Goal: Task Accomplishment & Management: Use online tool/utility

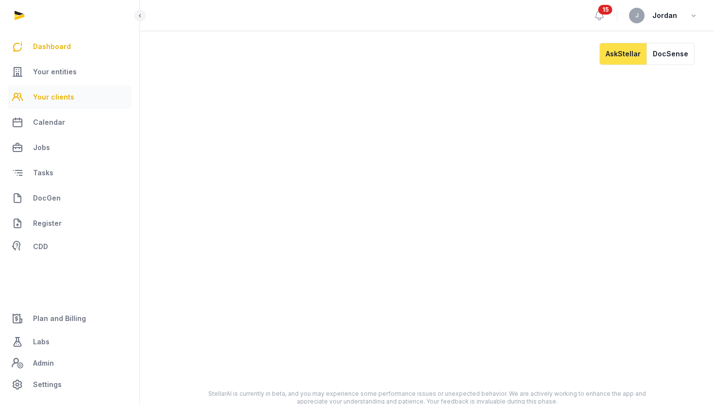
click at [53, 85] on link "Your clients" at bounding box center [70, 96] width 124 height 23
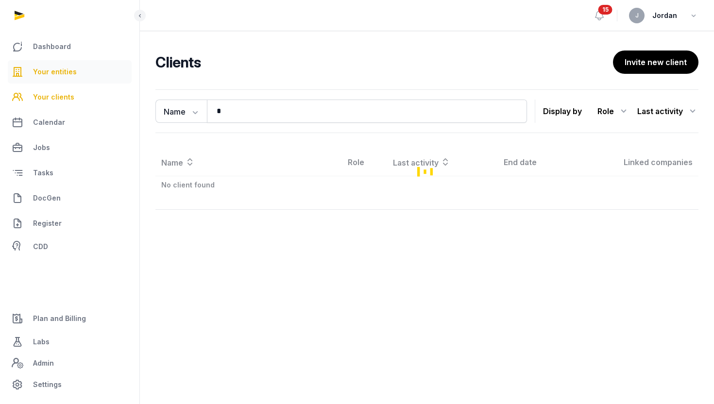
click at [53, 75] on span "Your entities" at bounding box center [55, 72] width 44 height 12
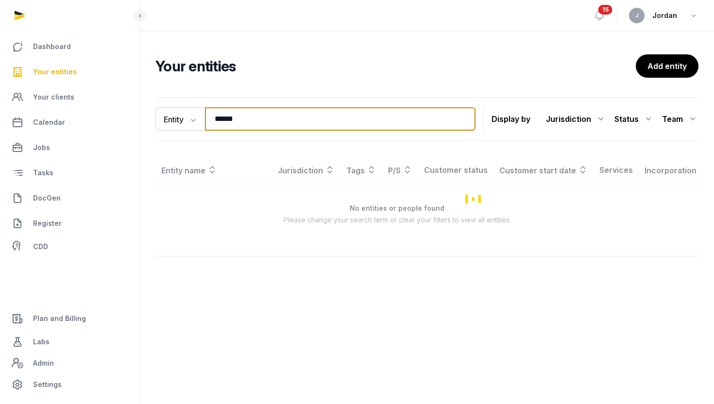
click at [229, 110] on input "******" at bounding box center [340, 118] width 270 height 23
click at [229, 114] on input "******" at bounding box center [340, 118] width 270 height 23
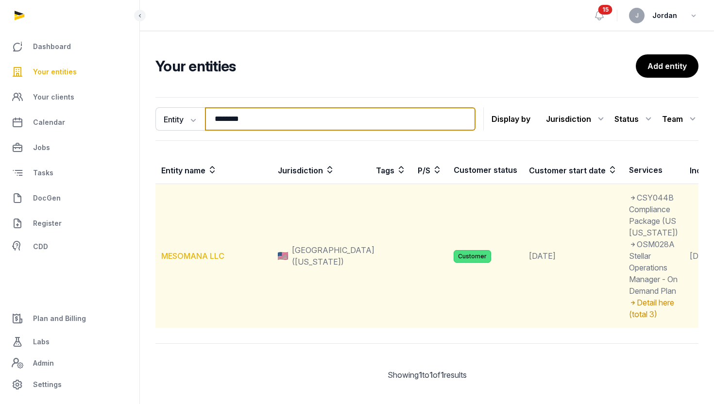
type input "********"
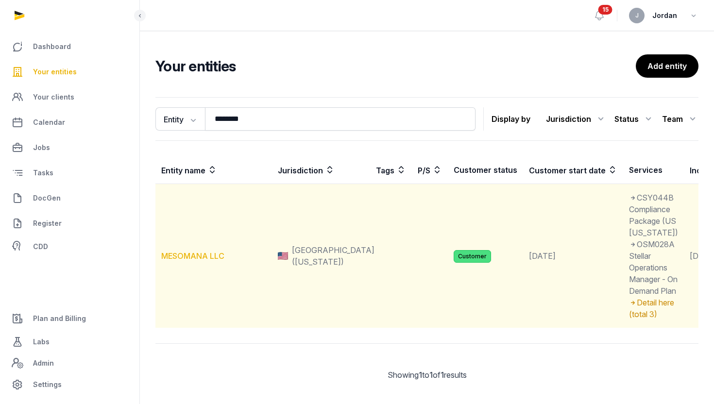
click at [200, 261] on link "MESOMANA LLC" at bounding box center [192, 256] width 63 height 10
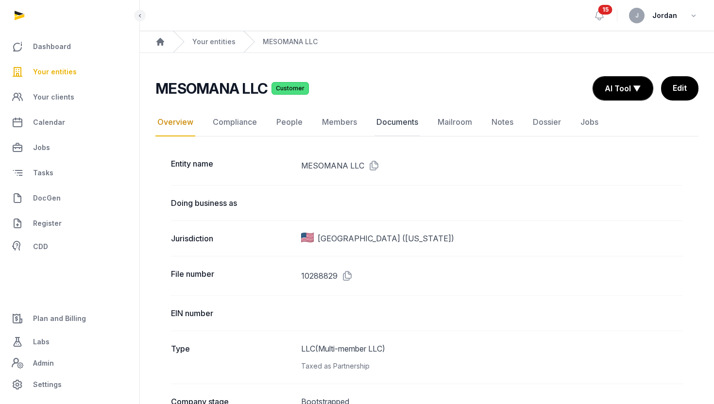
click at [396, 119] on link "Documents" at bounding box center [397, 122] width 46 height 28
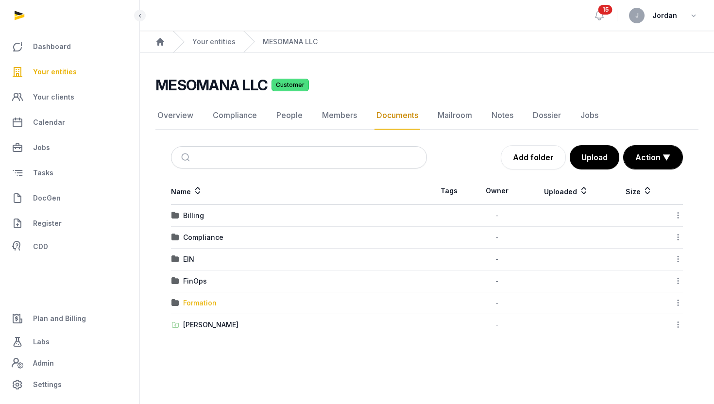
click at [196, 304] on div "Formation" at bounding box center [199, 303] width 33 height 10
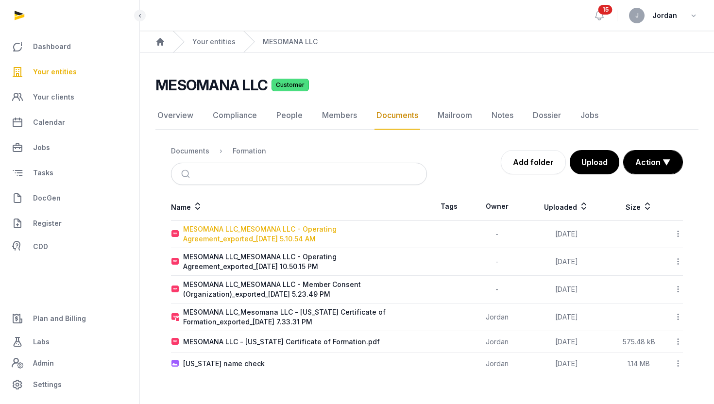
click at [252, 230] on div "MESOMANA LLC_MESOMANA LLC - Operating Agreement_exported_2025-08-16 5.10.54 AM" at bounding box center [304, 233] width 243 height 19
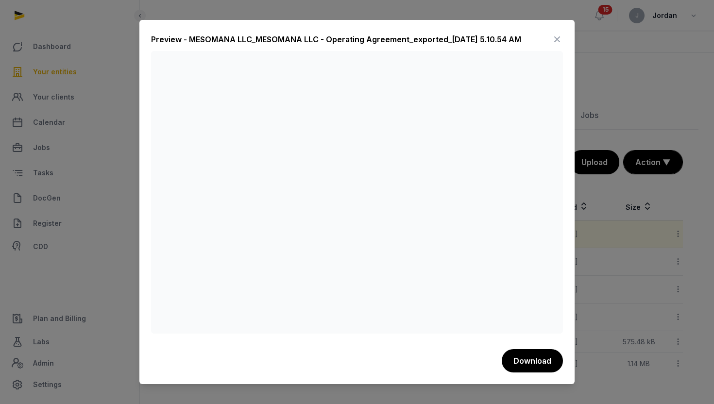
click at [559, 44] on icon at bounding box center [557, 40] width 12 height 16
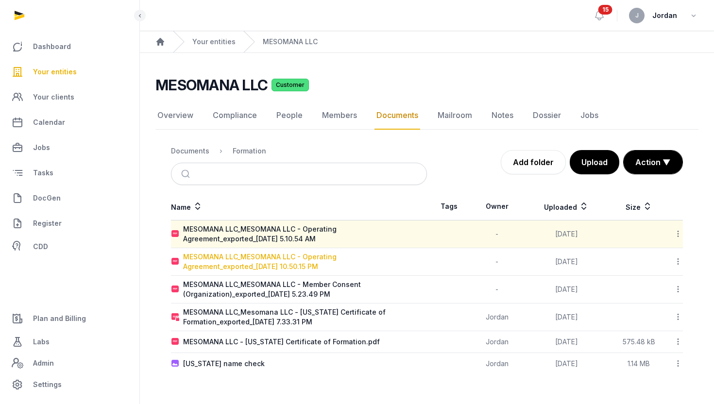
click at [293, 263] on div "MESOMANA LLC_MESOMANA LLC - Operating Agreement_exported_2025-08-14 10.50.15 PM" at bounding box center [304, 261] width 243 height 19
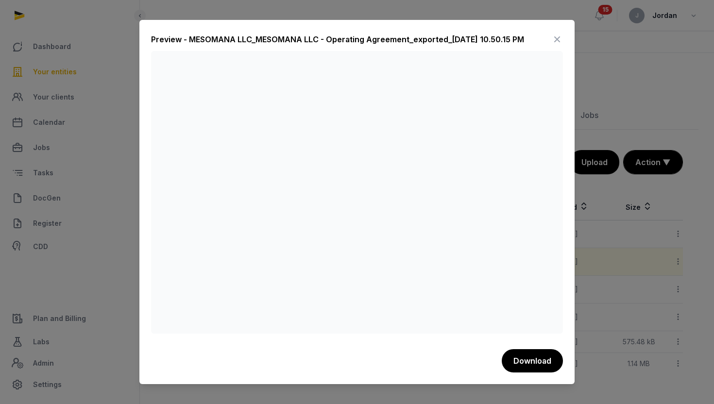
click at [556, 35] on icon at bounding box center [557, 40] width 12 height 16
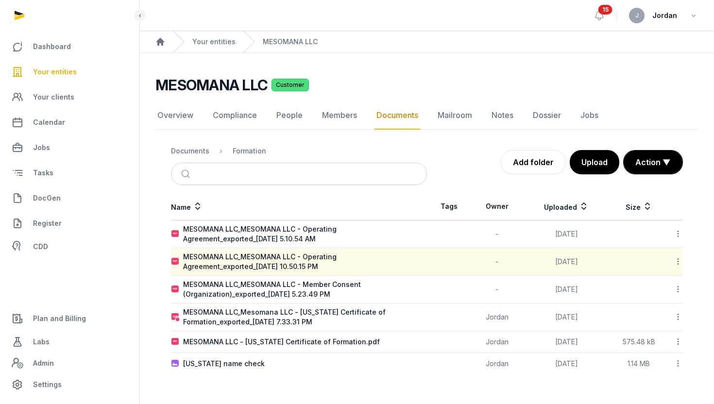
click at [675, 261] on icon at bounding box center [677, 261] width 9 height 10
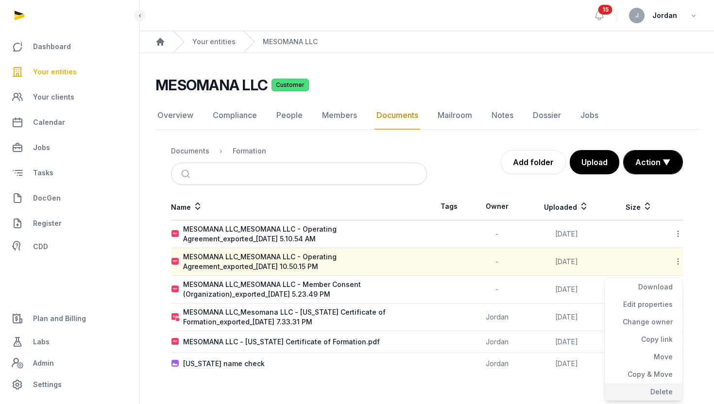
click at [664, 398] on div "Delete" at bounding box center [643, 391] width 78 height 17
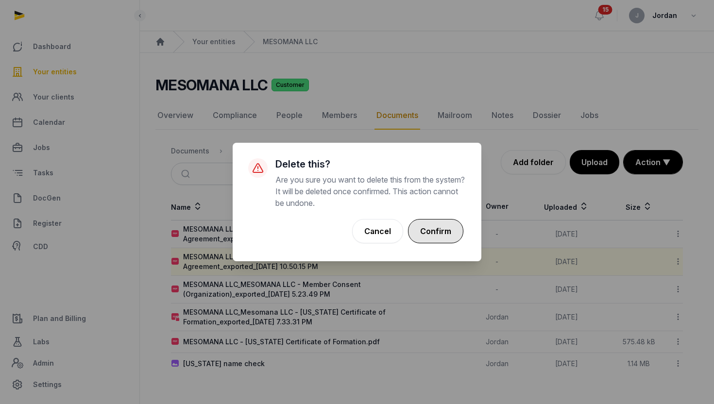
click at [448, 234] on button "Confirm" at bounding box center [435, 231] width 55 height 24
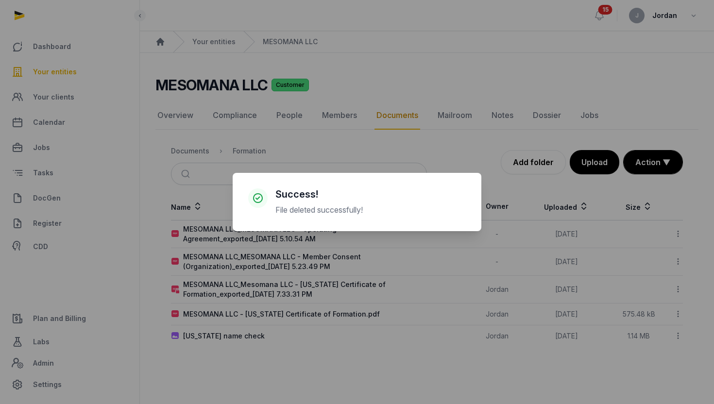
click at [482, 144] on div "× Success! File deleted successfully! Cancel No OK" at bounding box center [357, 202] width 714 height 404
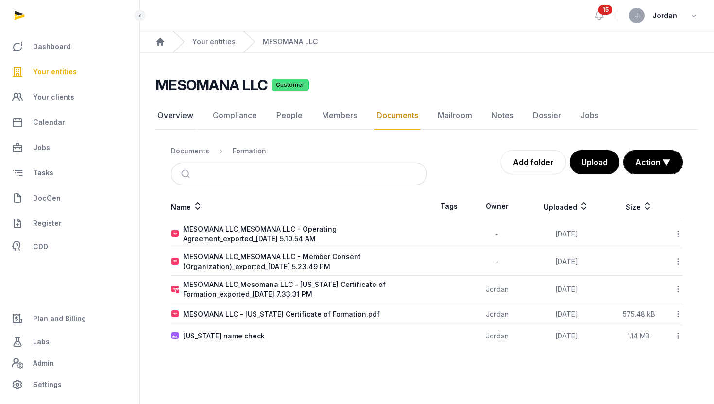
click at [182, 119] on link "Overview" at bounding box center [175, 115] width 40 height 28
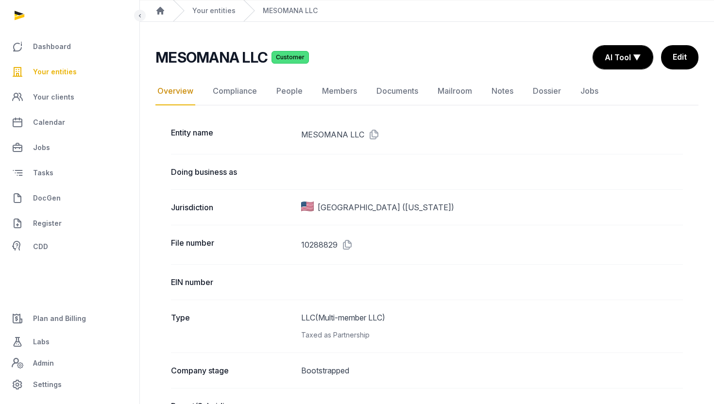
scroll to position [33, 0]
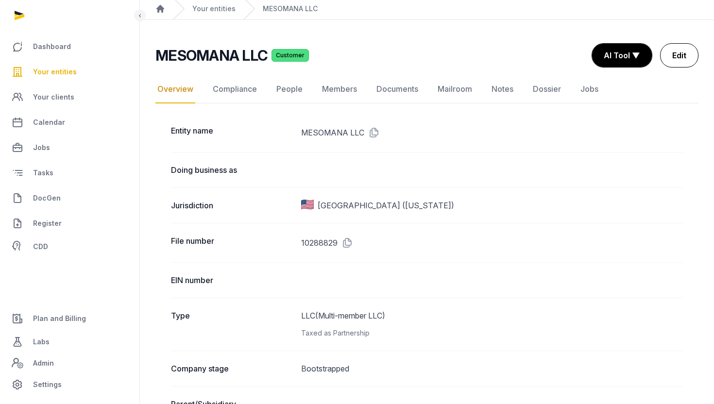
click at [669, 54] on link "Edit" at bounding box center [679, 55] width 38 height 24
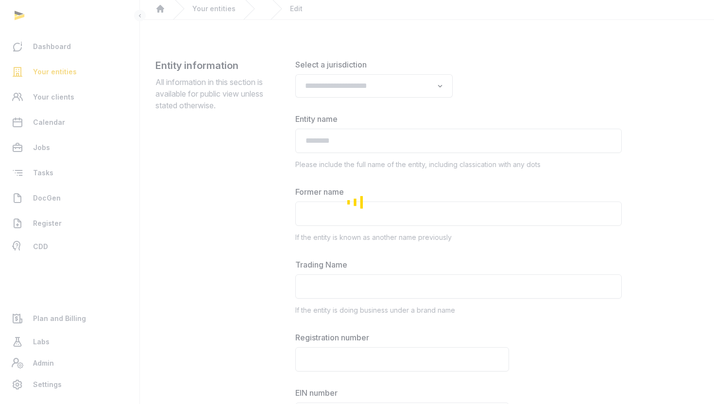
type input "**********"
type textarea "**********"
type input "**********"
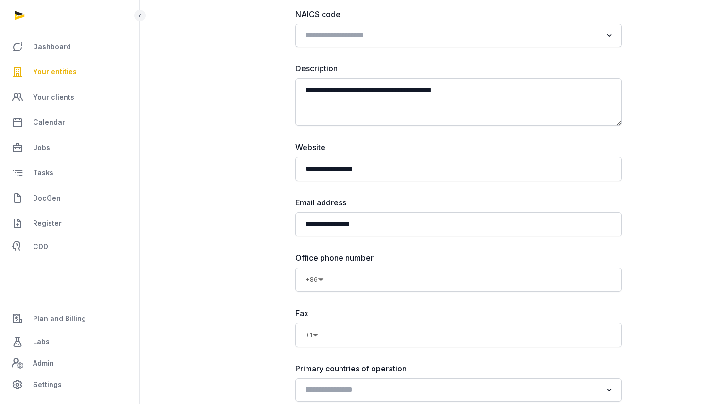
scroll to position [702, 0]
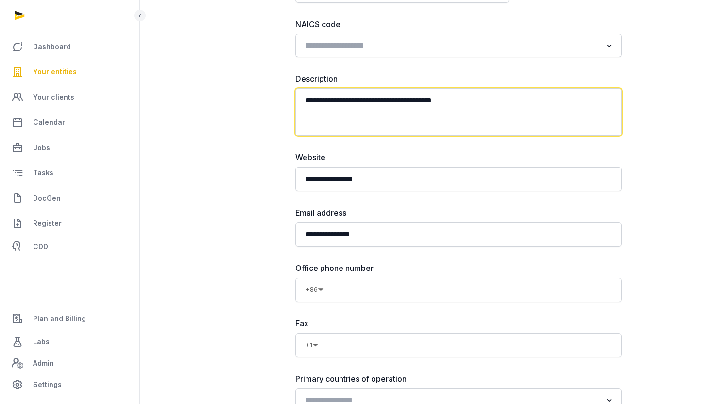
click at [381, 100] on textarea "**********" at bounding box center [458, 112] width 326 height 48
click at [481, 102] on textarea "**********" at bounding box center [458, 112] width 326 height 48
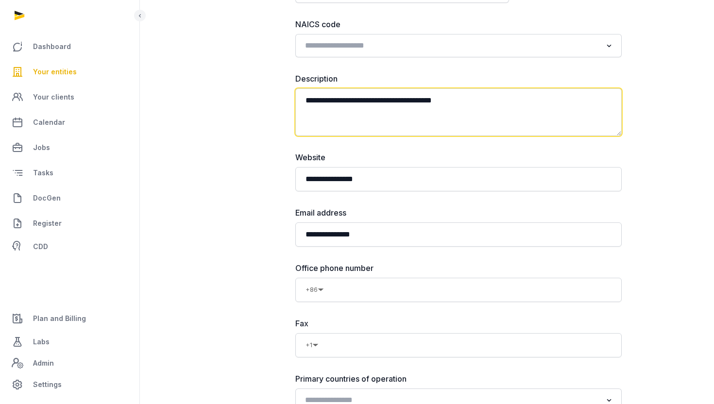
click at [481, 102] on textarea "**********" at bounding box center [458, 112] width 326 height 48
paste textarea "**********"
click at [309, 101] on textarea "**********" at bounding box center [458, 112] width 326 height 48
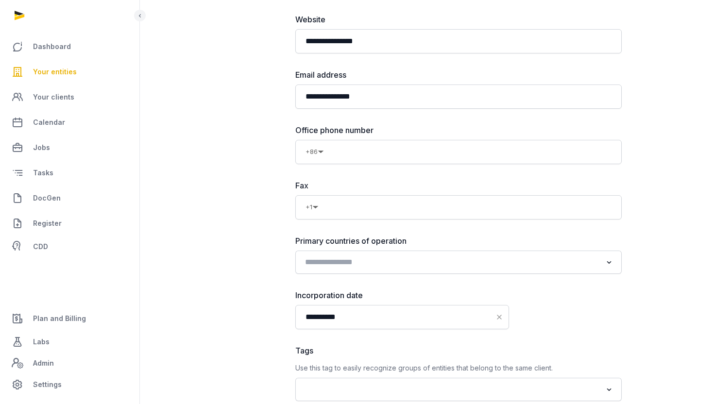
scroll to position [842, 0]
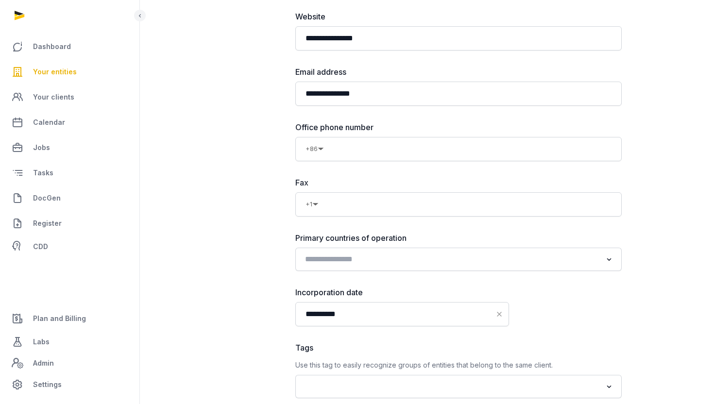
type textarea "**********"
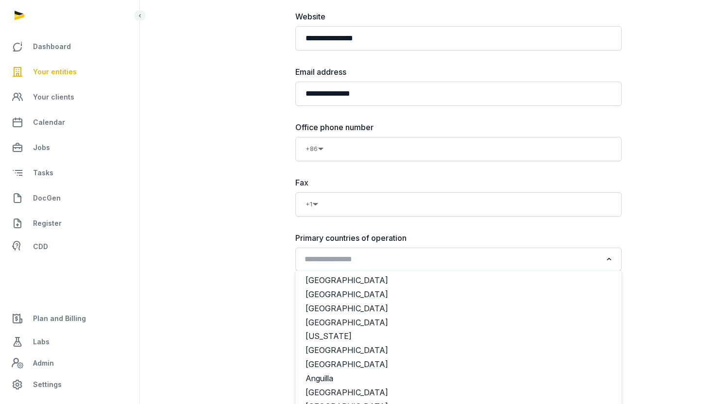
click at [498, 257] on input "Search for option" at bounding box center [451, 259] width 301 height 14
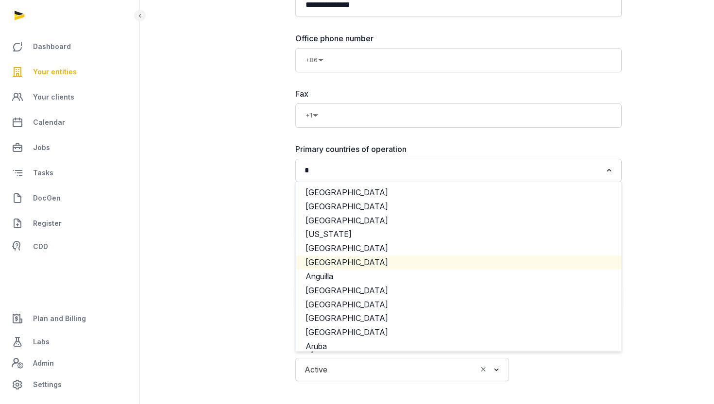
scroll to position [0, 0]
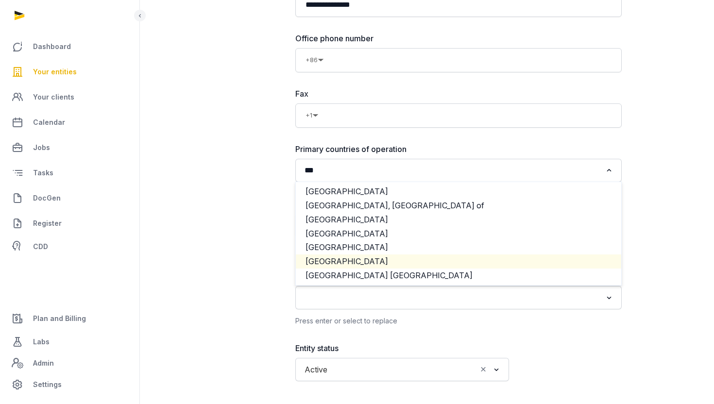
click at [427, 263] on li "[GEOGRAPHIC_DATA]" at bounding box center [458, 261] width 325 height 14
type input "***"
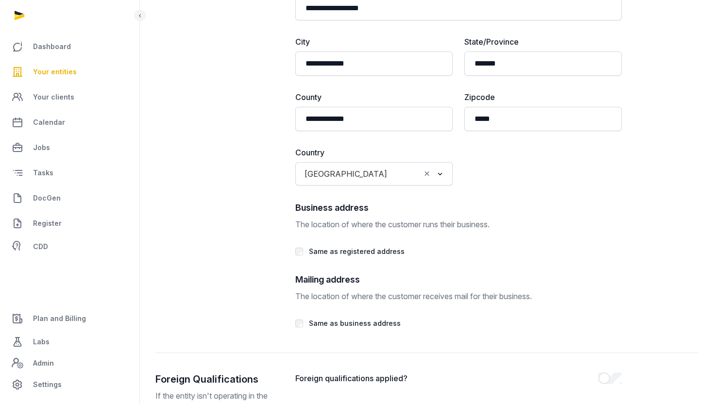
scroll to position [1892, 0]
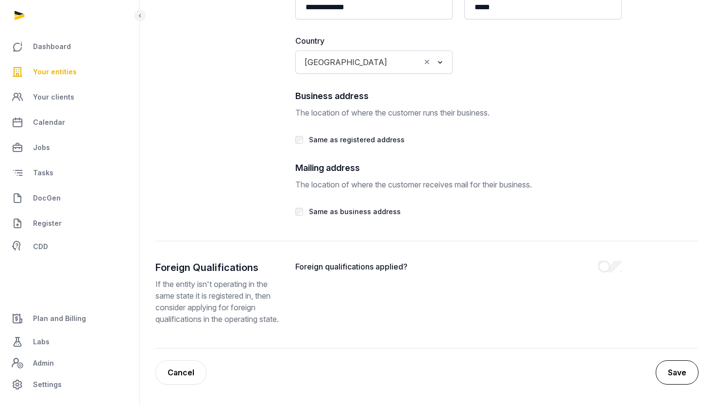
click at [672, 363] on button "Save" at bounding box center [676, 372] width 43 height 24
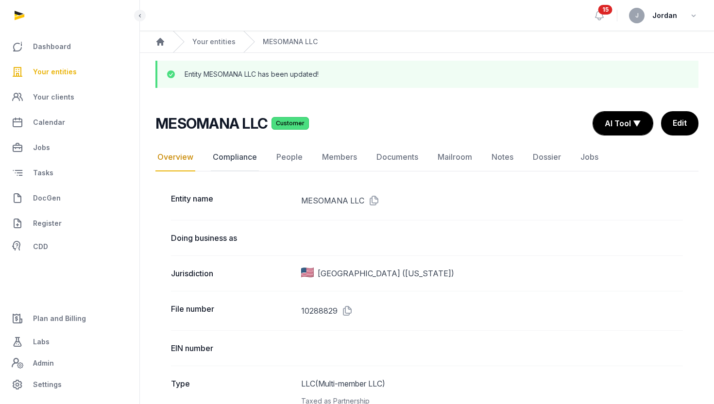
click at [247, 162] on link "Compliance" at bounding box center [235, 157] width 48 height 28
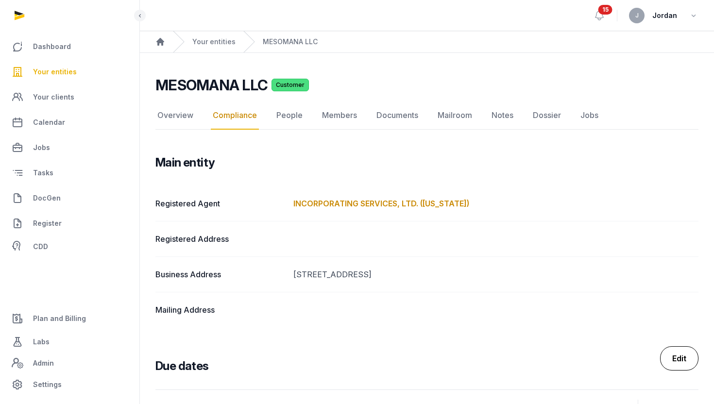
click at [667, 366] on link "Edit" at bounding box center [679, 358] width 38 height 24
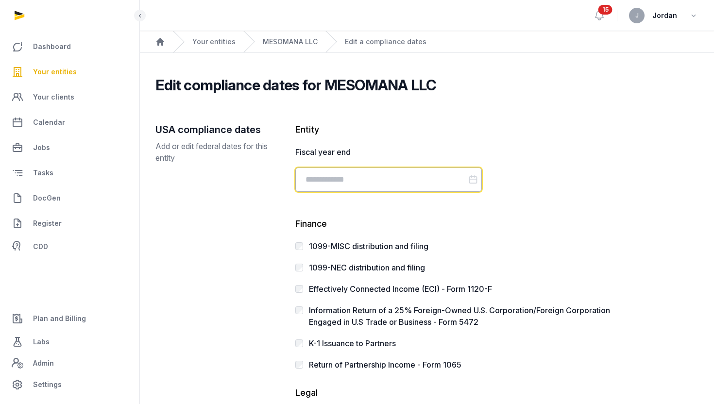
click at [333, 173] on input "Datepicker input" at bounding box center [388, 179] width 186 height 24
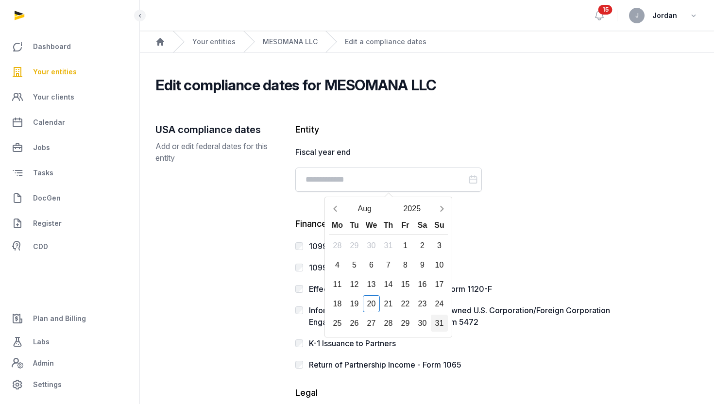
click at [435, 321] on div "31" at bounding box center [439, 323] width 17 height 17
type input "**********"
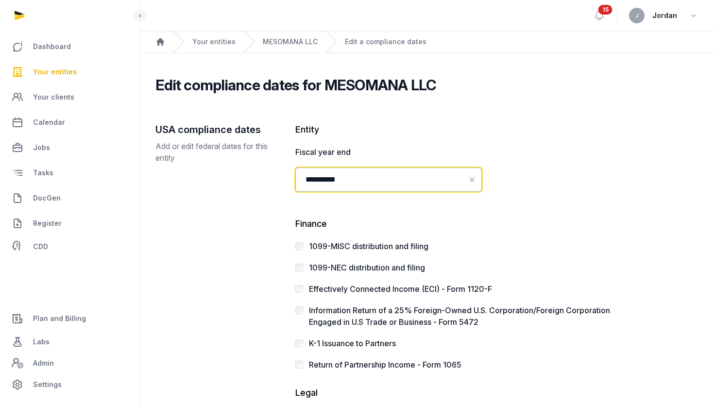
click at [399, 178] on input "**********" at bounding box center [388, 179] width 186 height 24
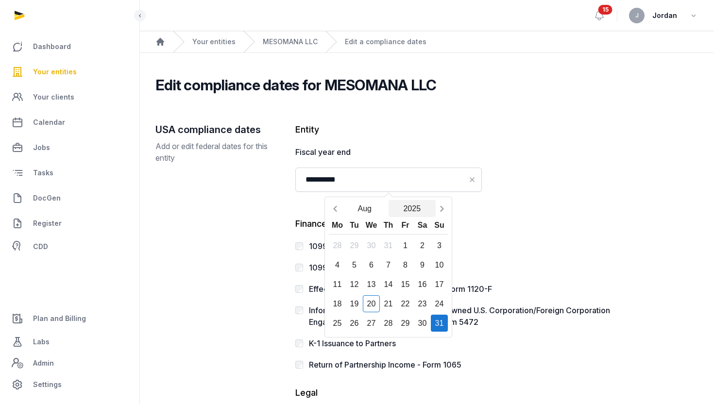
click at [413, 207] on button "2025" at bounding box center [412, 208] width 48 height 17
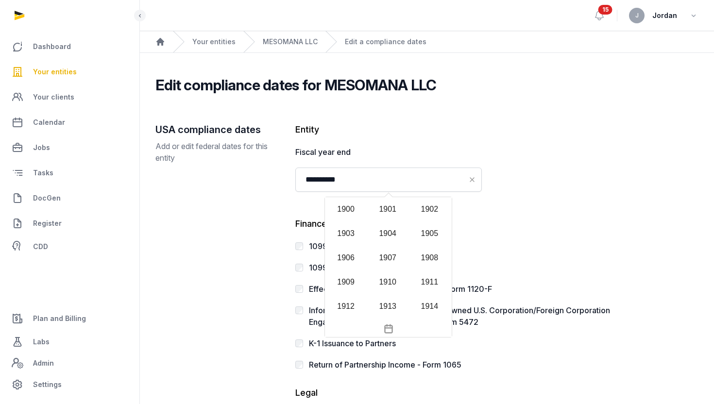
scroll to position [941, 0]
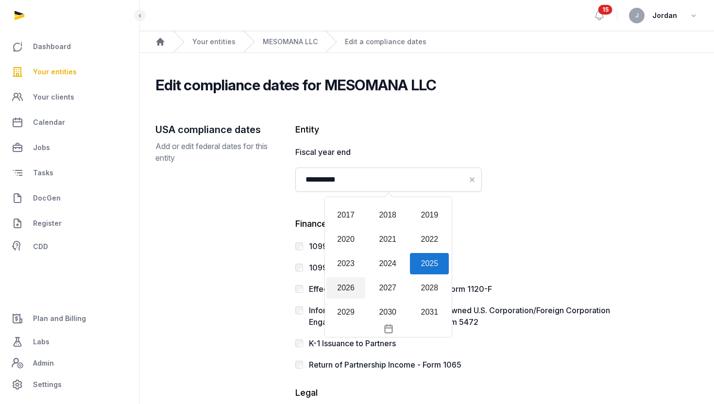
click at [348, 281] on div "2026" at bounding box center [345, 287] width 39 height 21
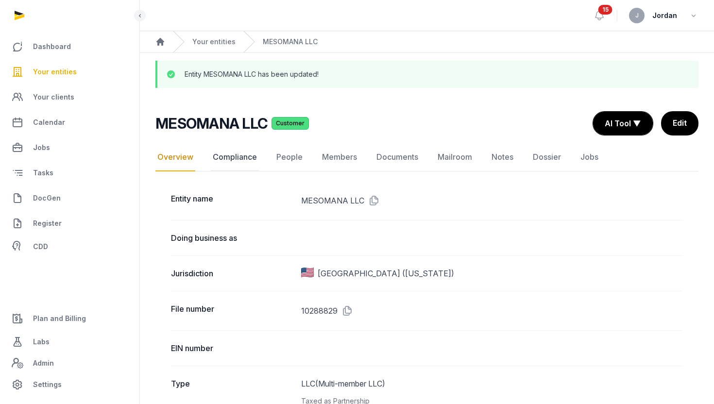
click at [239, 156] on link "Compliance" at bounding box center [235, 157] width 48 height 28
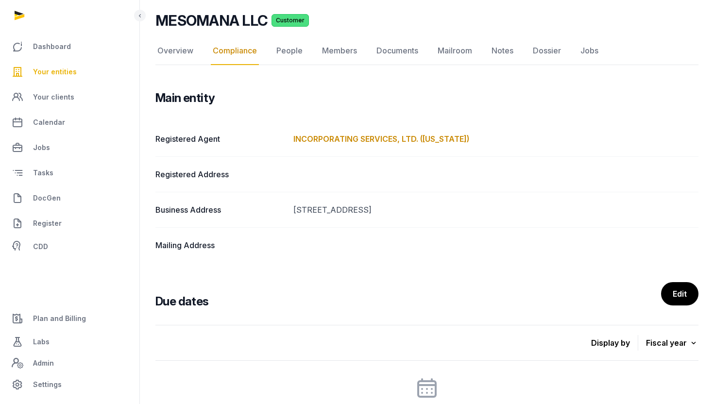
scroll to position [87, 0]
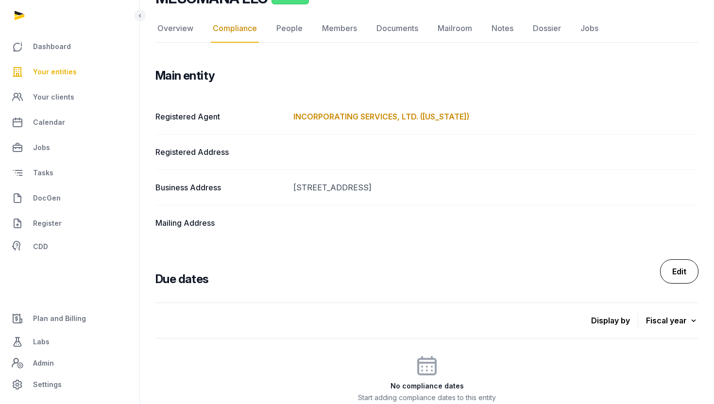
click at [685, 268] on link "Edit" at bounding box center [679, 271] width 38 height 24
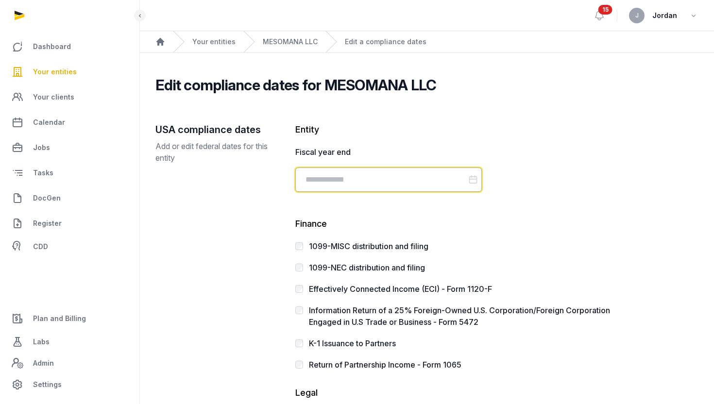
click at [323, 180] on input "Datepicker input" at bounding box center [388, 179] width 186 height 24
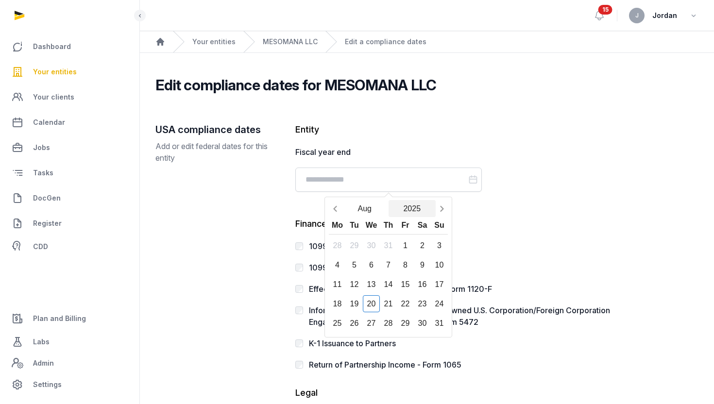
click at [420, 205] on button "2025" at bounding box center [412, 208] width 48 height 17
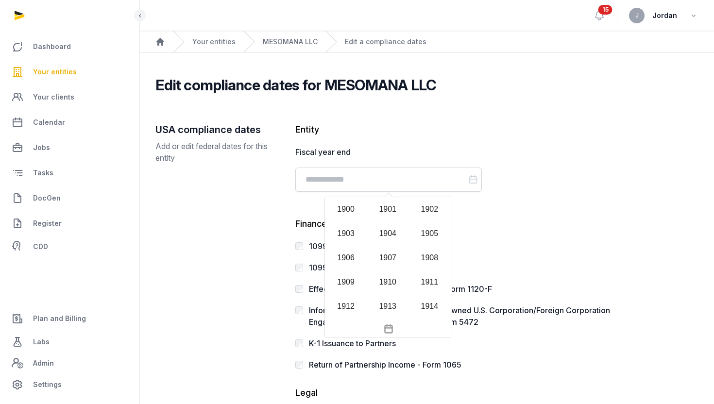
scroll to position [941, 0]
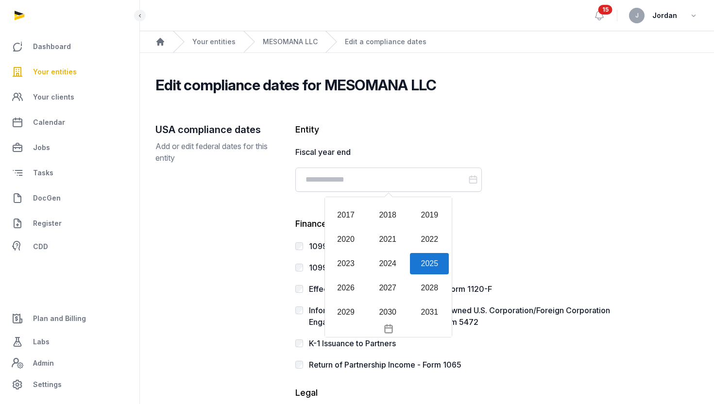
click at [218, 235] on div "USA compliance dates Add or edit federal dates for this entity" at bounding box center [217, 287] width 124 height 329
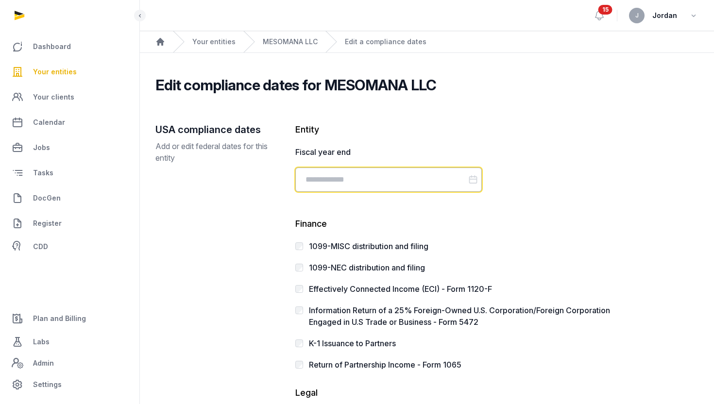
click at [343, 180] on input "Datepicker input" at bounding box center [388, 179] width 186 height 24
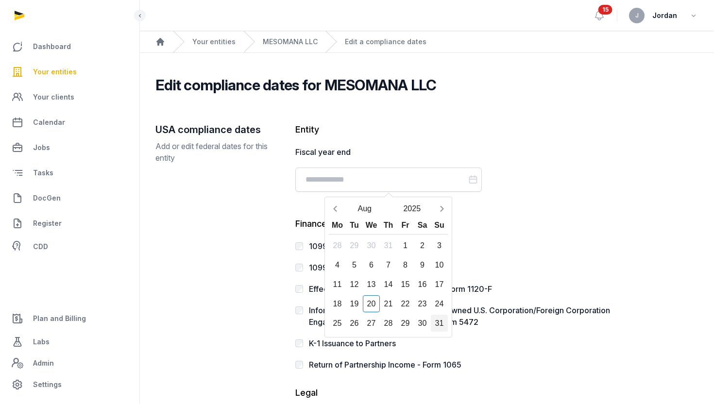
click at [439, 318] on div "31" at bounding box center [439, 323] width 17 height 17
type input "**********"
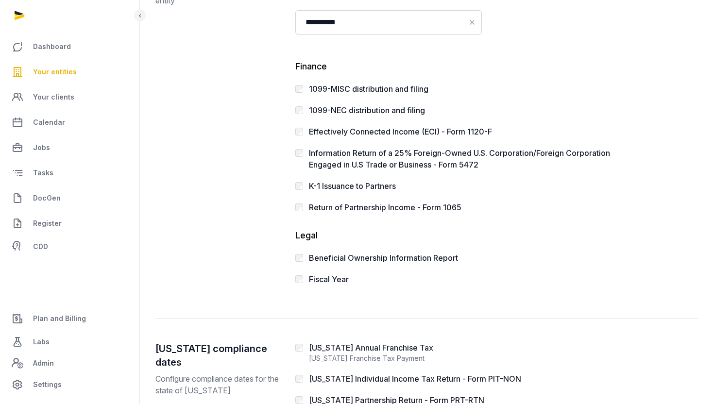
scroll to position [159, 0]
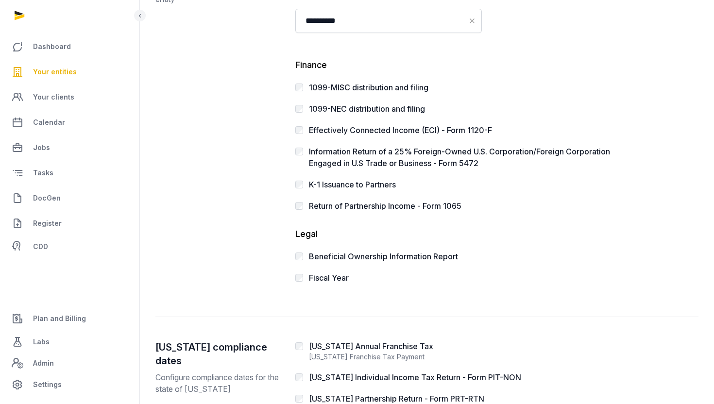
click at [336, 203] on label "Return of Partnership Income - Form 1065" at bounding box center [385, 206] width 152 height 10
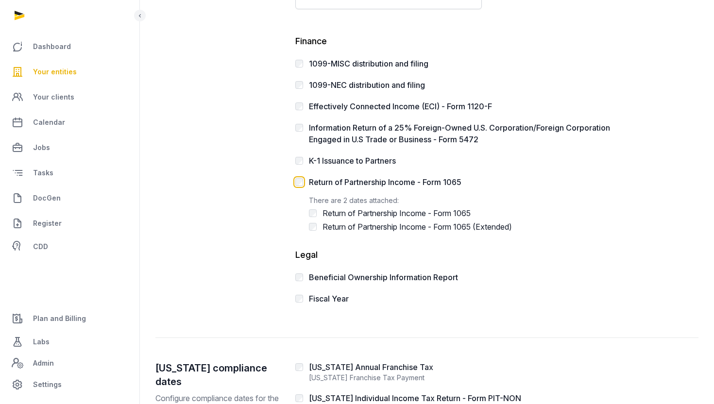
scroll to position [184, 0]
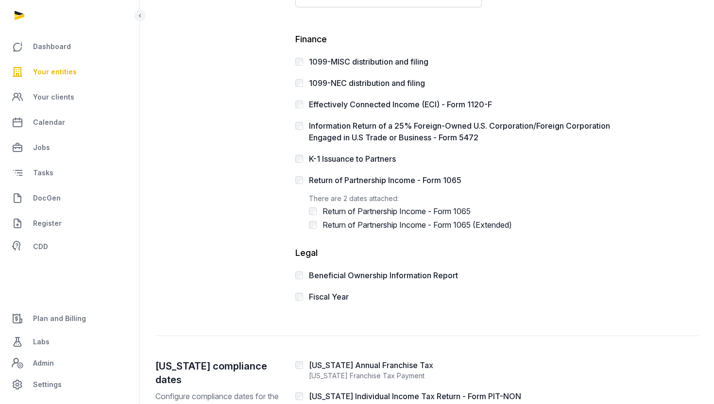
click at [321, 299] on label "Fiscal Year" at bounding box center [329, 297] width 40 height 10
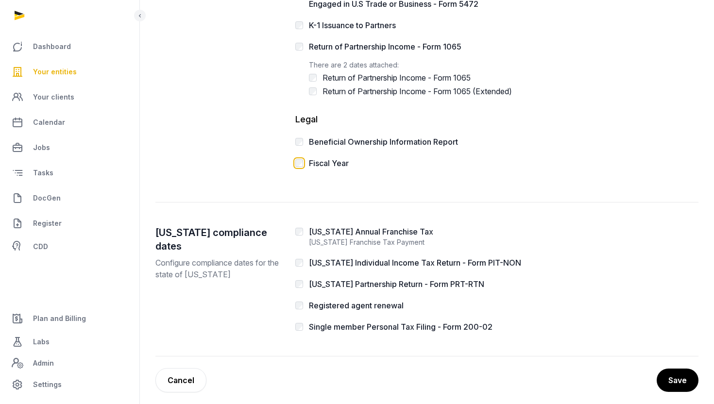
scroll to position [326, 0]
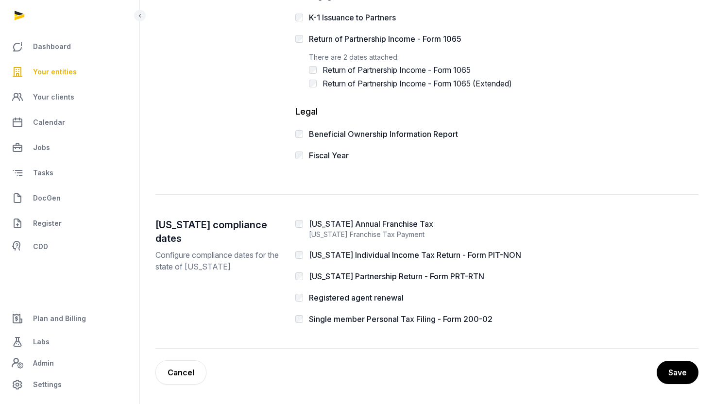
click at [305, 249] on div "Delaware Annual Franchise Tax Delaware Franchise Tax Payment" at bounding box center [458, 255] width 326 height 12
click at [335, 296] on label "Registered agent renewal" at bounding box center [356, 298] width 95 height 10
click at [454, 322] on label "Single member Personal Tax Filing - Form 200-02" at bounding box center [401, 319] width 184 height 10
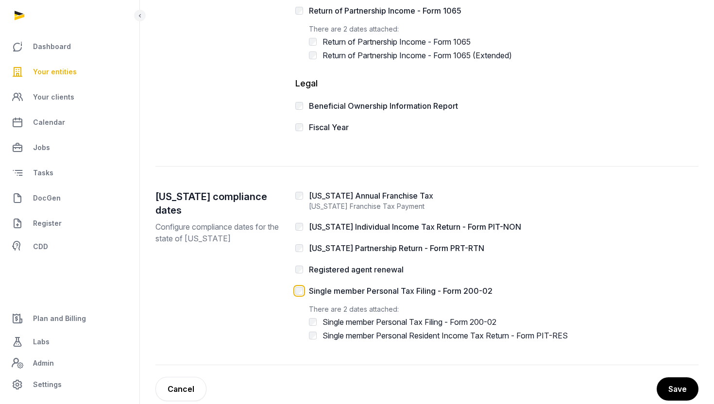
scroll to position [370, 0]
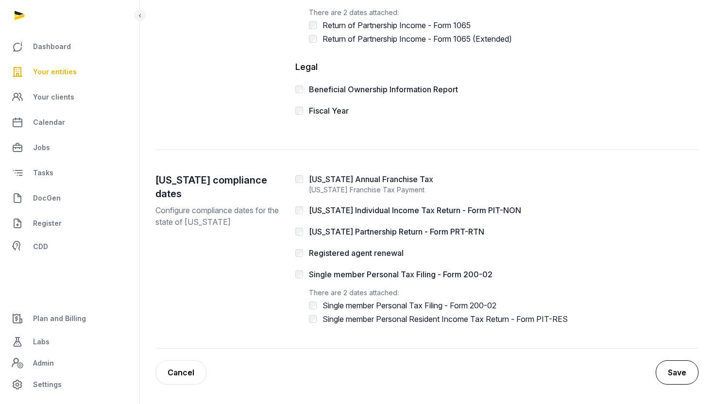
click at [669, 376] on button "Save" at bounding box center [676, 372] width 43 height 24
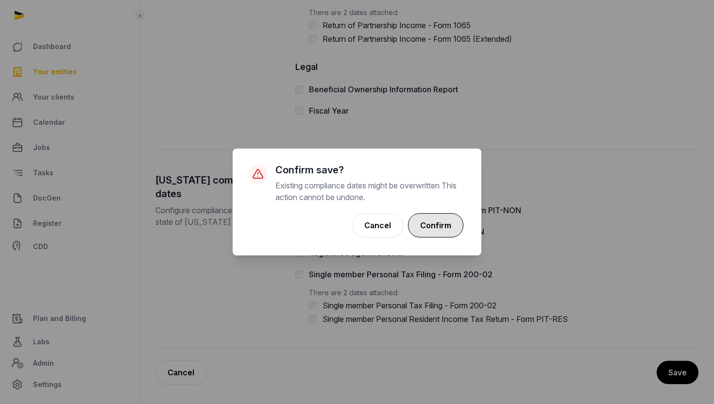
click at [446, 230] on button "Confirm" at bounding box center [435, 225] width 55 height 24
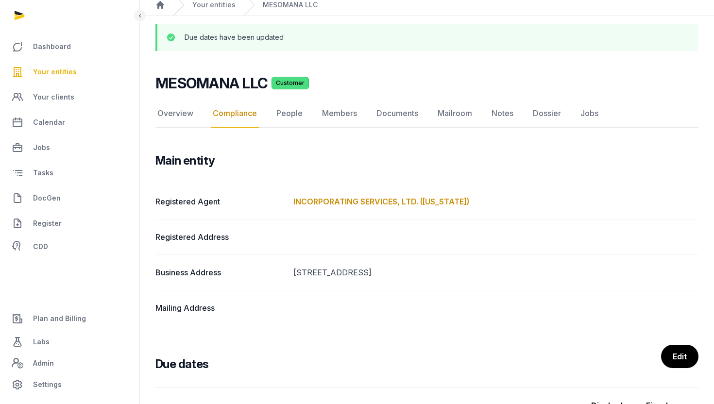
scroll to position [37, 0]
click at [289, 113] on link "People" at bounding box center [289, 113] width 30 height 28
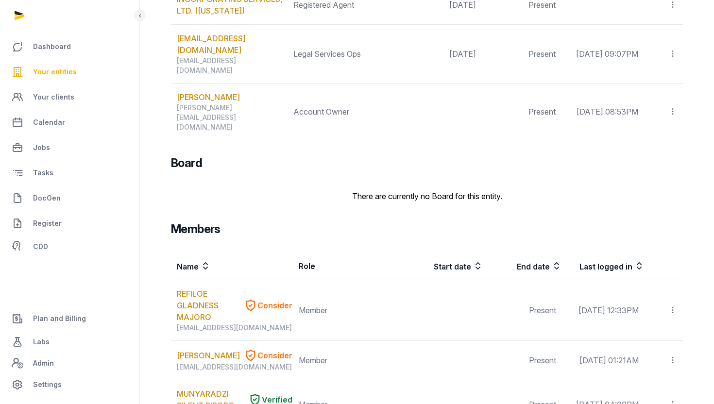
scroll to position [376, 0]
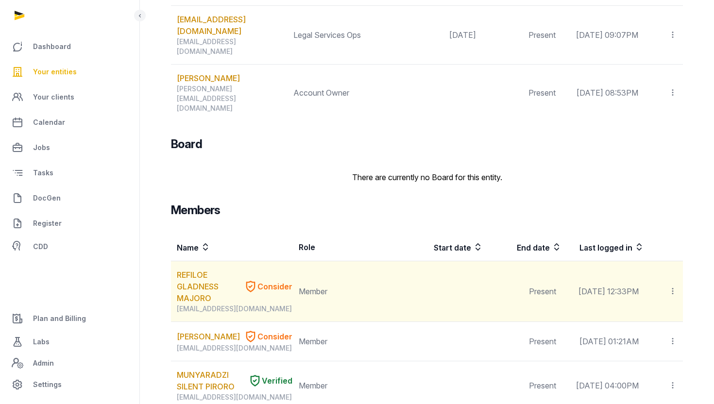
click at [674, 286] on icon at bounding box center [672, 291] width 9 height 10
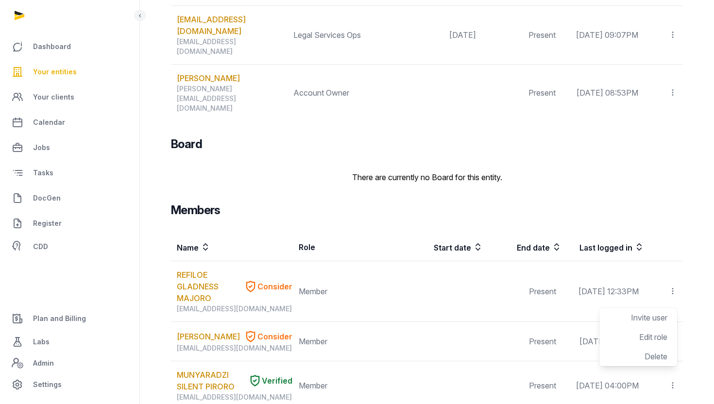
click at [578, 202] on div "Members" at bounding box center [427, 210] width 512 height 16
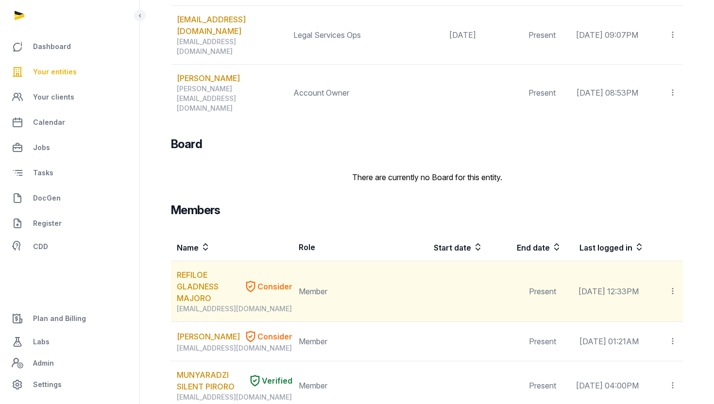
click at [672, 286] on icon at bounding box center [672, 291] width 9 height 10
click at [650, 332] on span "Edit role" at bounding box center [653, 337] width 28 height 10
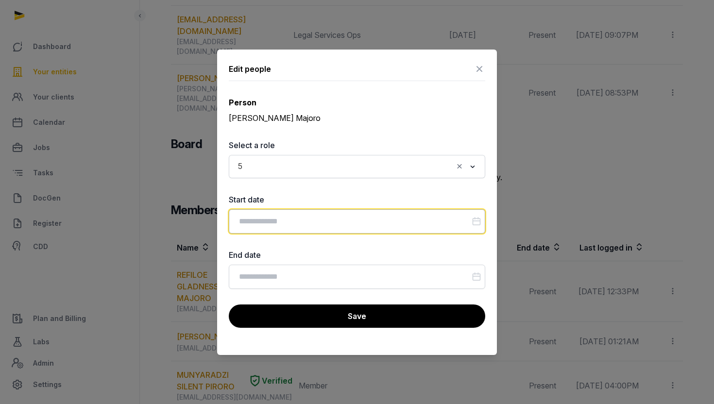
click at [345, 218] on input "Datepicker input" at bounding box center [357, 221] width 256 height 24
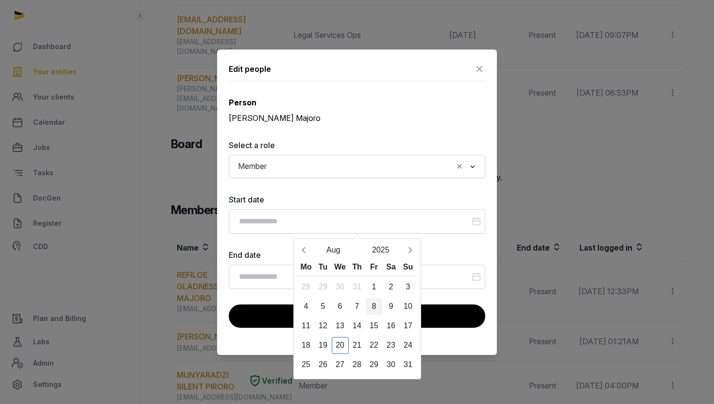
click at [370, 307] on div "8" at bounding box center [374, 306] width 17 height 17
type input "**********"
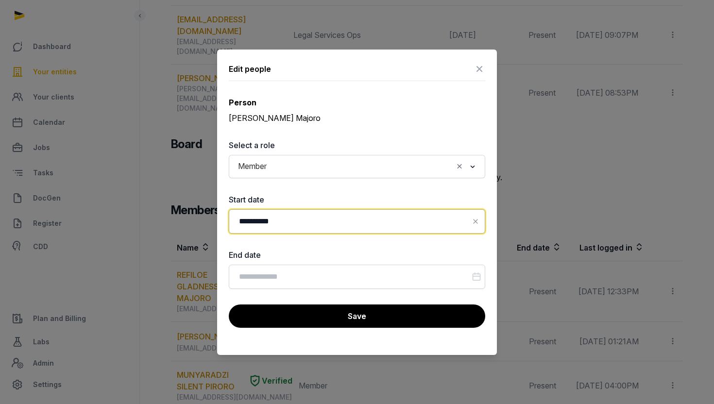
click at [351, 223] on input "**********" at bounding box center [357, 221] width 256 height 24
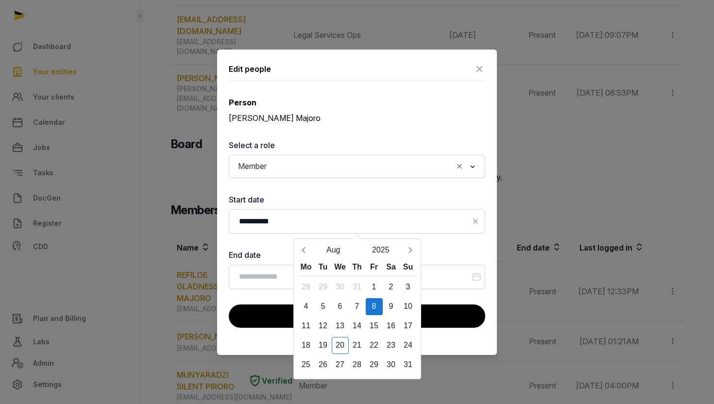
click at [264, 245] on div "**********" at bounding box center [357, 193] width 256 height 192
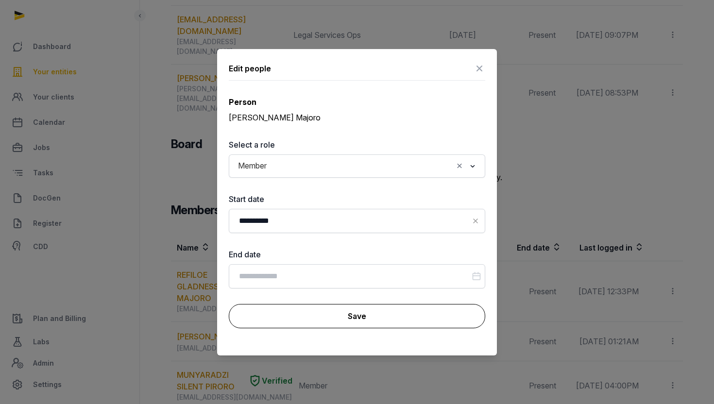
click at [333, 317] on button "Save" at bounding box center [357, 316] width 256 height 24
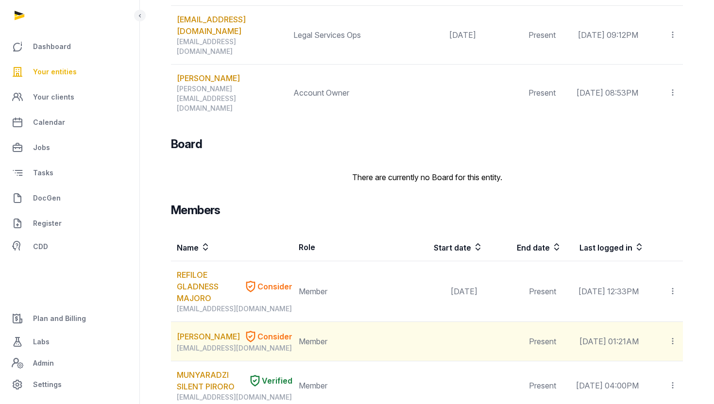
click at [673, 336] on icon at bounding box center [672, 341] width 9 height 10
click at [632, 397] on div "Edit role" at bounding box center [638, 406] width 78 height 19
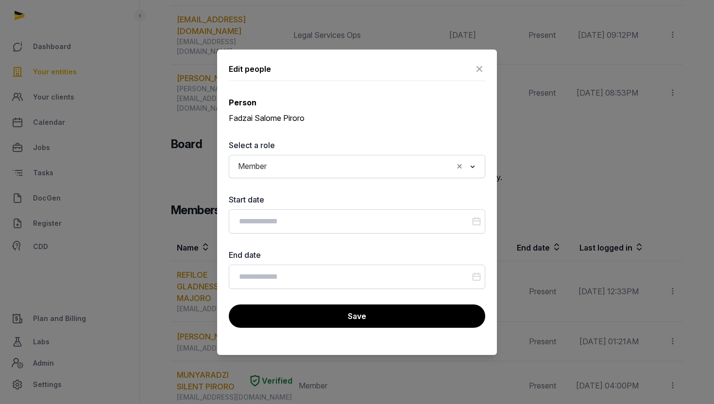
click at [332, 208] on div "Start date" at bounding box center [357, 214] width 256 height 40
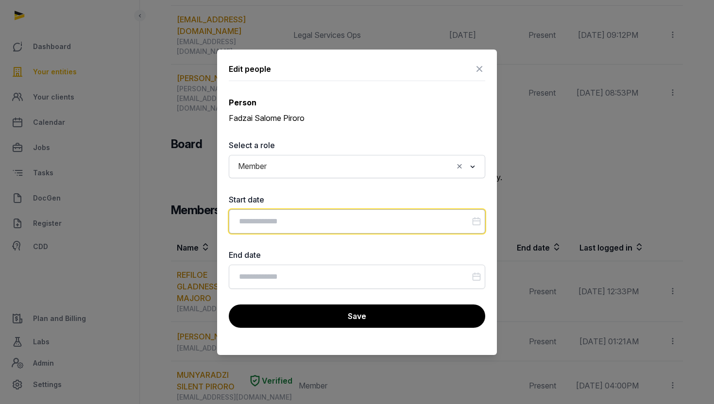
click at [332, 223] on input "Datepicker input" at bounding box center [357, 221] width 256 height 24
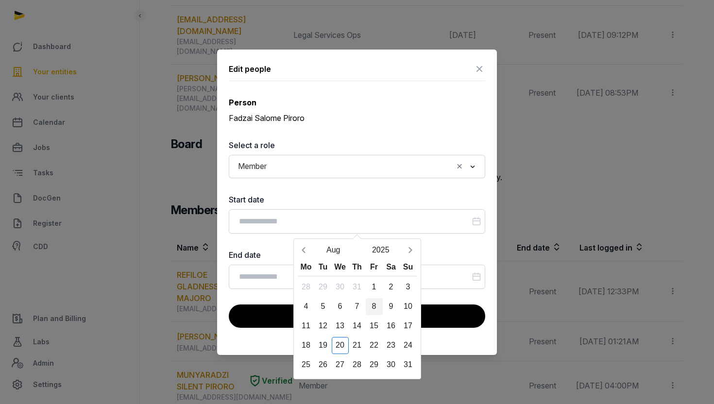
click at [373, 309] on div "8" at bounding box center [374, 306] width 17 height 17
type input "**********"
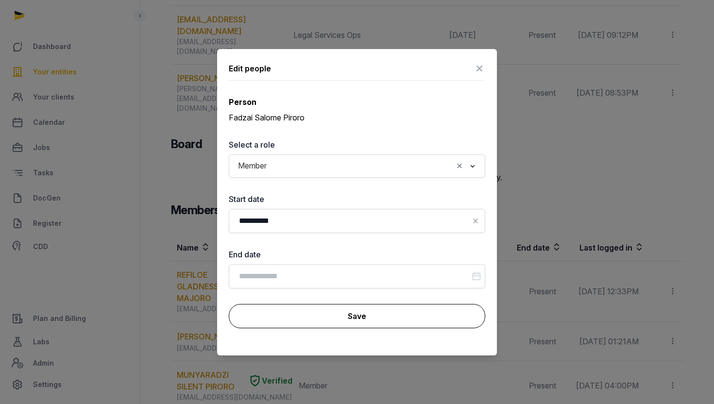
click at [448, 319] on button "Save" at bounding box center [357, 316] width 256 height 24
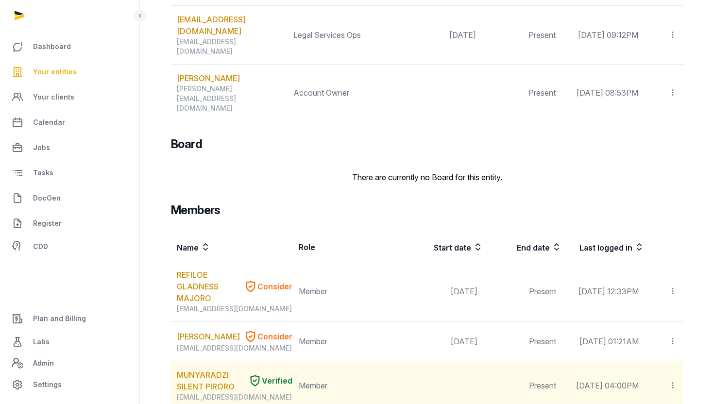
click at [670, 380] on icon at bounding box center [672, 385] width 9 height 10
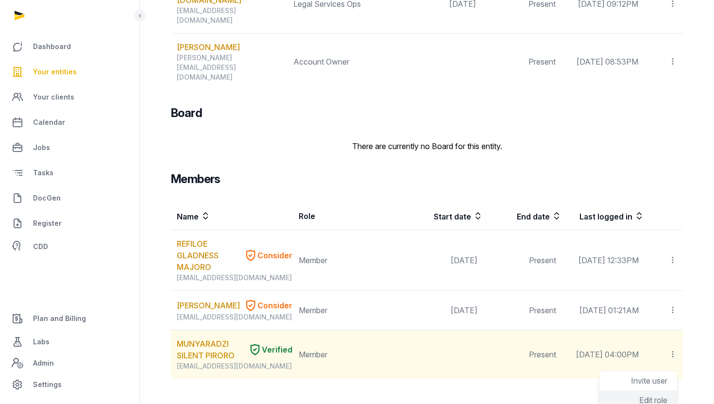
click at [643, 395] on span "Edit role" at bounding box center [653, 400] width 28 height 10
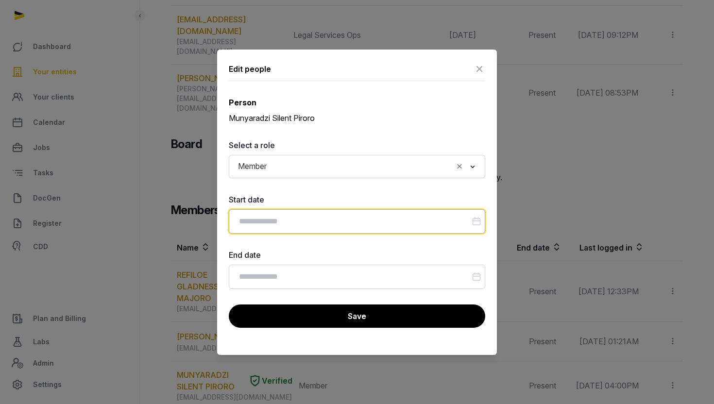
click at [358, 216] on input "Datepicker input" at bounding box center [357, 221] width 256 height 24
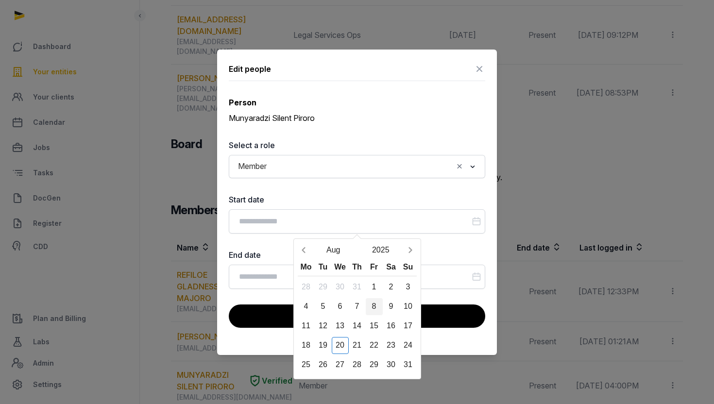
click at [374, 306] on div "8" at bounding box center [374, 306] width 17 height 17
type input "**********"
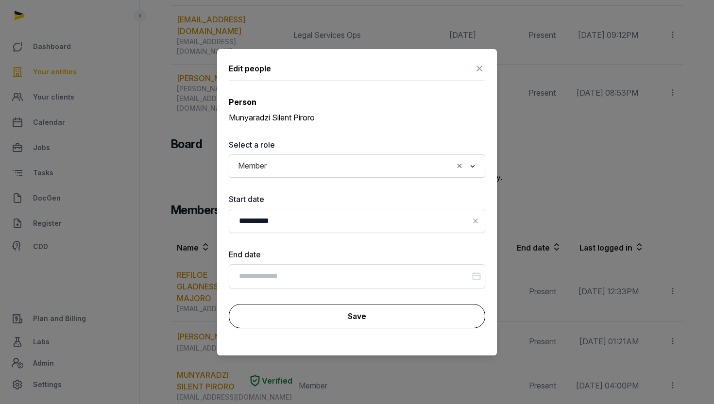
click at [404, 318] on button "Save" at bounding box center [357, 316] width 256 height 24
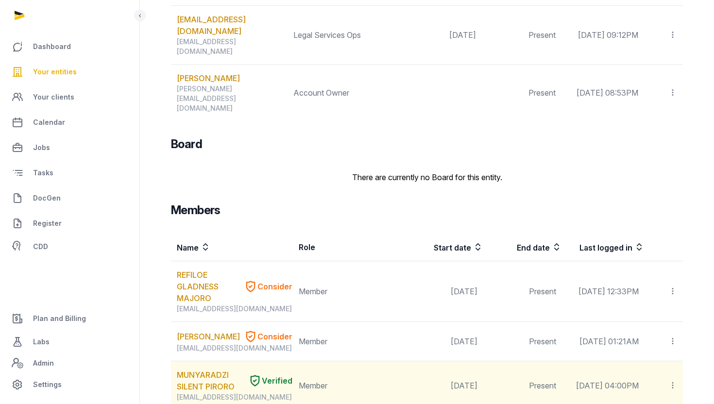
click at [674, 380] on icon at bounding box center [672, 385] width 9 height 10
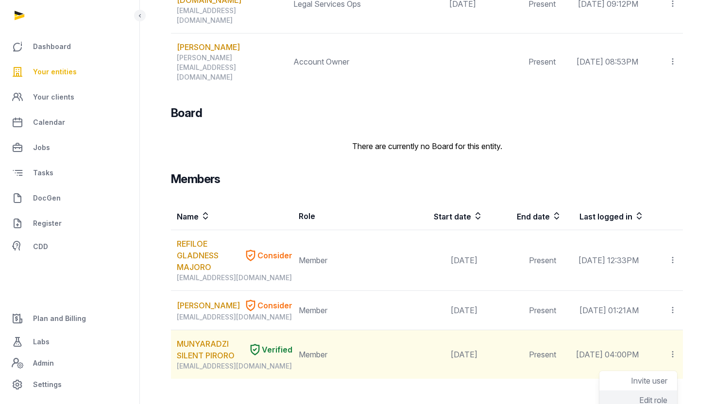
click at [643, 395] on span "Edit role" at bounding box center [653, 400] width 28 height 10
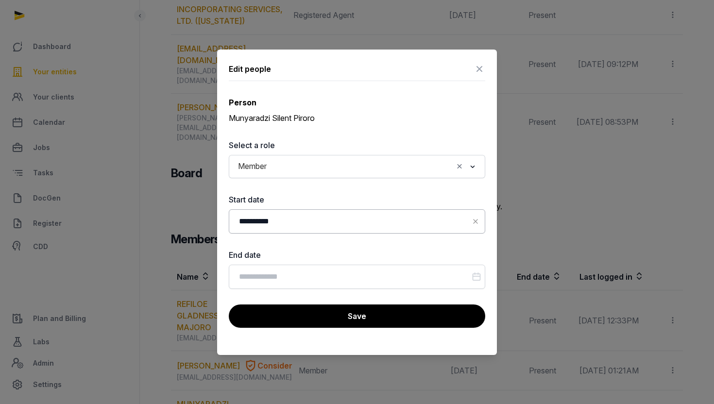
scroll to position [346, 0]
click at [477, 70] on icon at bounding box center [479, 69] width 12 height 16
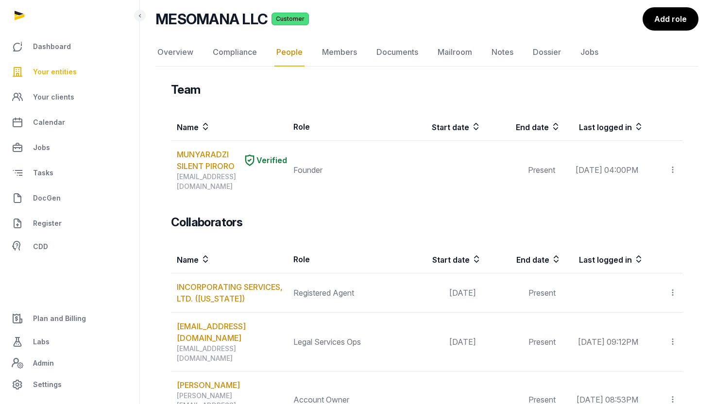
scroll to position [45, 0]
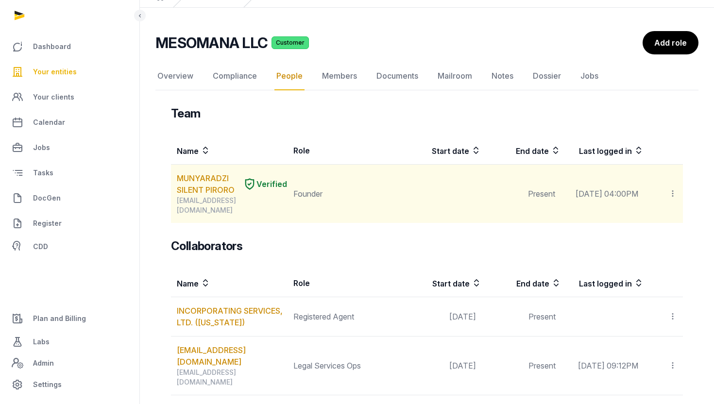
click at [669, 188] on icon at bounding box center [672, 193] width 9 height 10
click at [642, 234] on span "Edit role" at bounding box center [653, 239] width 28 height 10
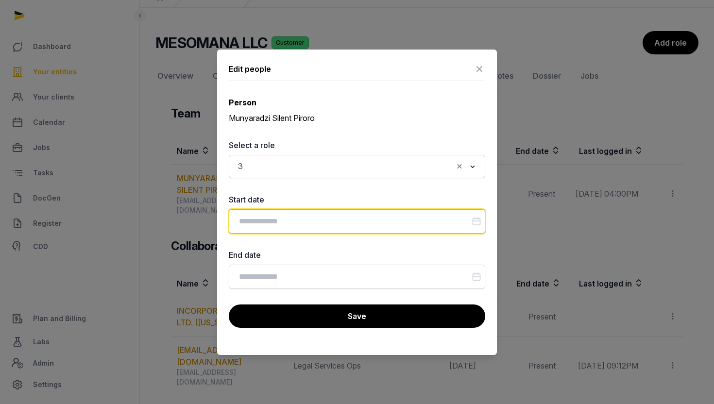
click at [337, 227] on input "Datepicker input" at bounding box center [357, 221] width 256 height 24
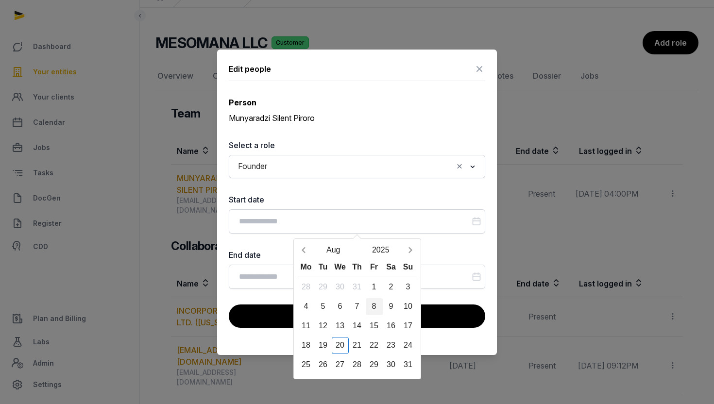
click at [378, 303] on div "8" at bounding box center [374, 306] width 17 height 17
type input "**********"
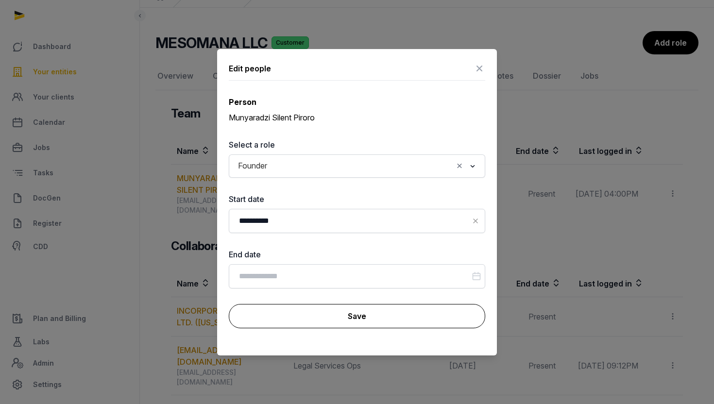
click at [401, 317] on button "Save" at bounding box center [357, 316] width 256 height 24
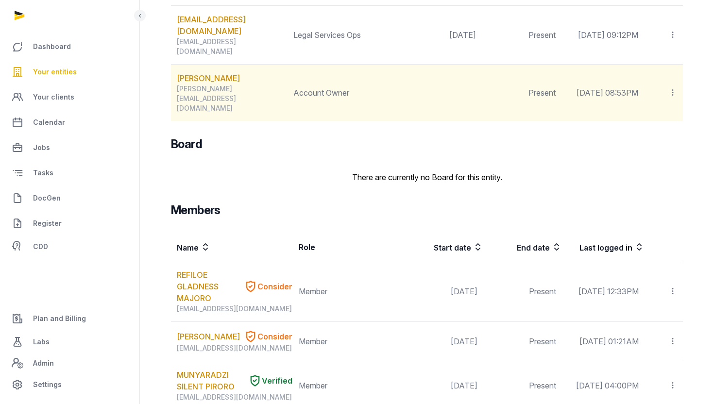
scroll to position [364, 0]
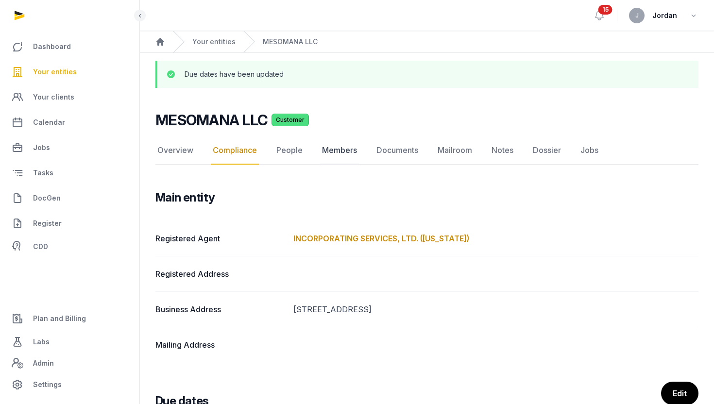
click at [336, 151] on link "Members" at bounding box center [339, 150] width 39 height 28
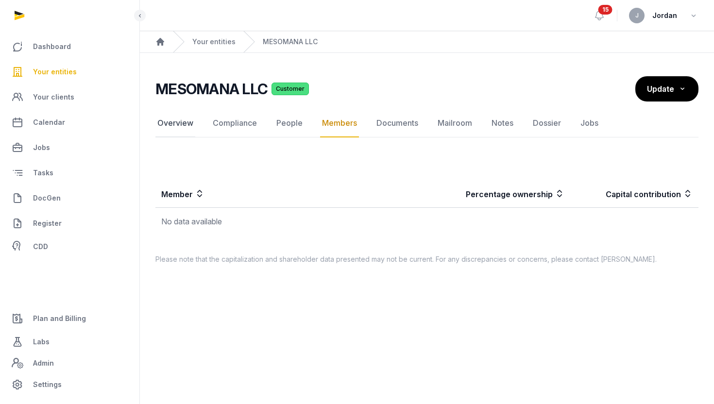
click at [173, 124] on link "Overview" at bounding box center [175, 123] width 40 height 28
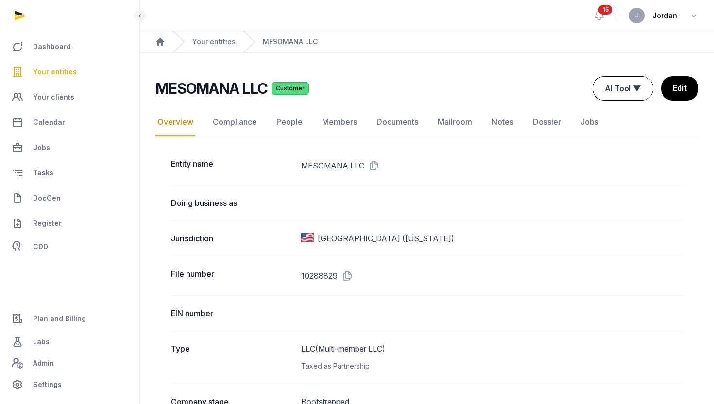
click at [626, 82] on button "AI Tool ▼" at bounding box center [623, 88] width 60 height 23
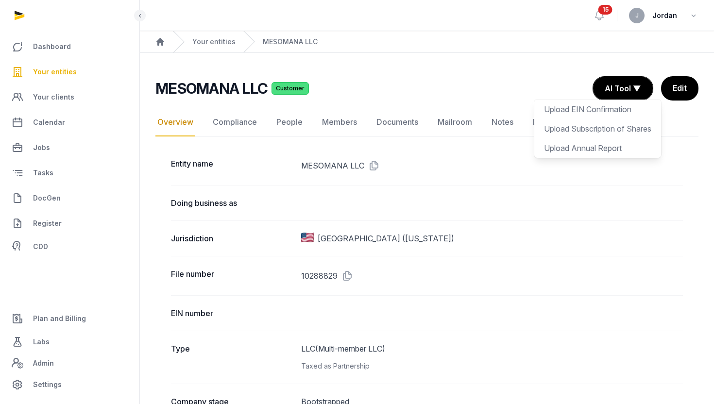
click at [505, 84] on div "MESOMANA LLC Customer" at bounding box center [369, 88] width 429 height 17
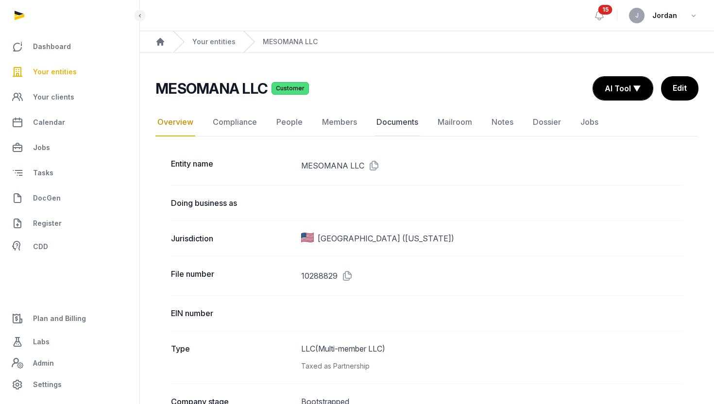
click at [402, 118] on link "Documents" at bounding box center [397, 122] width 46 height 28
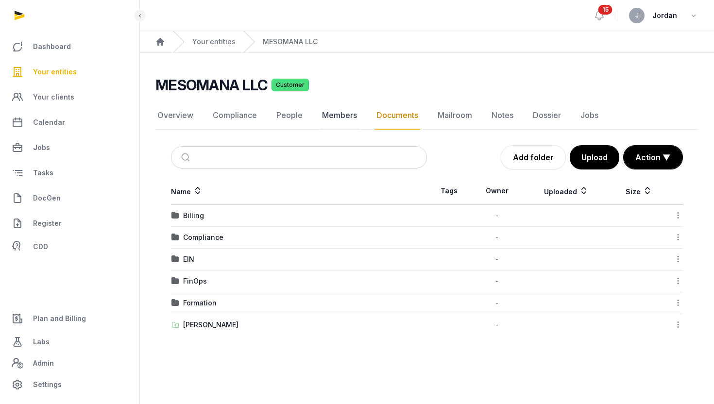
click at [329, 109] on link "Members" at bounding box center [339, 115] width 39 height 28
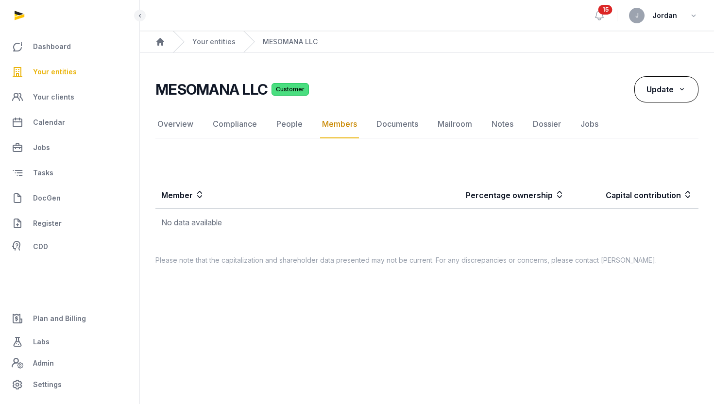
click at [657, 91] on span "Update" at bounding box center [659, 89] width 27 height 10
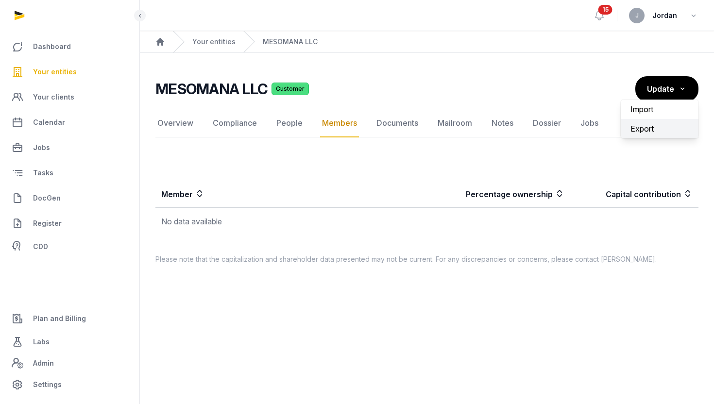
drag, startPoint x: 645, startPoint y: 116, endPoint x: 645, endPoint y: 134, distance: 18.4
click at [645, 134] on div "Import Export" at bounding box center [659, 119] width 78 height 39
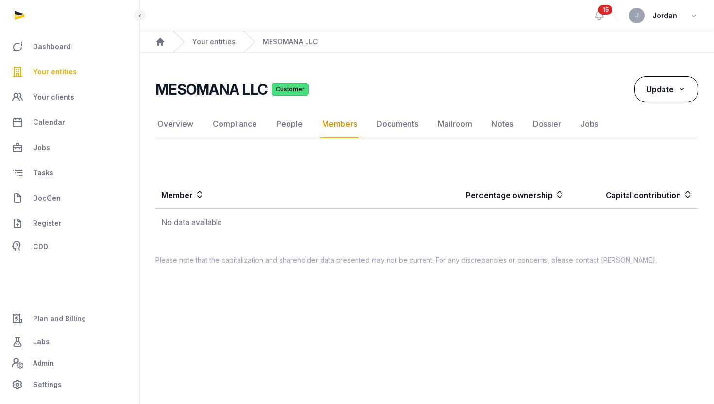
click at [649, 95] on button "Update" at bounding box center [666, 89] width 64 height 26
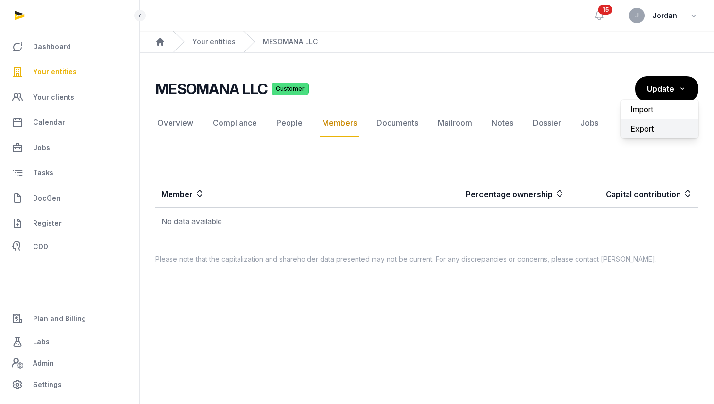
click at [644, 126] on div "Export" at bounding box center [659, 128] width 78 height 19
click at [192, 125] on link "Overview" at bounding box center [175, 123] width 40 height 28
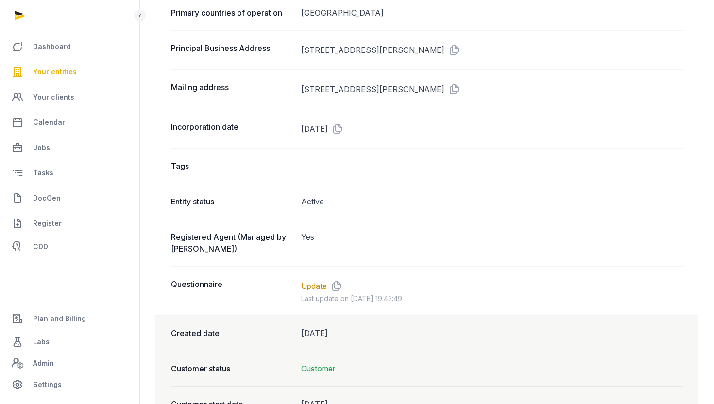
scroll to position [654, 0]
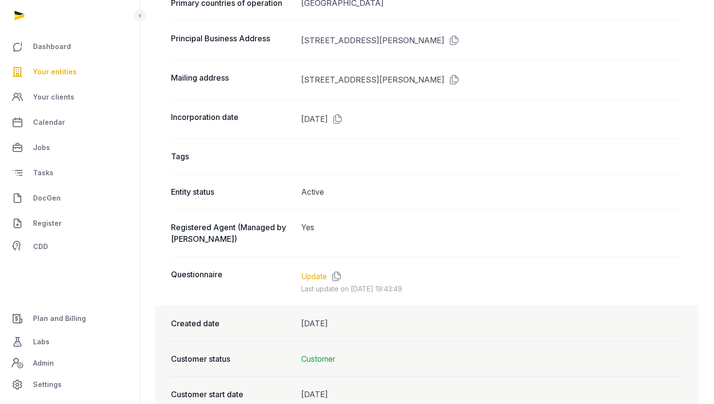
click at [311, 273] on link "Update" at bounding box center [314, 276] width 26 height 12
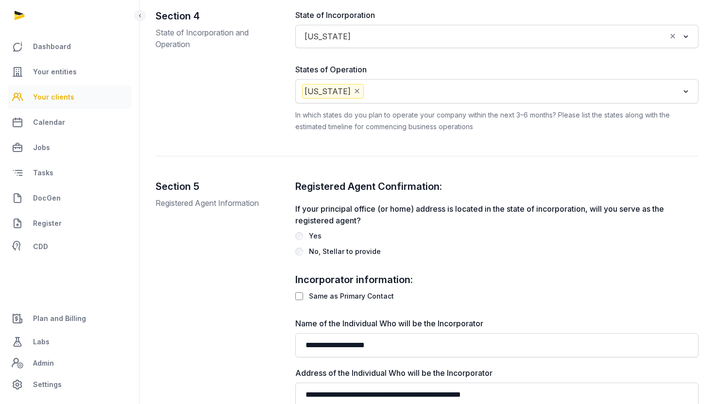
scroll to position [763, 0]
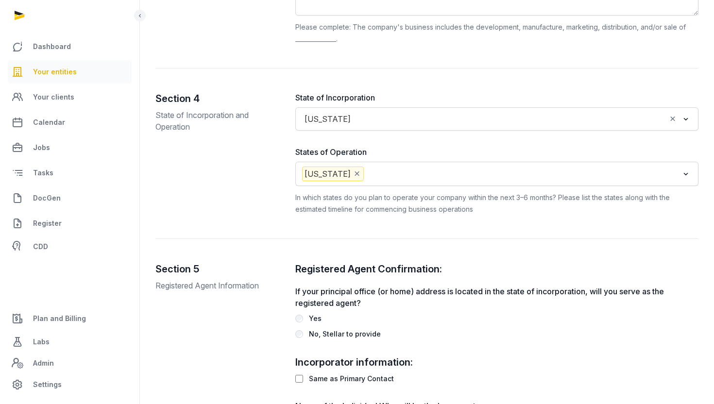
click at [72, 74] on span "Your entities" at bounding box center [55, 72] width 44 height 12
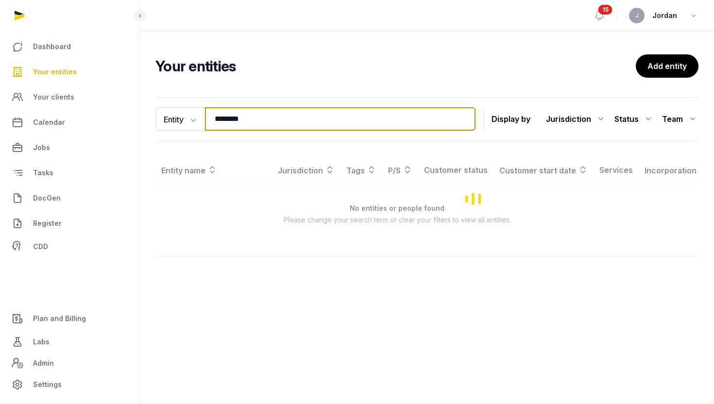
click at [240, 117] on input "********" at bounding box center [340, 118] width 270 height 23
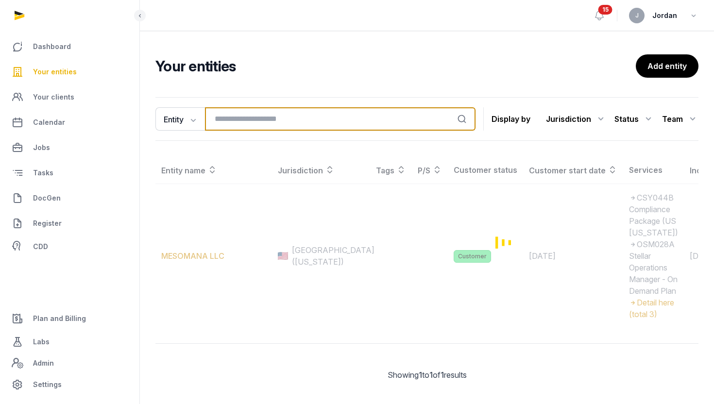
paste input "**********"
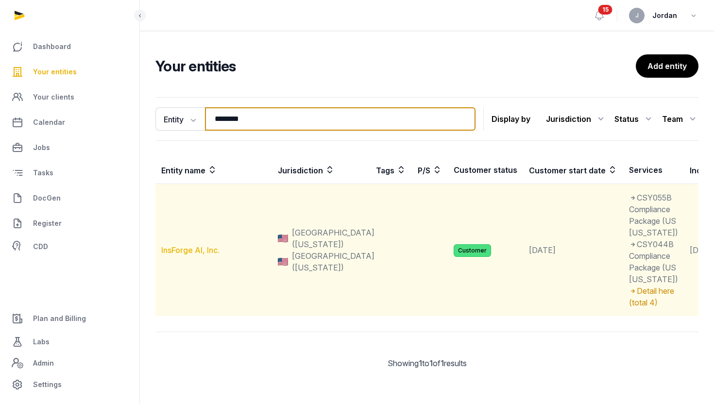
type input "********"
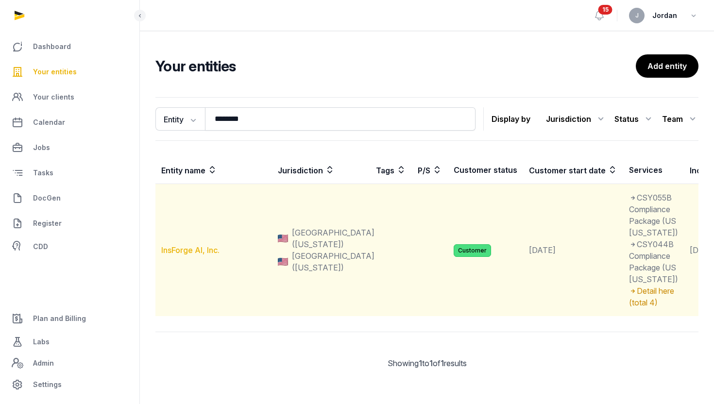
click at [208, 255] on link "InsForge AI, Inc." at bounding box center [190, 250] width 58 height 10
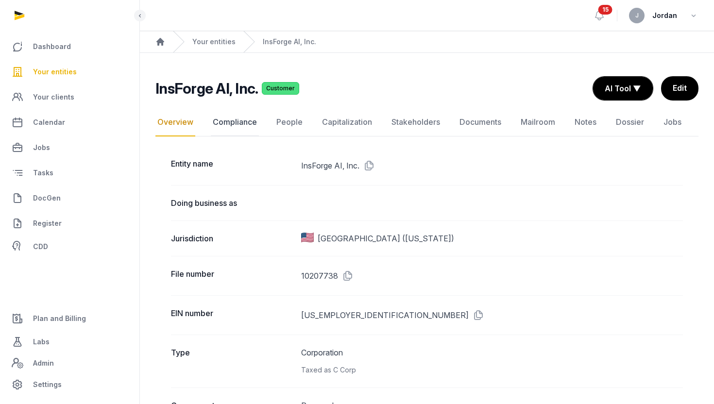
click at [242, 123] on link "Compliance" at bounding box center [235, 122] width 48 height 28
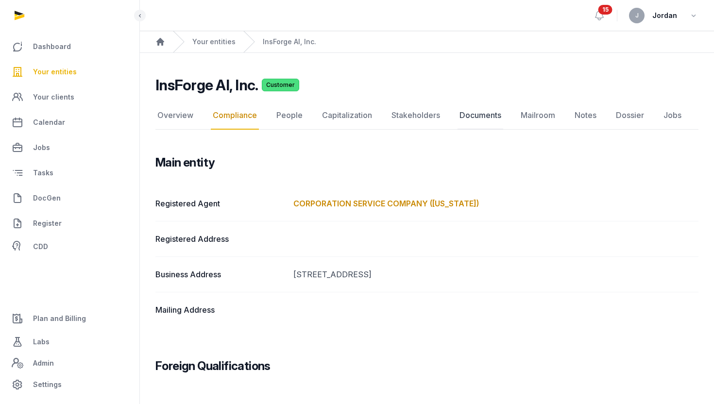
click at [471, 116] on link "Documents" at bounding box center [480, 115] width 46 height 28
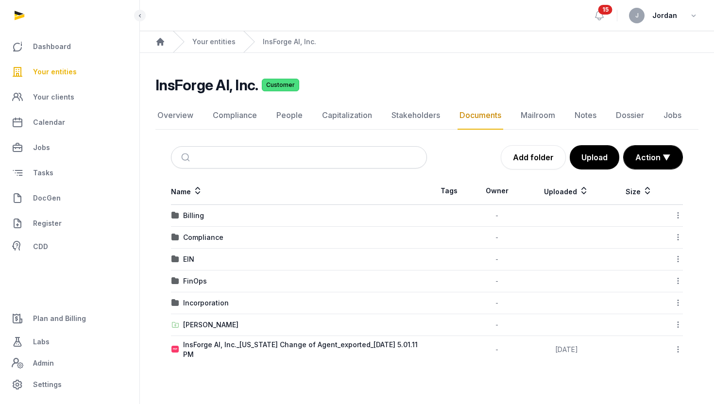
click at [203, 231] on td "Compliance" at bounding box center [299, 238] width 256 height 22
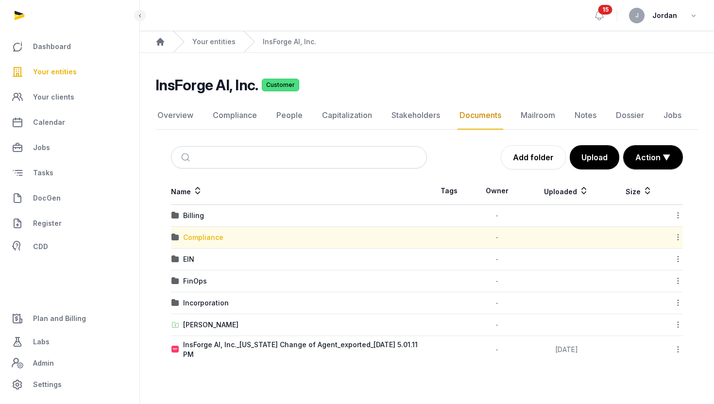
click at [203, 236] on div "Compliance" at bounding box center [203, 238] width 40 height 10
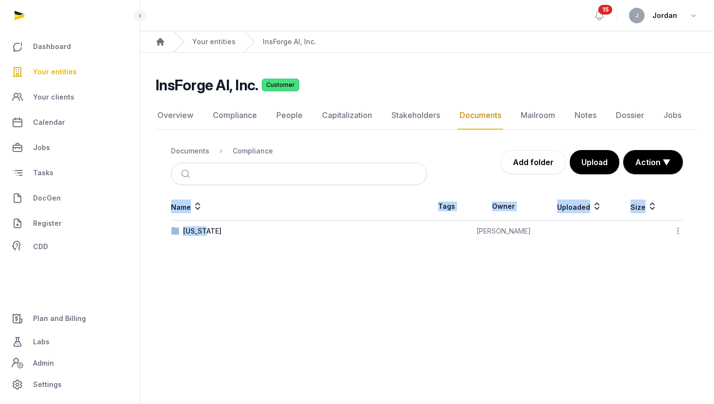
drag, startPoint x: 205, startPoint y: 230, endPoint x: 203, endPoint y: 258, distance: 27.7
click at [203, 258] on main "InsForge AI, Inc. Customer Documents Overview Compliance People Capitalization …" at bounding box center [427, 157] width 574 height 208
click at [47, 344] on span "Labs" at bounding box center [41, 342] width 17 height 12
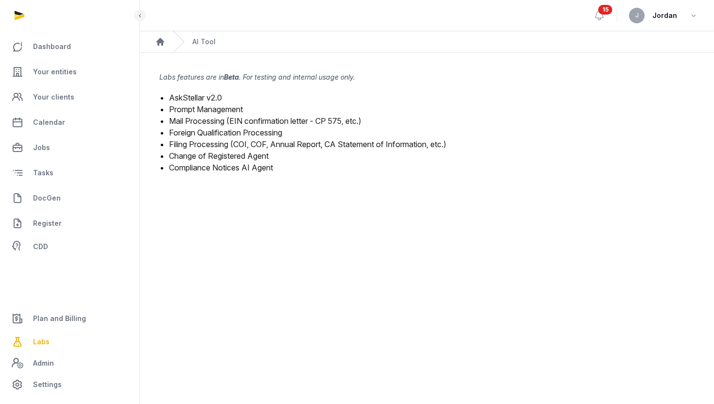
click at [193, 155] on link "Change of Registered Agent" at bounding box center [219, 156] width 100 height 10
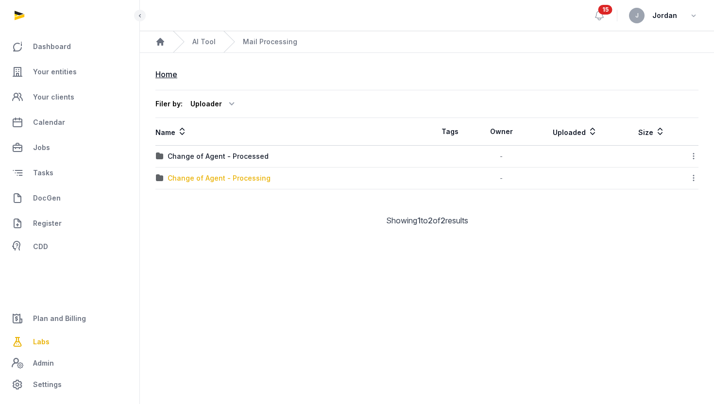
click at [233, 179] on div "Change of Agent - Processing" at bounding box center [218, 178] width 103 height 10
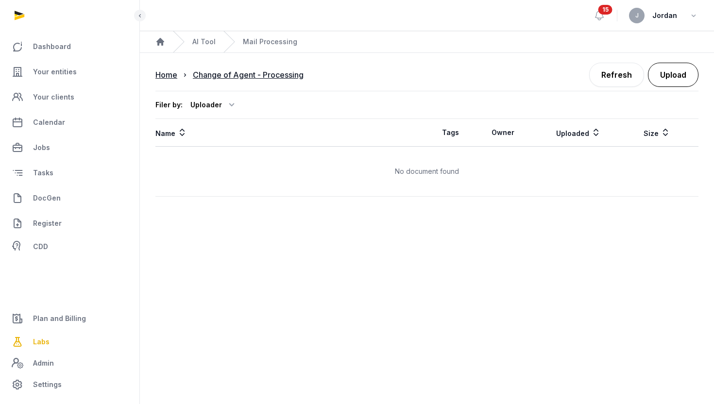
click at [657, 80] on button "Upload" at bounding box center [673, 75] width 50 height 24
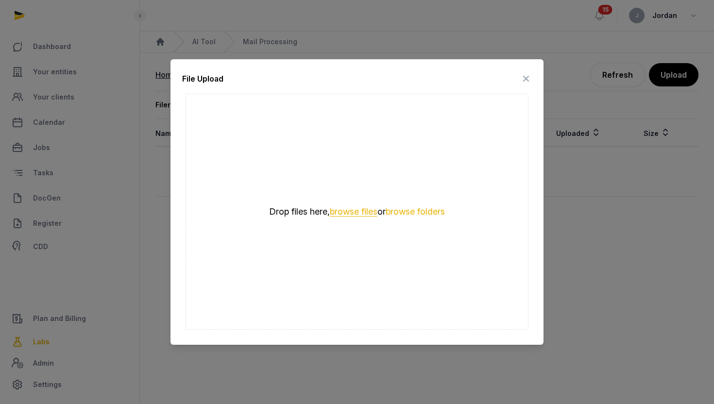
click at [356, 214] on button "browse files" at bounding box center [354, 211] width 48 height 9
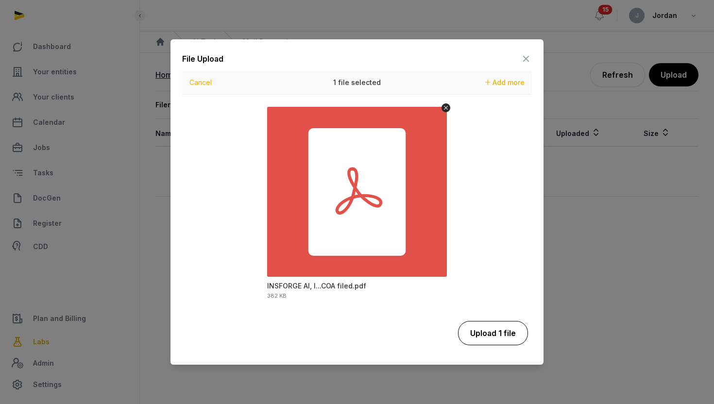
click at [517, 328] on button "Upload 1 file" at bounding box center [493, 333] width 70 height 24
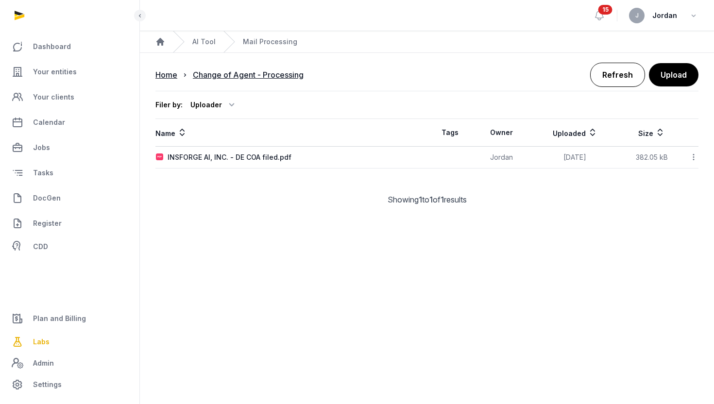
click at [620, 73] on link "Refresh" at bounding box center [617, 75] width 55 height 24
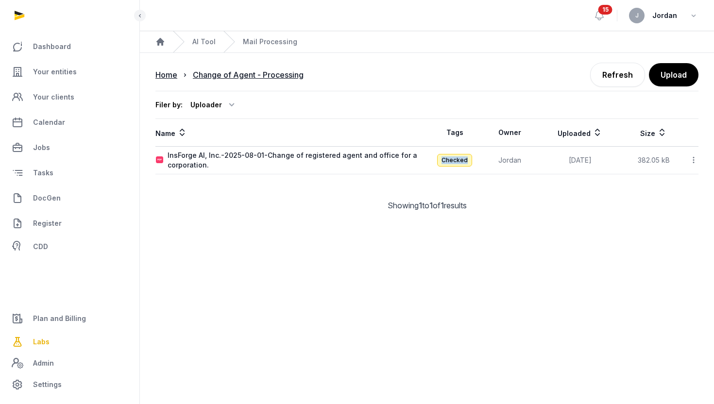
drag, startPoint x: 442, startPoint y: 160, endPoint x: 482, endPoint y: 161, distance: 39.8
click at [482, 161] on tr "InsForge AI, Inc.-2025-08-01-Change of registered agent and office for a corpor…" at bounding box center [426, 161] width 543 height 28
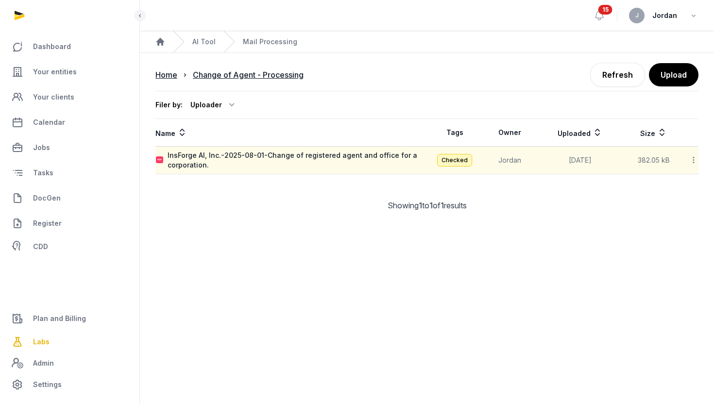
click at [484, 202] on div "Showing 1 to 1 of 1 results" at bounding box center [426, 206] width 543 height 12
click at [311, 154] on div "InsForge AI, Inc.-2025-08-01-Change of registered agent and office for a corpor…" at bounding box center [296, 160] width 259 height 19
type input "**********"
type textarea "**********"
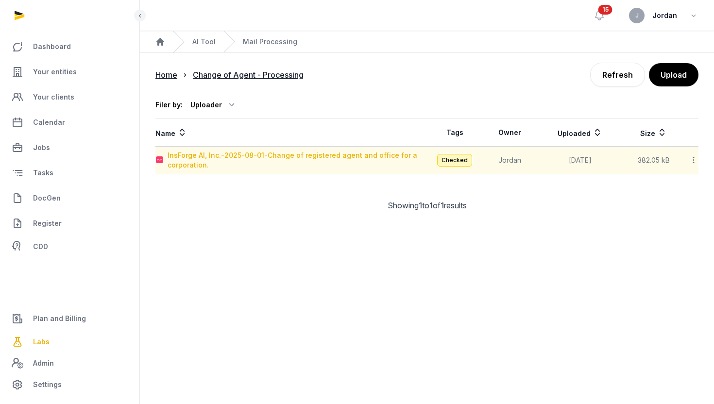
type textarea "**********"
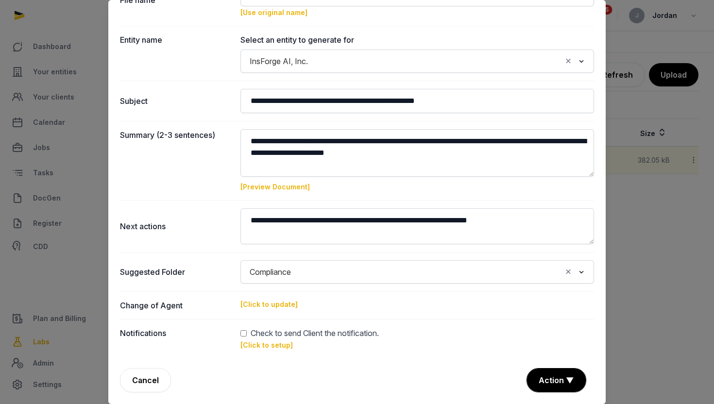
scroll to position [53, 0]
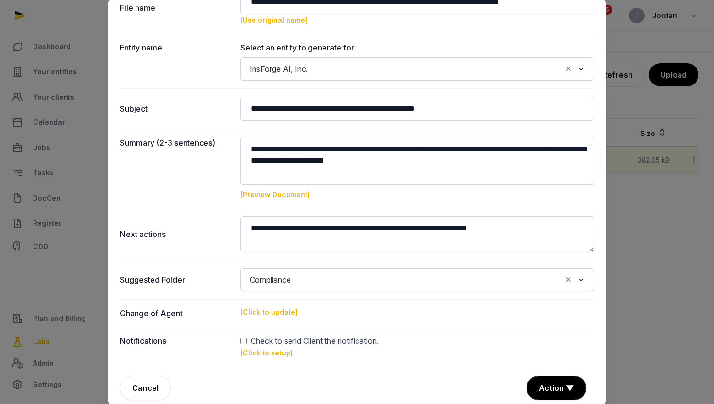
click at [283, 194] on link "[Preview Document]" at bounding box center [274, 194] width 69 height 8
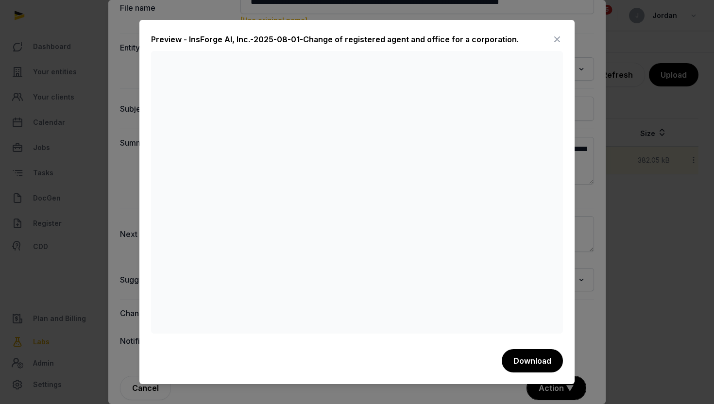
click at [554, 37] on icon at bounding box center [557, 40] width 12 height 16
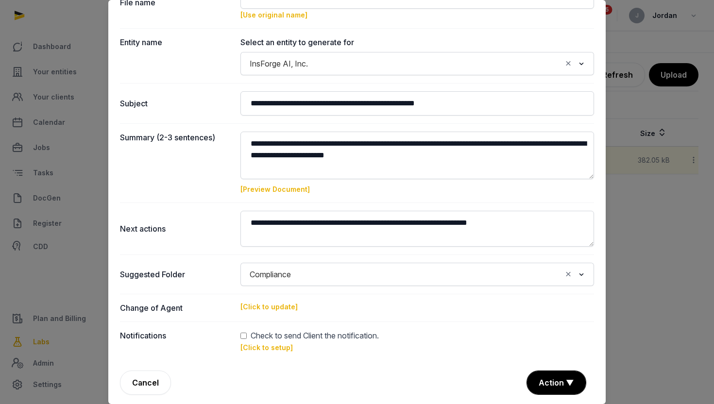
scroll to position [61, 0]
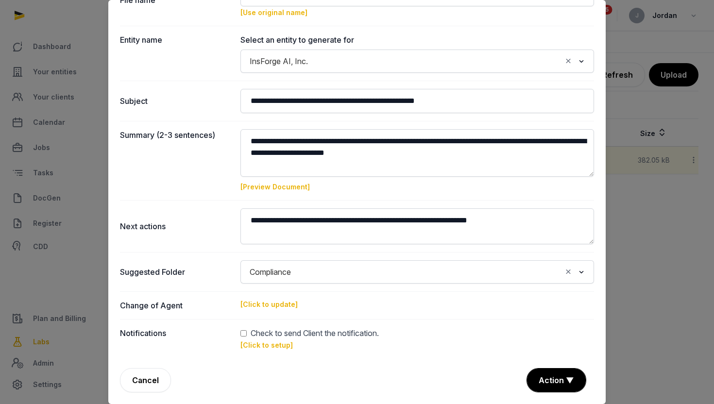
click at [280, 303] on link "[Click to update]" at bounding box center [268, 305] width 57 height 10
type input "**********"
type input "*****"
type input "**"
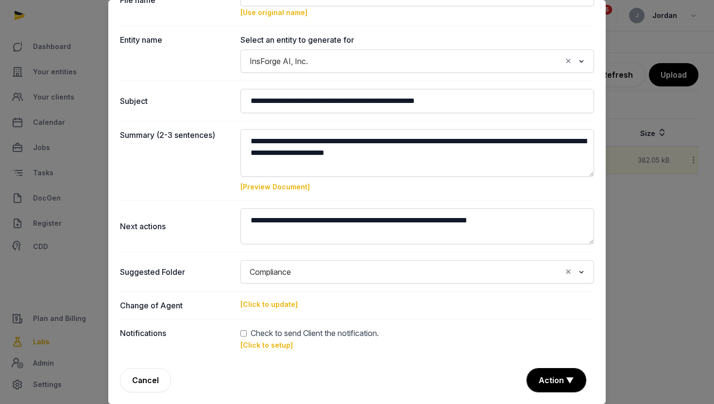
type input "*****"
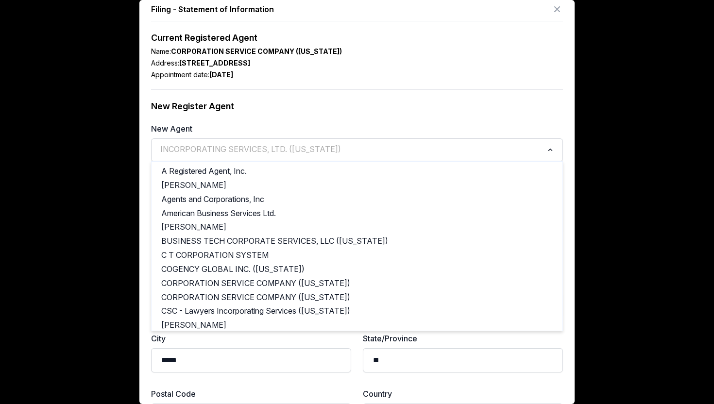
scroll to position [169, 0]
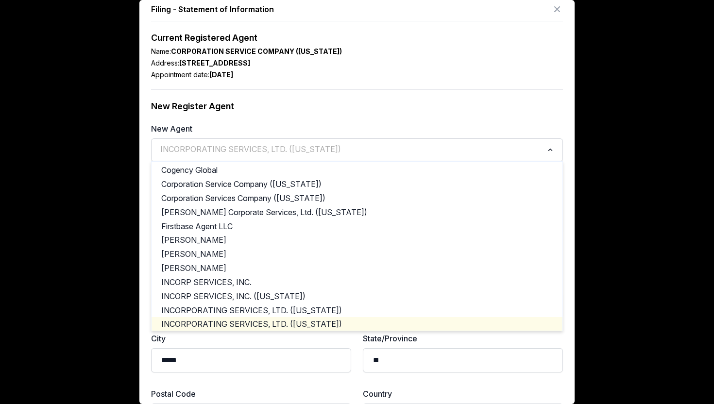
click at [331, 149] on span "INCORPORATING SERVICES, LTD. (DELAWARE)" at bounding box center [250, 149] width 185 height 12
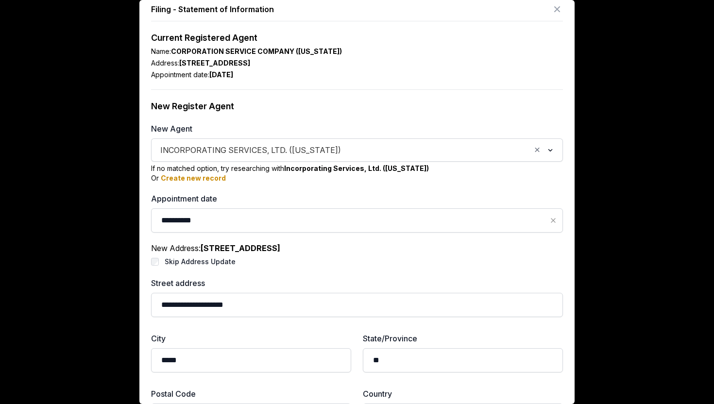
click at [336, 119] on div "New Register Agent" at bounding box center [357, 106] width 412 height 33
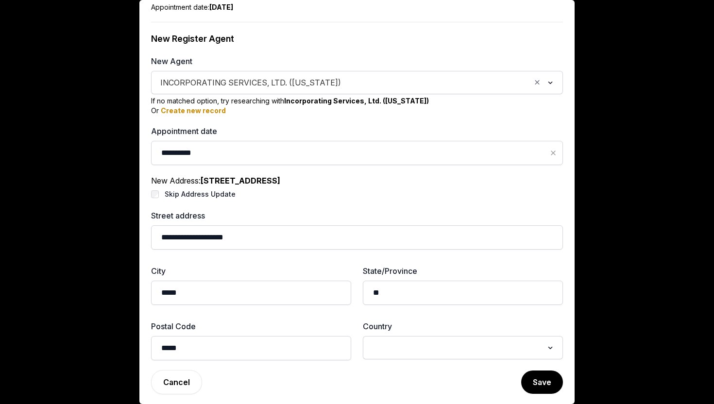
scroll to position [80, 0]
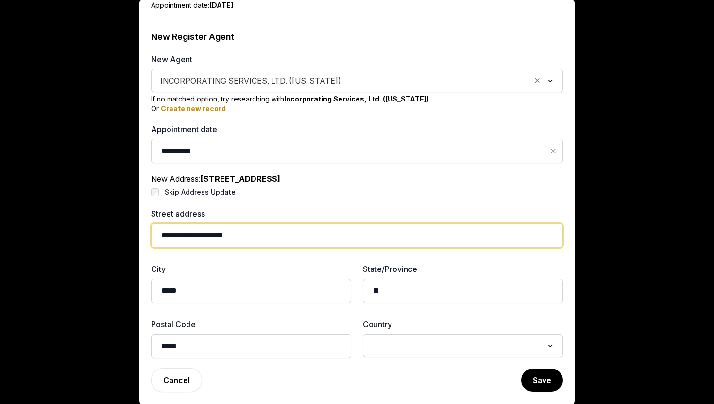
click at [302, 226] on input "**********" at bounding box center [357, 235] width 412 height 24
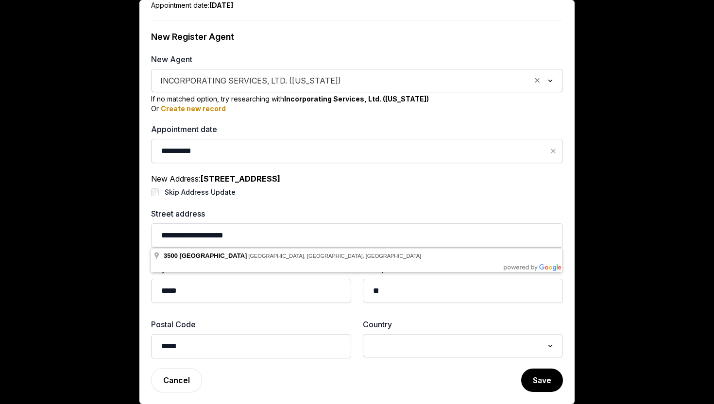
click at [198, 189] on label "Skip Address Update" at bounding box center [200, 192] width 71 height 8
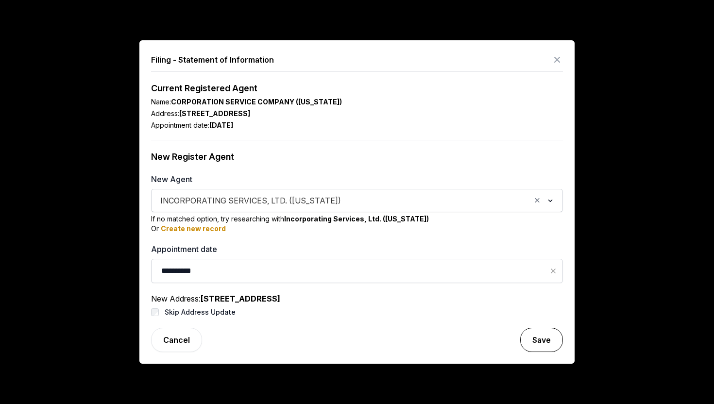
click at [527, 341] on button "Save" at bounding box center [541, 340] width 43 height 24
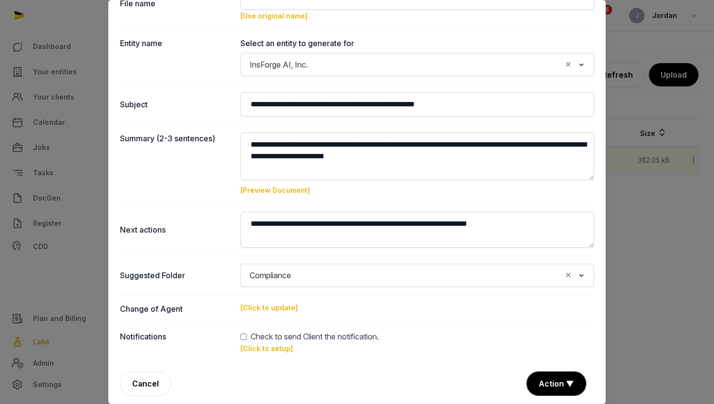
scroll to position [61, 0]
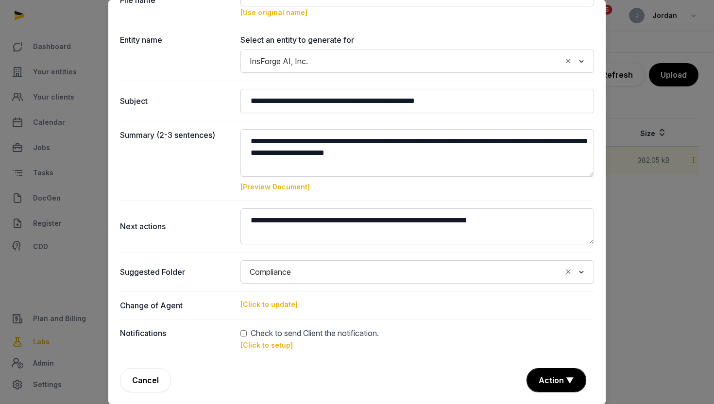
click at [236, 334] on div "Notifications Check to send Client the notification. [Click to setup]" at bounding box center [357, 338] width 474 height 39
click at [279, 344] on link "[Click to setup]" at bounding box center [266, 345] width 52 height 8
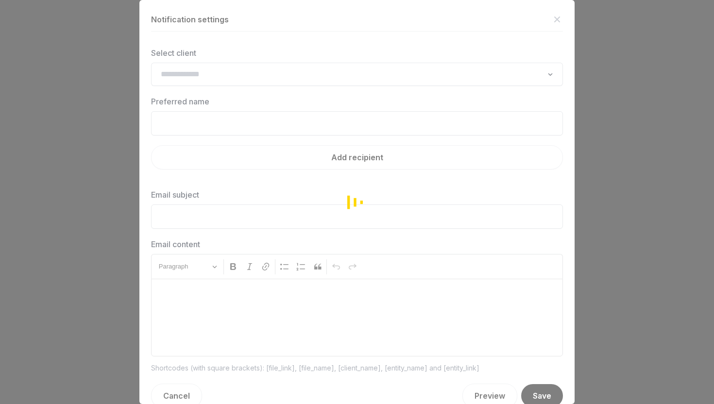
type input "**********"
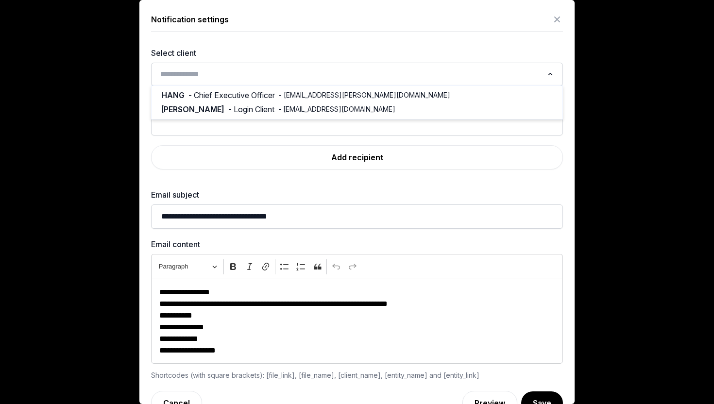
click at [237, 73] on input "Search for option" at bounding box center [350, 74] width 386 height 14
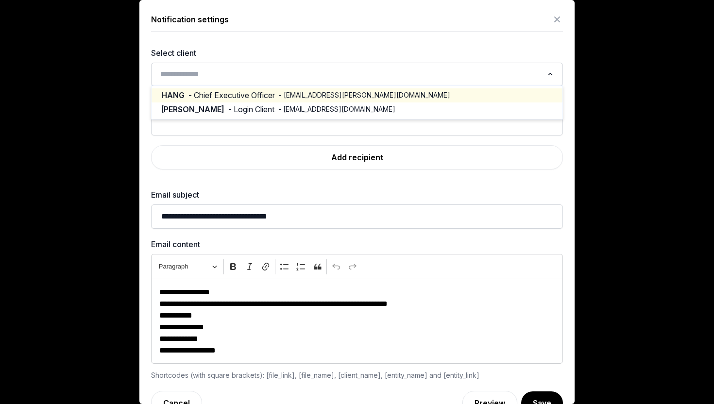
click at [228, 94] on span "- Chief Executive Officer" at bounding box center [231, 95] width 86 height 11
type input "****"
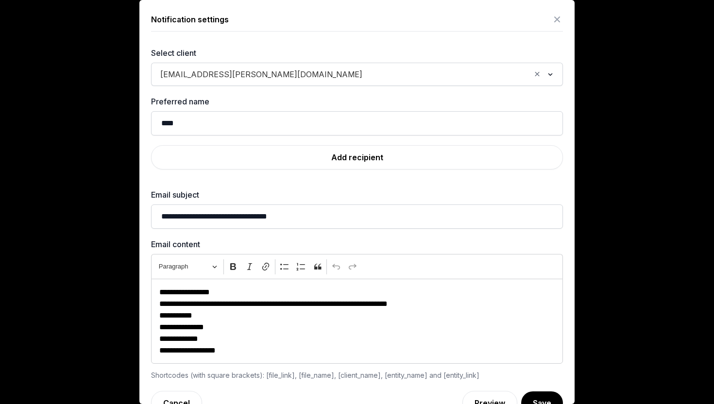
click at [367, 71] on input "Search for option" at bounding box center [449, 74] width 164 height 14
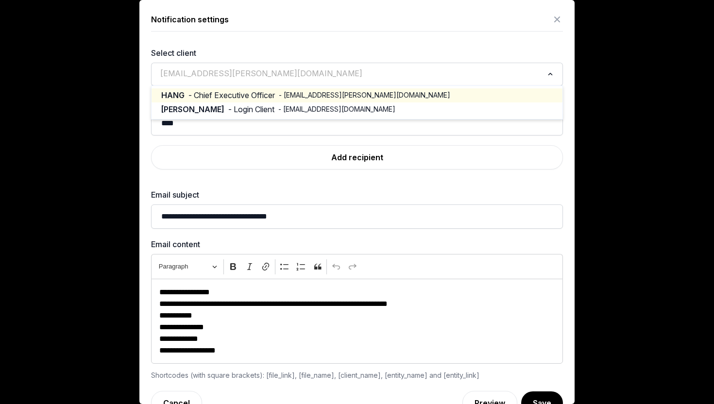
click at [254, 93] on span "- Chief Executive Officer" at bounding box center [231, 95] width 86 height 11
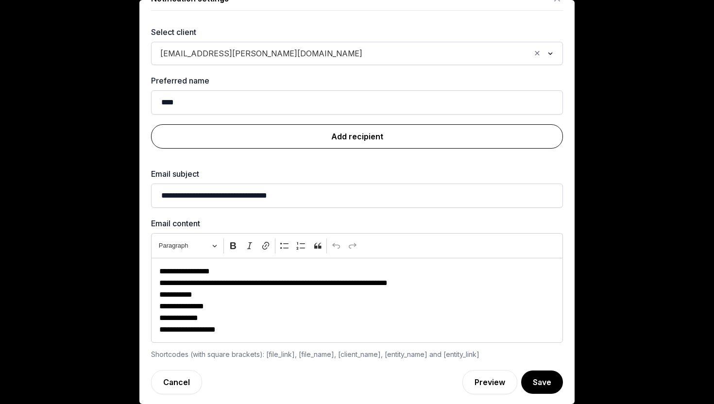
scroll to position [23, 0]
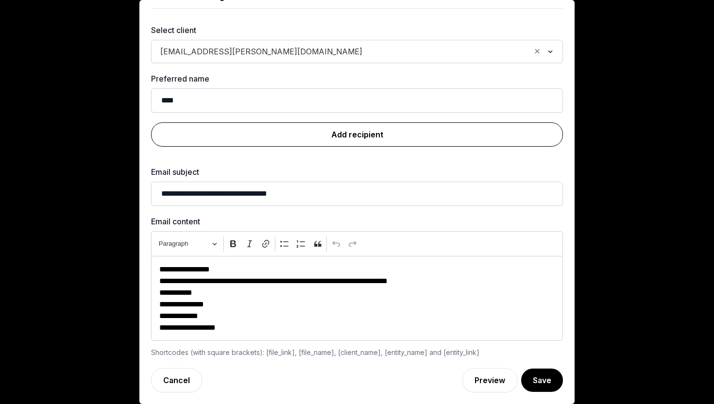
click at [254, 143] on link "Add recipient" at bounding box center [357, 134] width 412 height 24
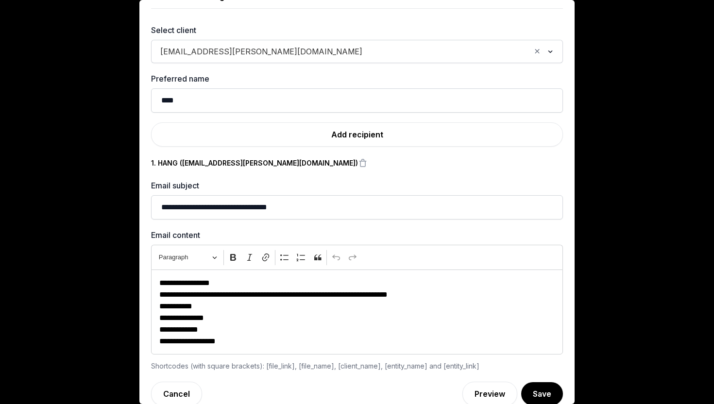
click at [215, 163] on div "1. HANG (hang.huang@insforge.dev)" at bounding box center [254, 163] width 207 height 10
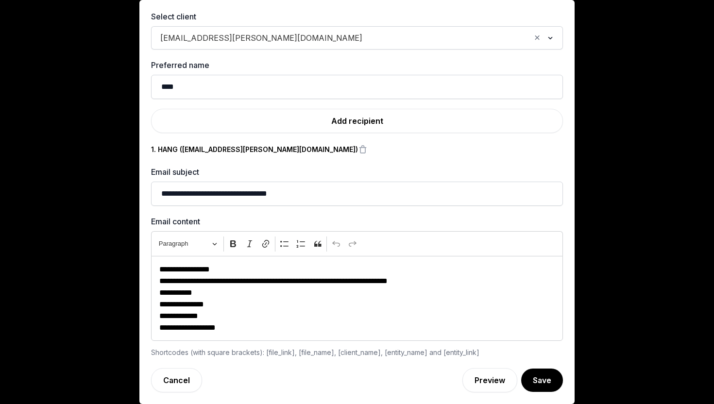
click at [155, 380] on link "Cancel" at bounding box center [176, 380] width 51 height 24
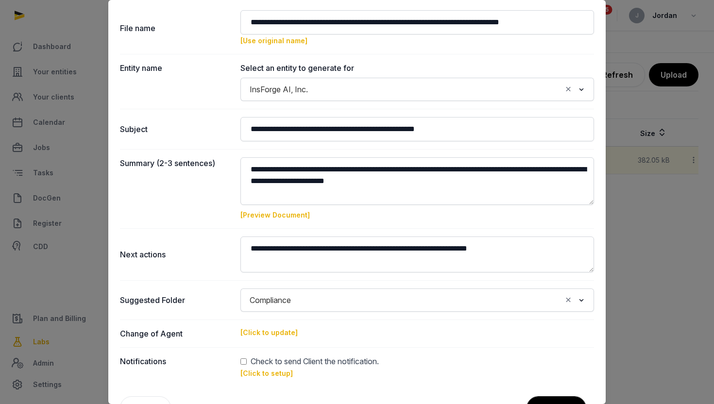
scroll to position [61, 0]
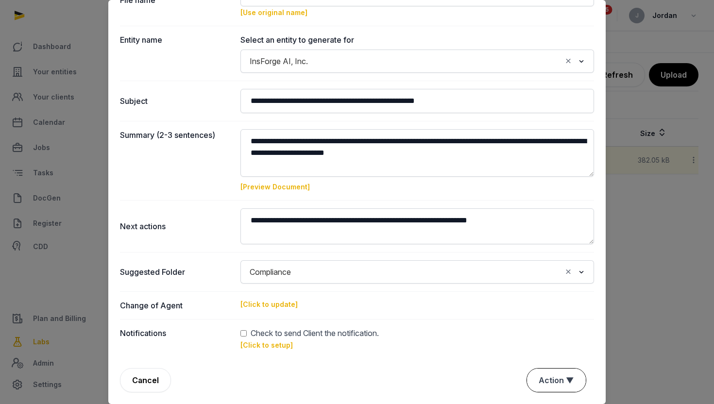
click at [561, 373] on button "Action ▼" at bounding box center [556, 379] width 59 height 23
click at [535, 334] on div "Approve" at bounding box center [555, 343] width 78 height 19
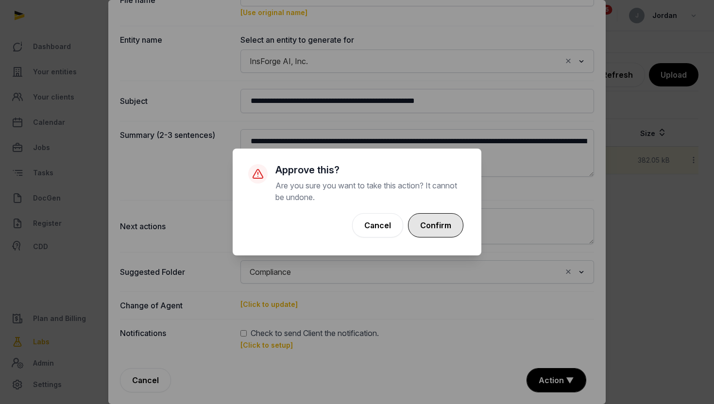
click at [415, 235] on button "Confirm" at bounding box center [435, 225] width 55 height 24
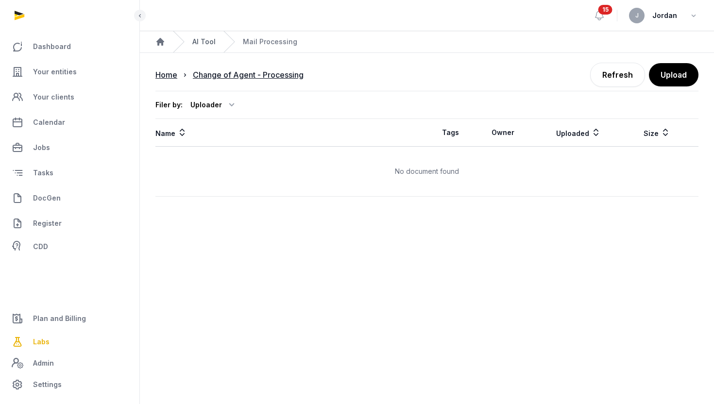
click at [202, 42] on link "AI Tool" at bounding box center [203, 42] width 23 height 10
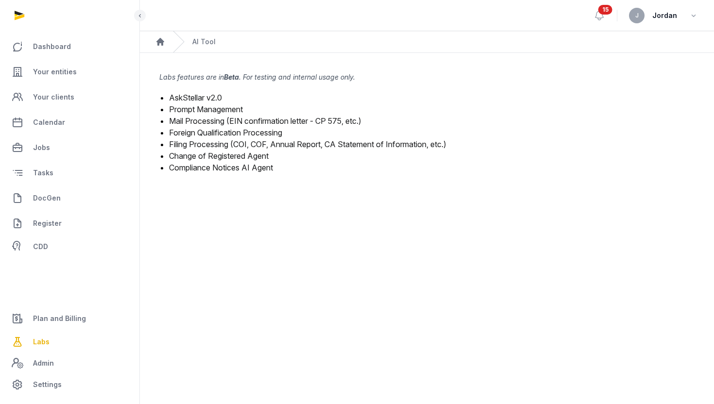
click at [206, 156] on link "Change of Registered Agent" at bounding box center [219, 156] width 100 height 10
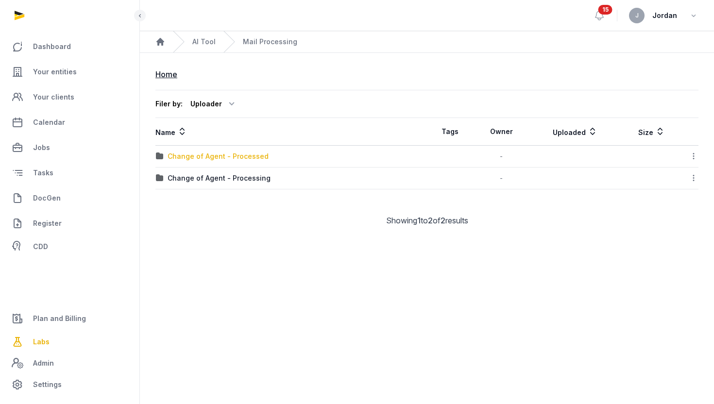
click at [224, 158] on div "Change of Agent - Processed" at bounding box center [217, 156] width 101 height 10
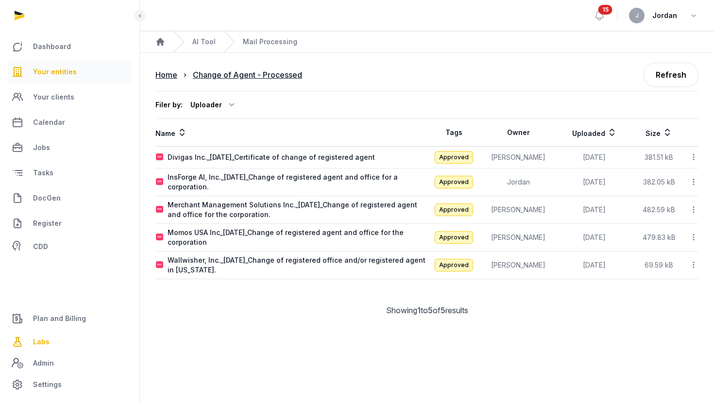
click at [50, 75] on span "Your entities" at bounding box center [55, 72] width 44 height 12
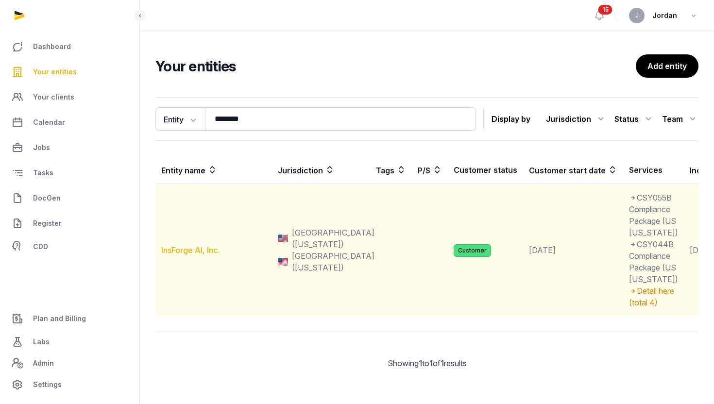
click at [200, 255] on link "InsForge AI, Inc." at bounding box center [190, 250] width 58 height 10
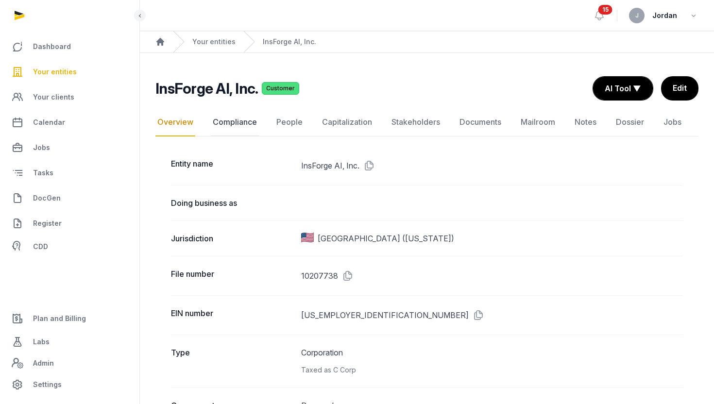
click at [228, 125] on link "Compliance" at bounding box center [235, 122] width 48 height 28
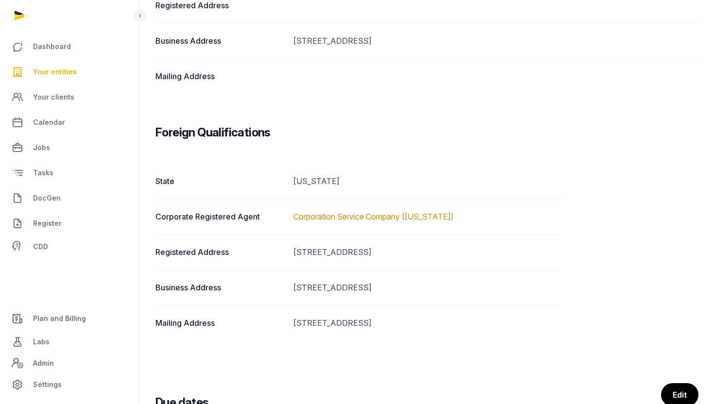
scroll to position [234, 0]
click at [325, 184] on dd "[US_STATE]" at bounding box center [427, 181] width 268 height 12
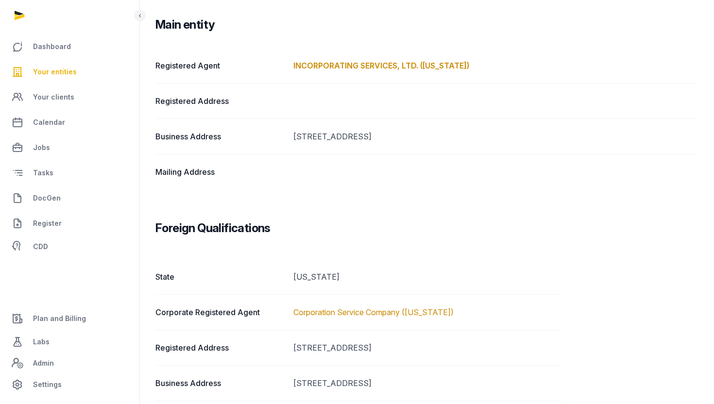
scroll to position [0, 0]
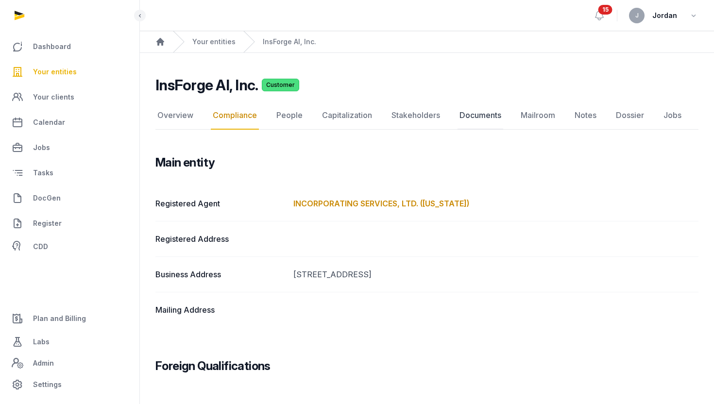
click at [469, 113] on link "Documents" at bounding box center [480, 115] width 46 height 28
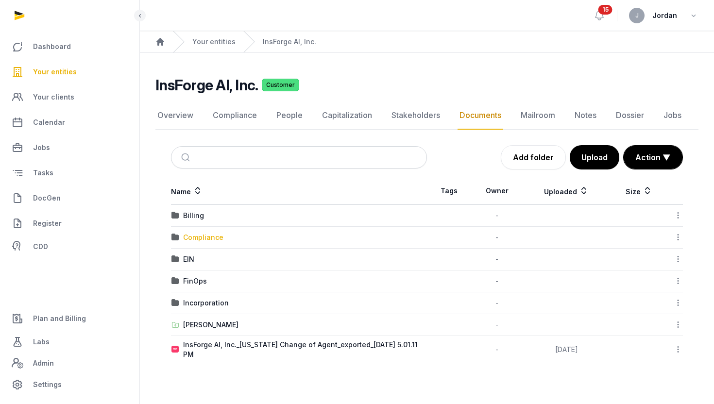
click at [199, 234] on div "Compliance" at bounding box center [203, 238] width 40 height 10
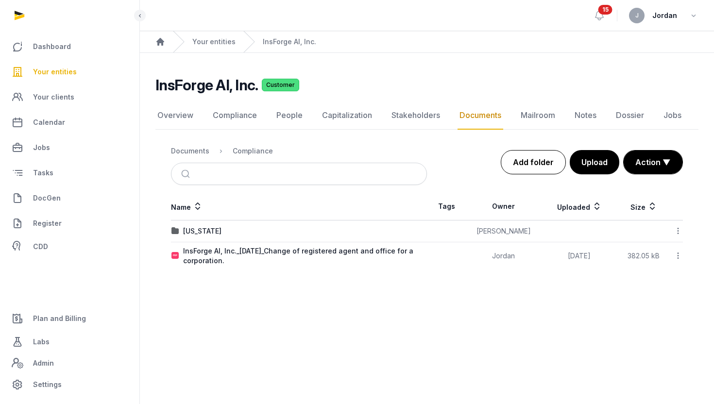
click at [553, 164] on link "Add folder" at bounding box center [533, 162] width 65 height 24
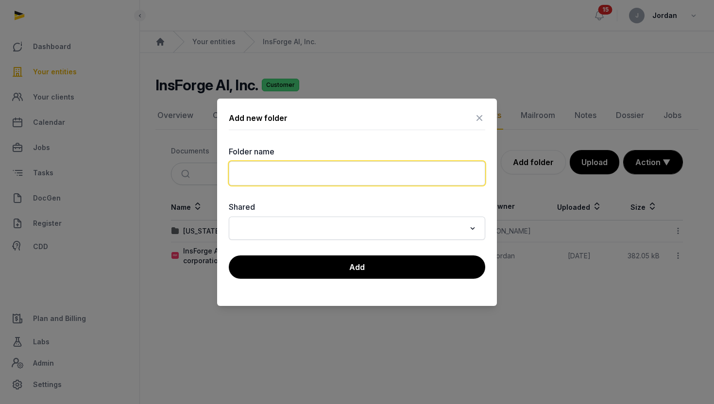
click at [428, 184] on input "text" at bounding box center [357, 173] width 256 height 24
type input "**********"
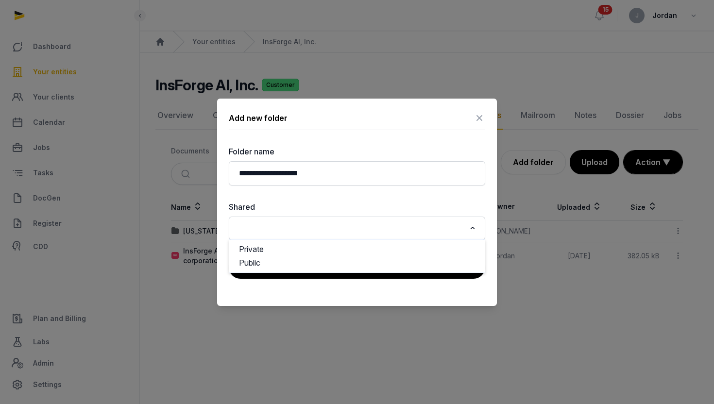
click at [367, 233] on input "Search for option" at bounding box center [349, 228] width 231 height 14
click at [338, 258] on li "Public" at bounding box center [356, 263] width 255 height 14
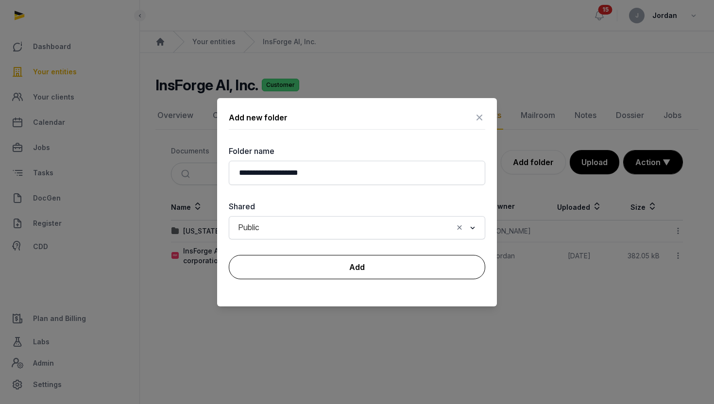
click at [340, 268] on button "Add" at bounding box center [357, 267] width 256 height 24
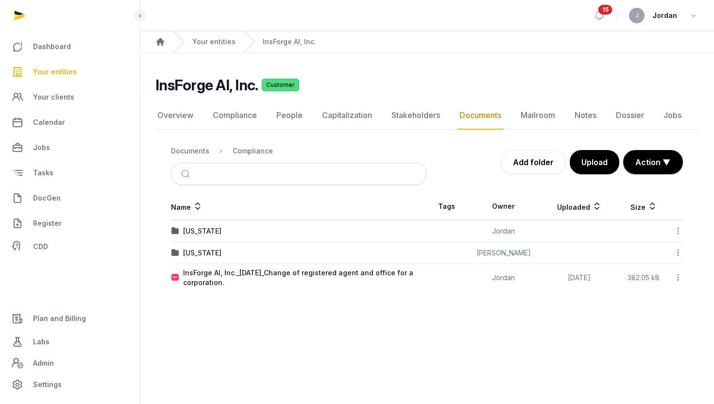
drag, startPoint x: 223, startPoint y: 279, endPoint x: 183, endPoint y: 267, distance: 41.9
click at [183, 267] on td "InsForge AI, Inc._[DATE]_Change of registered agent and office for a corporatio…" at bounding box center [299, 278] width 256 height 28
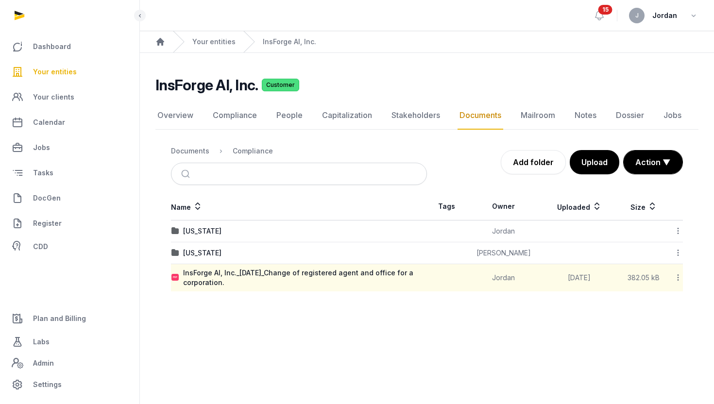
click at [242, 303] on main "InsForge AI, Inc. Customer Documents Overview Compliance People Capitalization …" at bounding box center [427, 182] width 574 height 258
drag, startPoint x: 235, startPoint y: 272, endPoint x: 236, endPoint y: 234, distance: 37.9
click at [236, 234] on tbody "District of Columbia Jordan Download Folder Edit properties Change owner Copy l…" at bounding box center [427, 255] width 512 height 71
click at [304, 317] on main "Open sidebar 15 J Jordan Home Your entities InsForge AI, Inc. InsForge AI, Inc.…" at bounding box center [357, 202] width 714 height 404
click at [679, 275] on icon at bounding box center [677, 277] width 9 height 10
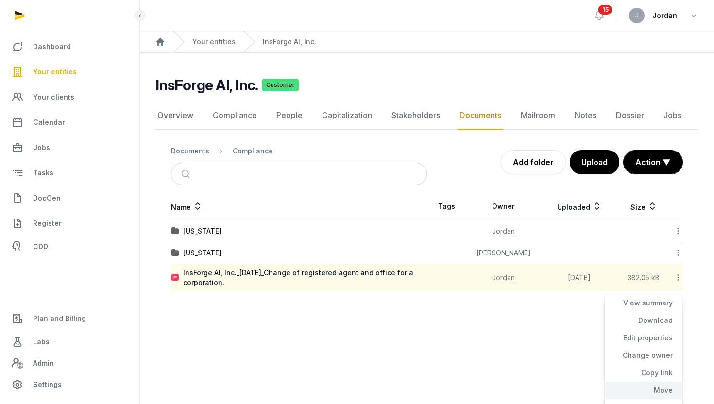
click at [660, 399] on div "Move" at bounding box center [643, 407] width 78 height 17
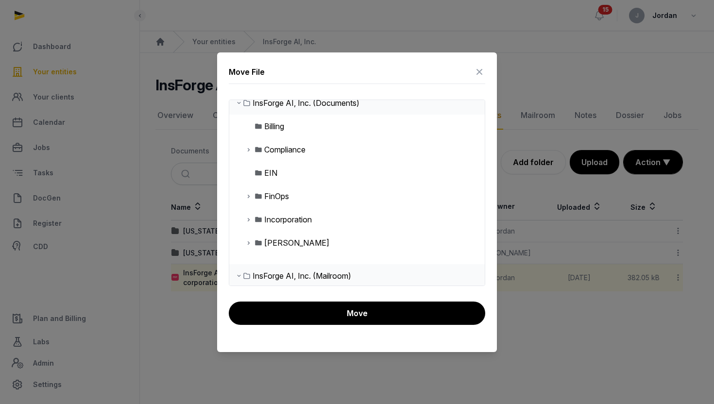
scroll to position [8, 0]
click at [303, 149] on div "Compliance" at bounding box center [284, 150] width 41 height 12
click at [249, 151] on icon at bounding box center [249, 150] width 8 height 12
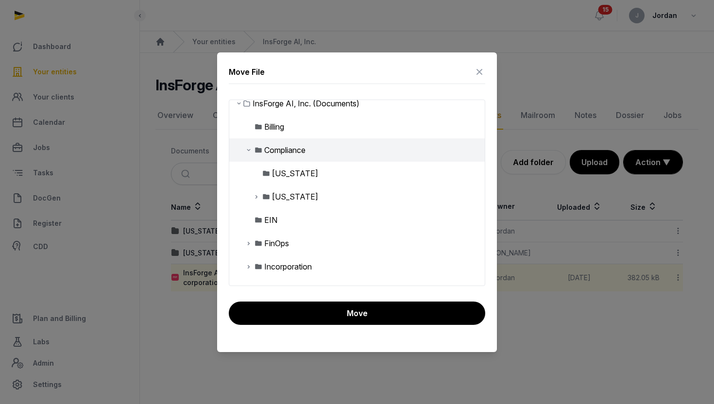
click at [290, 176] on div "[US_STATE]" at bounding box center [295, 173] width 46 height 12
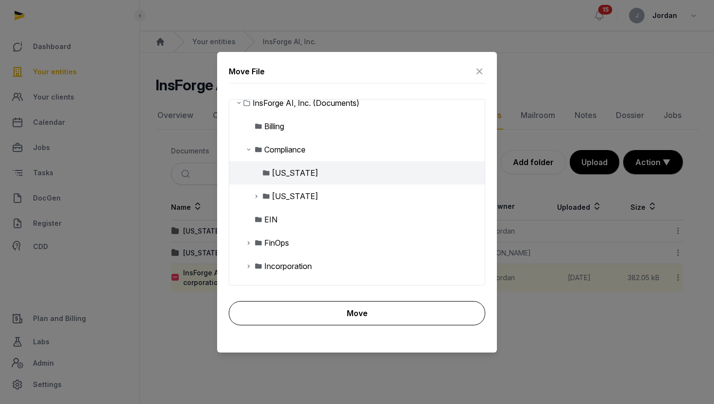
click at [373, 315] on button "Move" at bounding box center [357, 313] width 256 height 24
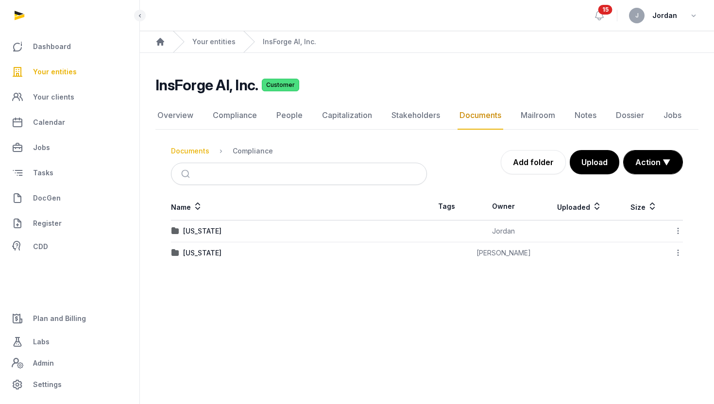
click at [195, 152] on div "Documents" at bounding box center [190, 151] width 38 height 10
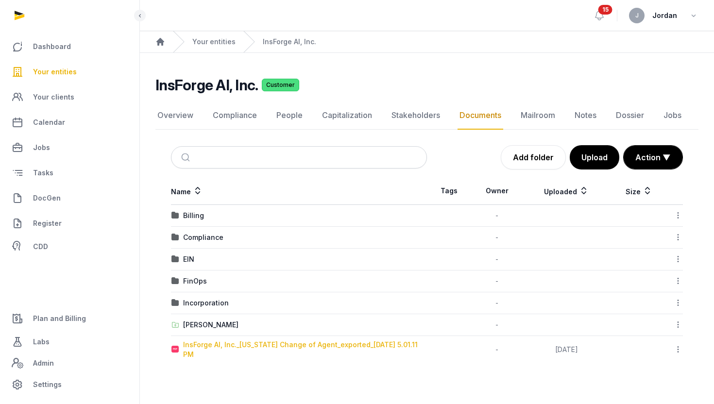
click at [409, 346] on div "InsForge AI, Inc._Delaware Change of Agent_exported_2025-07-23 5.01.11 PM" at bounding box center [304, 349] width 243 height 19
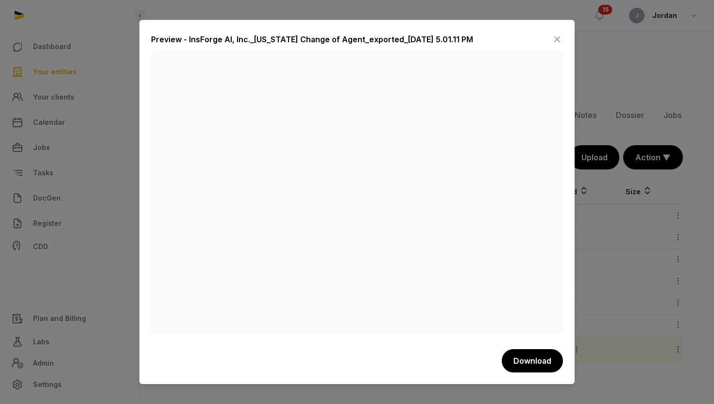
click at [554, 38] on icon at bounding box center [557, 40] width 12 height 16
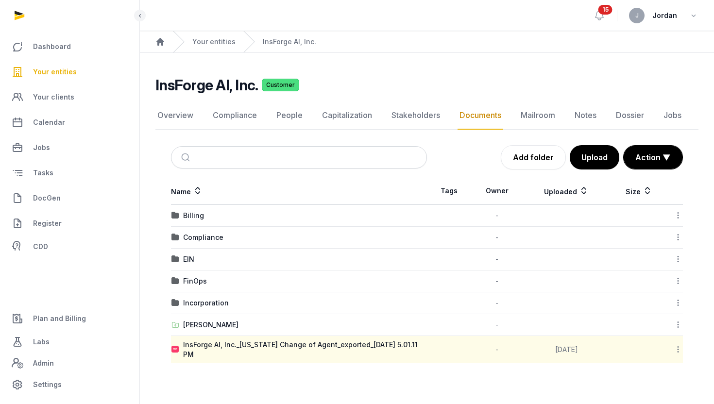
click at [680, 348] on icon at bounding box center [677, 349] width 9 height 10
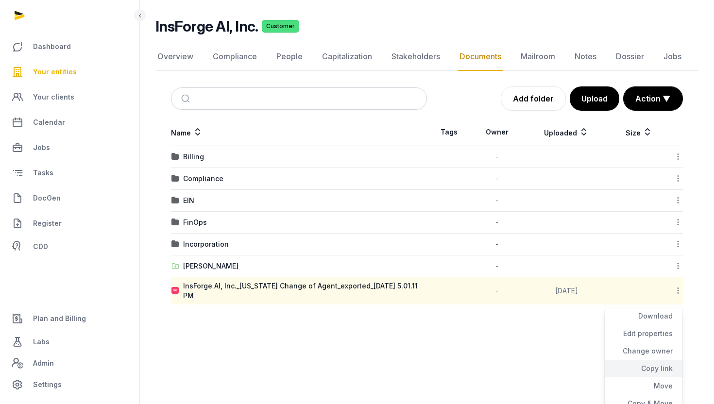
scroll to position [84, 0]
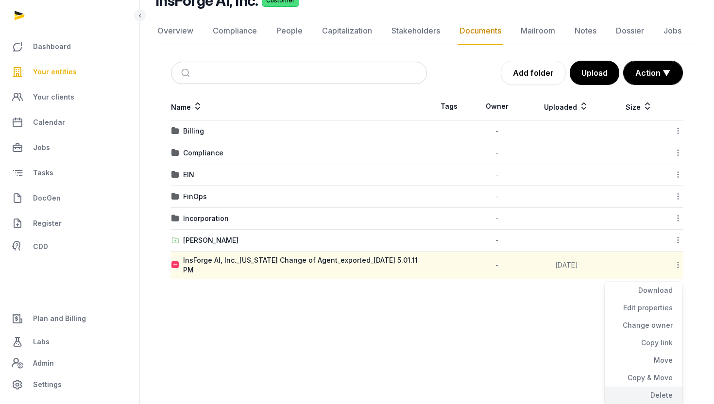
click at [648, 393] on div "Delete" at bounding box center [643, 394] width 78 height 17
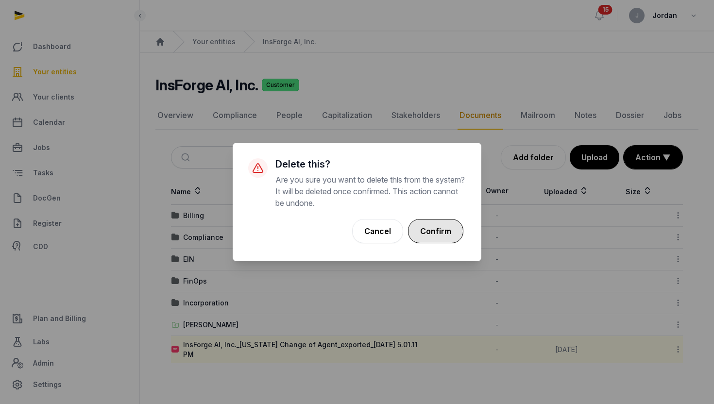
click at [444, 233] on button "Confirm" at bounding box center [435, 231] width 55 height 24
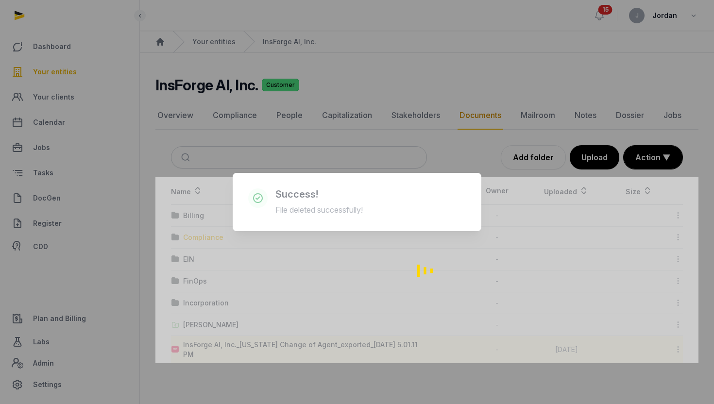
click at [190, 235] on div "Loading" at bounding box center [426, 270] width 543 height 186
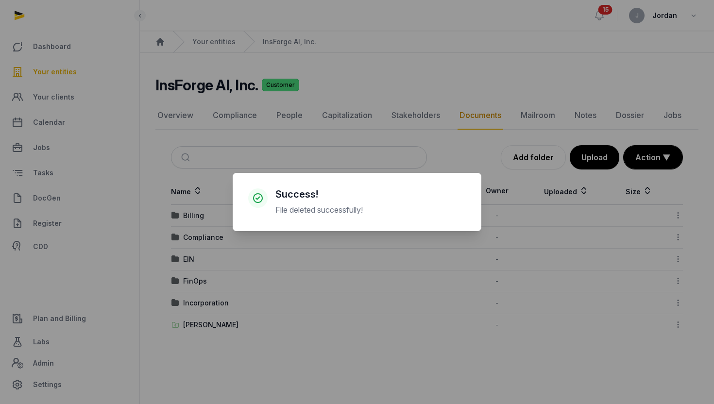
click at [209, 235] on div "× Success! File deleted successfully! Cancel No OK" at bounding box center [357, 202] width 714 height 404
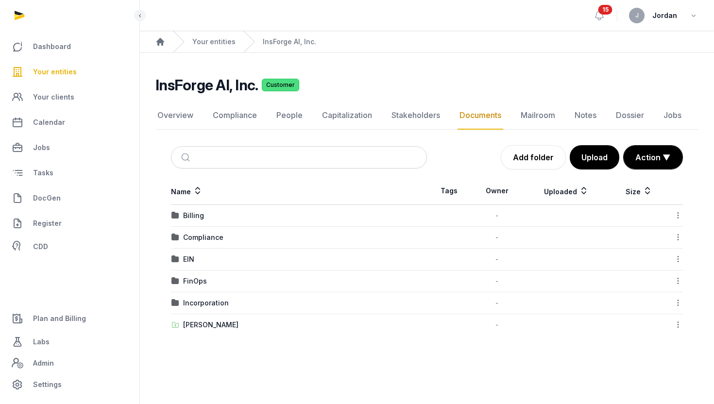
click at [209, 235] on div "Compliance" at bounding box center [203, 238] width 40 height 10
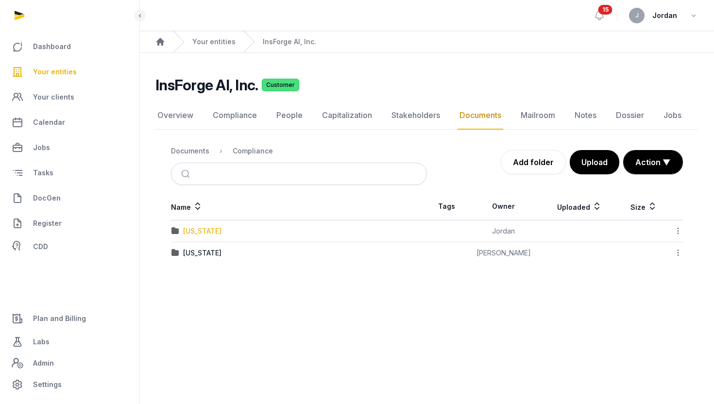
click at [221, 228] on div "[US_STATE]" at bounding box center [202, 231] width 38 height 10
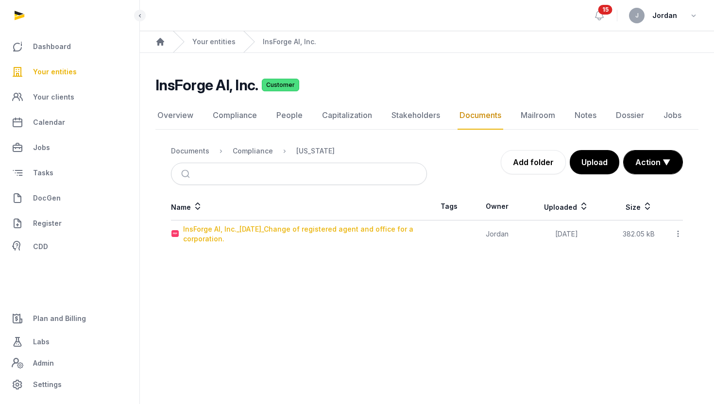
click at [255, 234] on div "InsForge AI, Inc._[DATE]_Change of registered agent and office for a corporatio…" at bounding box center [304, 233] width 243 height 19
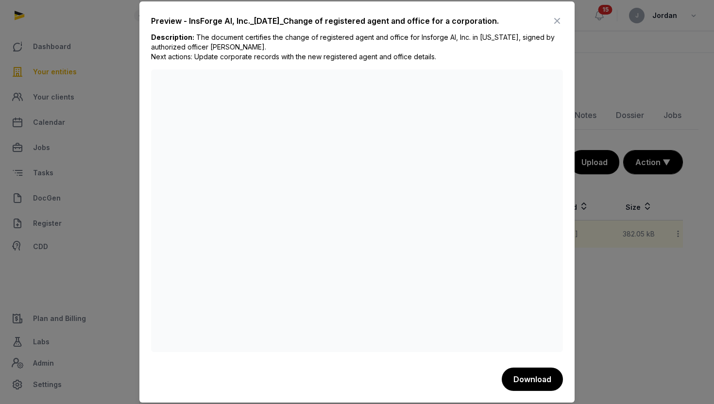
click at [555, 19] on icon at bounding box center [557, 21] width 12 height 16
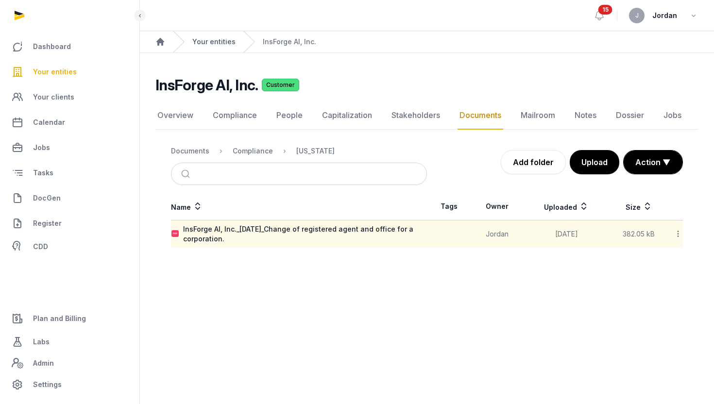
click at [218, 42] on link "Your entities" at bounding box center [213, 42] width 43 height 10
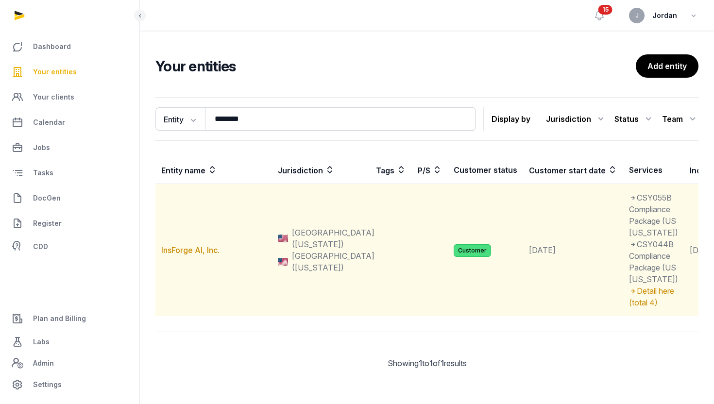
scroll to position [35, 0]
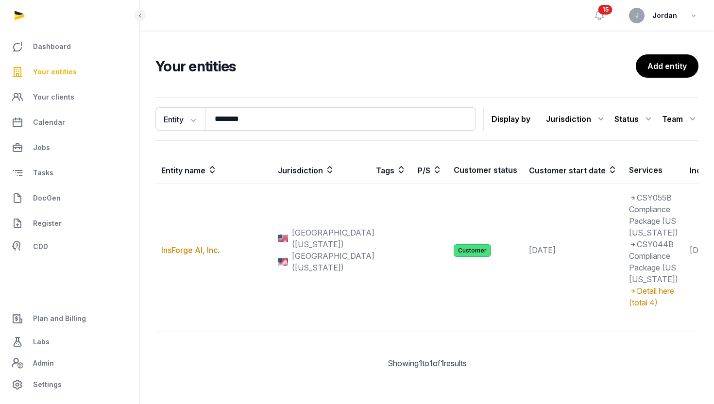
click at [64, 70] on span "Your entities" at bounding box center [55, 72] width 44 height 12
click at [178, 107] on button "Entity" at bounding box center [180, 118] width 50 height 23
click at [123, 94] on link "Your clients" at bounding box center [70, 96] width 124 height 23
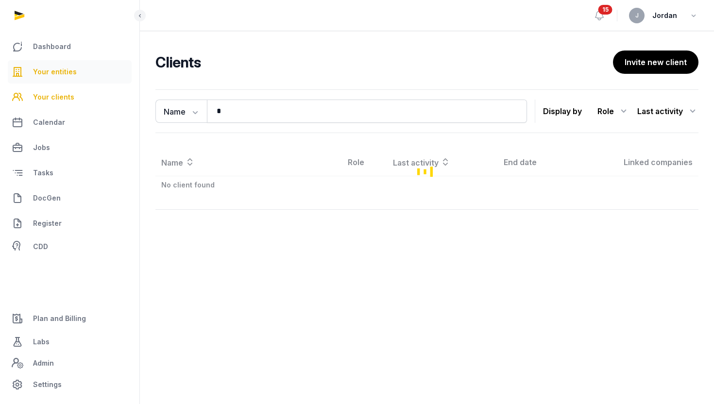
click at [69, 73] on span "Your entities" at bounding box center [55, 72] width 44 height 12
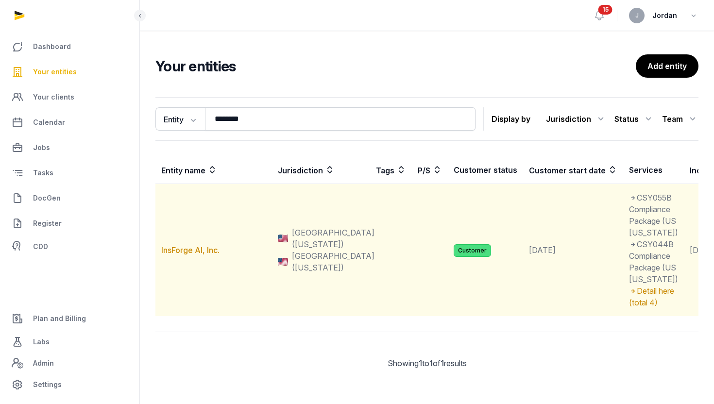
scroll to position [35, 0]
click at [212, 245] on link "InsForge AI, Inc." at bounding box center [190, 250] width 58 height 10
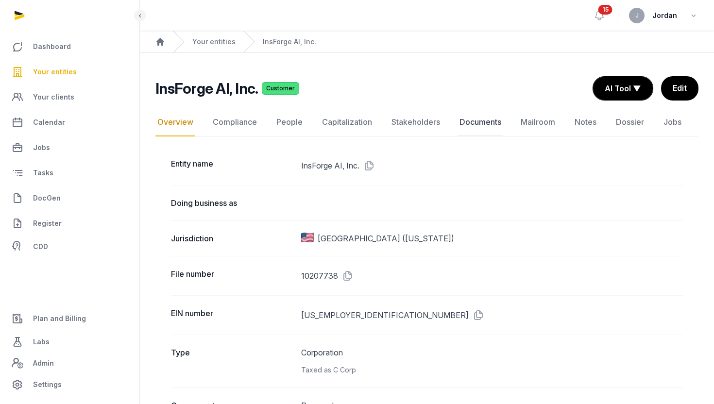
click at [479, 122] on link "Documents" at bounding box center [480, 122] width 46 height 28
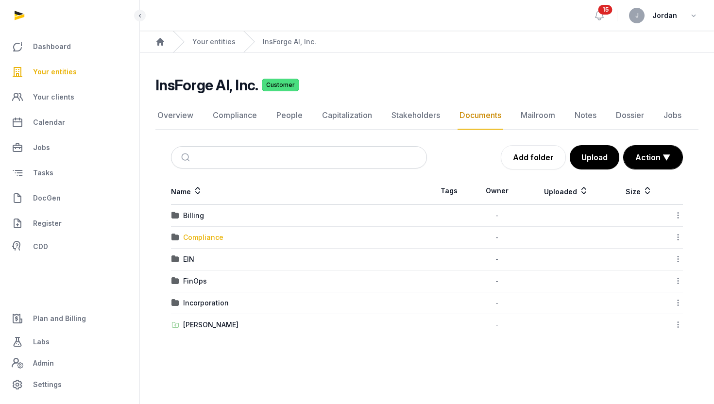
click at [207, 240] on div "Compliance" at bounding box center [203, 238] width 40 height 10
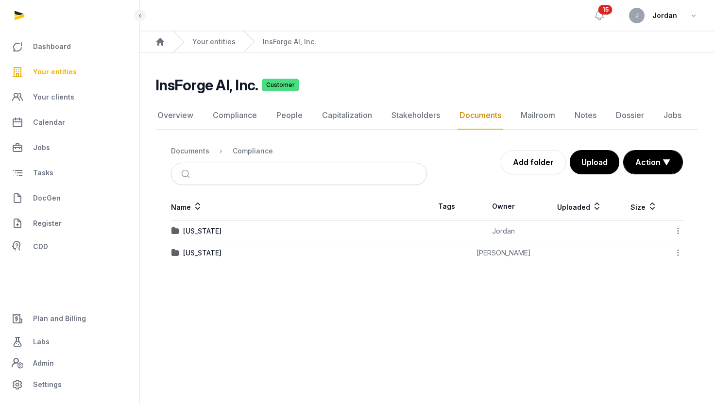
click at [678, 232] on icon at bounding box center [677, 231] width 9 height 10
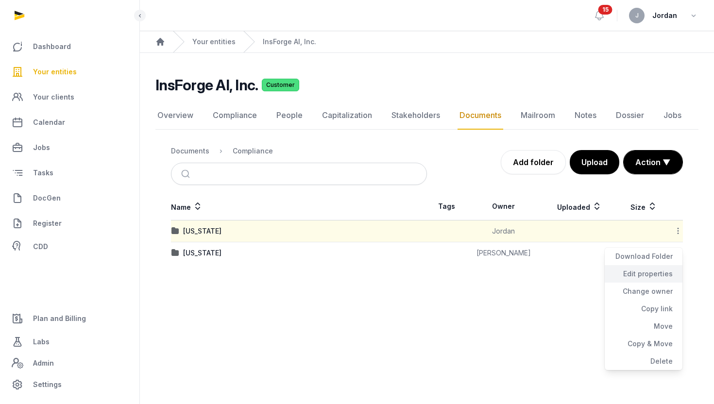
click at [663, 283] on div "Edit properties" at bounding box center [643, 291] width 78 height 17
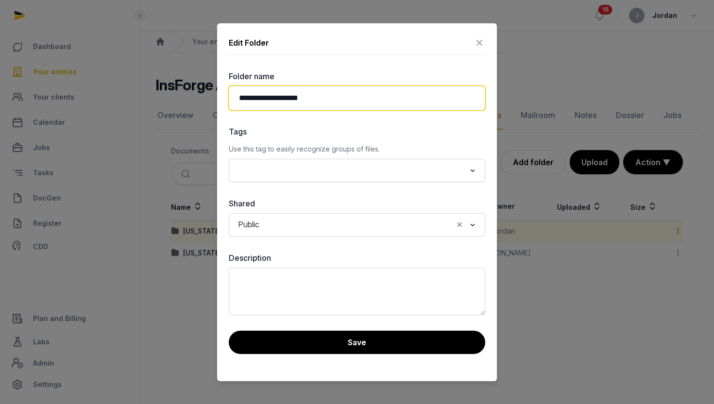
click at [291, 97] on input "**********" at bounding box center [357, 98] width 256 height 24
drag, startPoint x: 276, startPoint y: 99, endPoint x: 218, endPoint y: 100, distance: 57.8
click at [218, 100] on div "**********" at bounding box center [357, 202] width 280 height 358
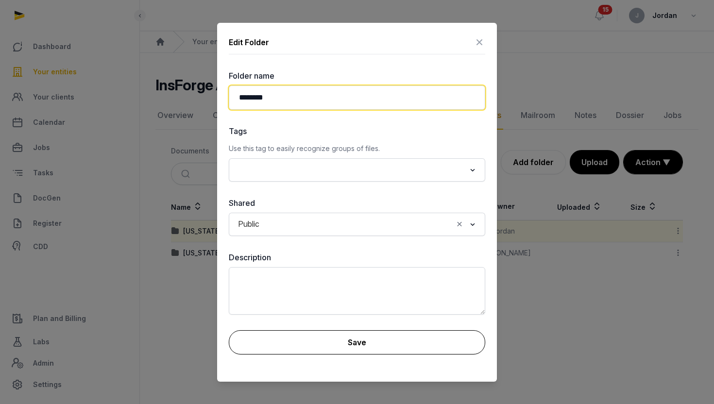
type input "********"
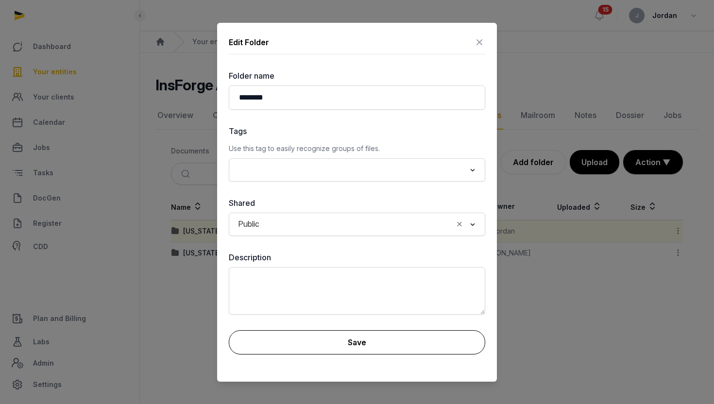
click at [437, 347] on button "Save" at bounding box center [357, 342] width 256 height 24
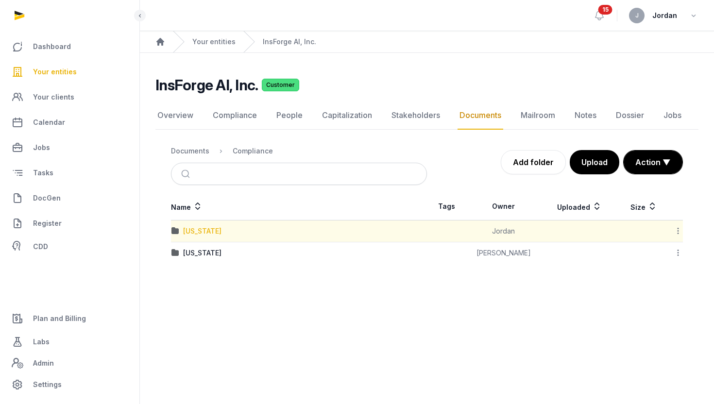
click at [198, 229] on div "Delaware" at bounding box center [202, 231] width 38 height 10
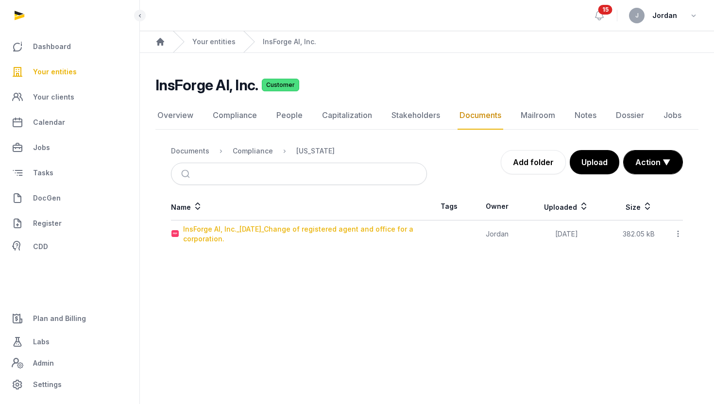
click at [202, 233] on div "InsForge AI, Inc._[DATE]_Change of registered agent and office for a corporatio…" at bounding box center [304, 233] width 243 height 19
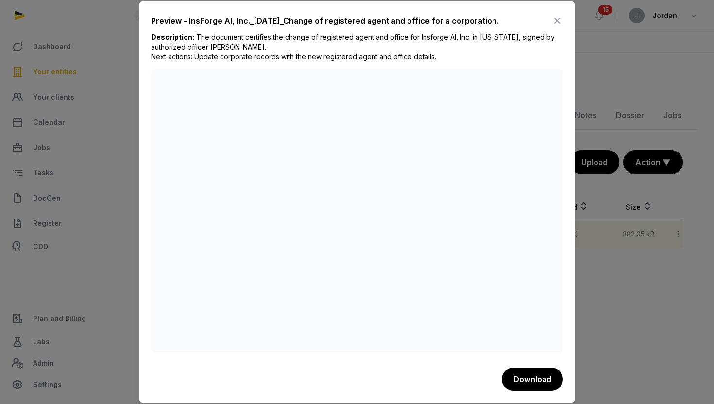
click at [554, 22] on icon at bounding box center [557, 21] width 12 height 16
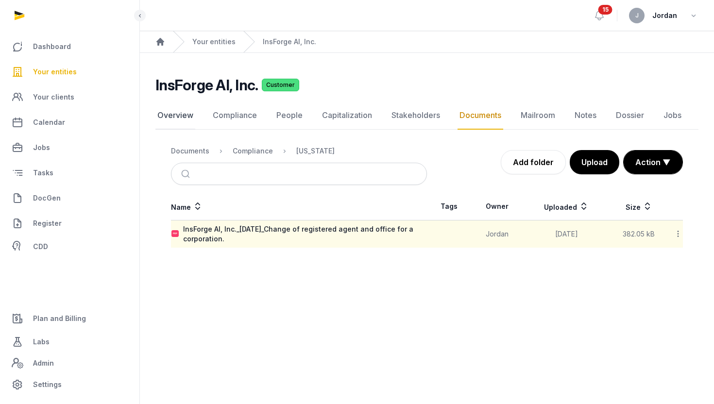
click at [188, 110] on link "Overview" at bounding box center [175, 115] width 40 height 28
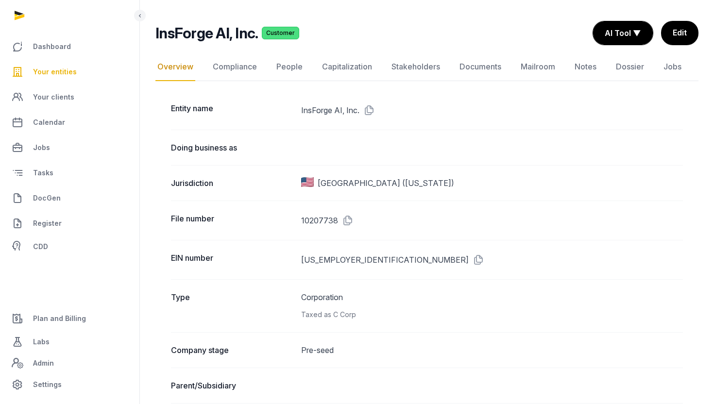
scroll to position [53, 0]
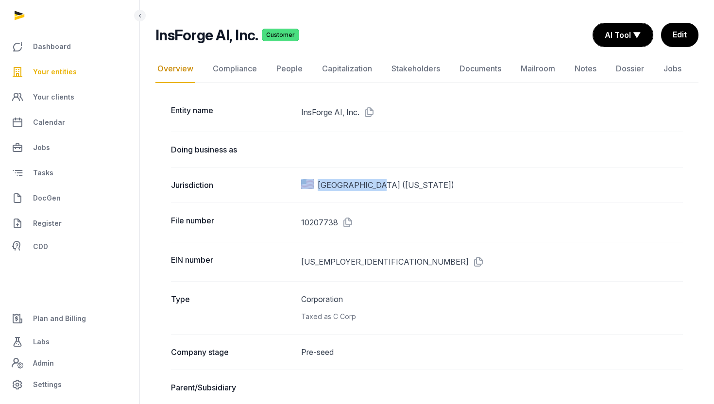
drag, startPoint x: 395, startPoint y: 184, endPoint x: 217, endPoint y: 189, distance: 177.8
click at [217, 188] on div "Jurisdiction USA (Delaware)" at bounding box center [427, 184] width 512 height 35
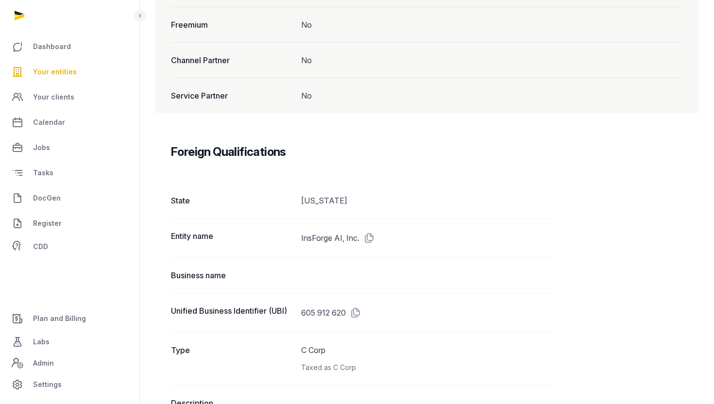
scroll to position [1084, 0]
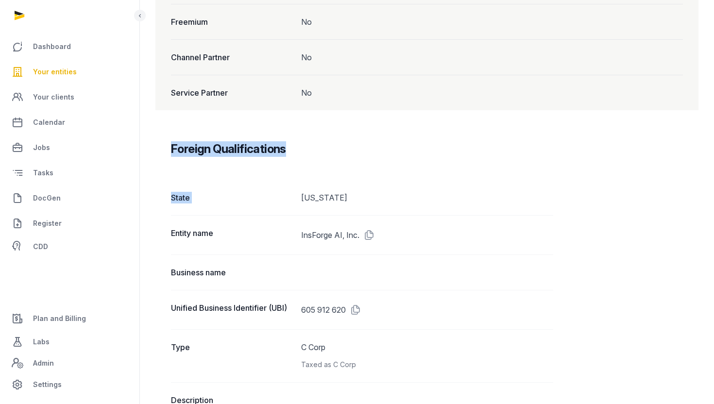
drag, startPoint x: 169, startPoint y: 150, endPoint x: 318, endPoint y: 159, distance: 149.3
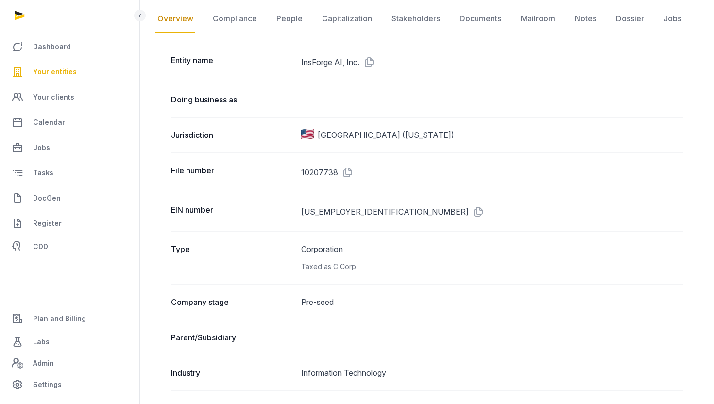
scroll to position [0, 0]
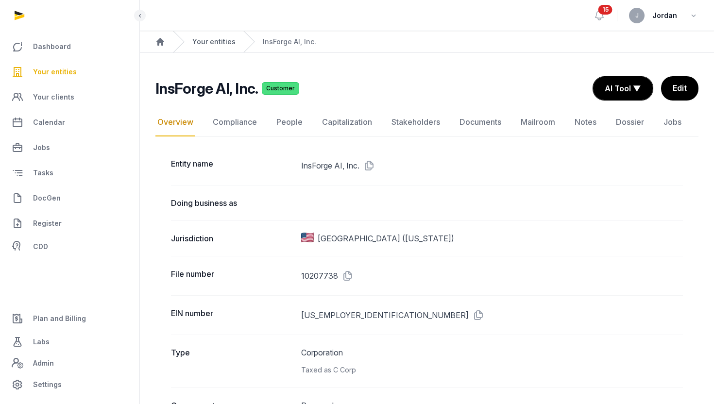
click at [219, 44] on link "Your entities" at bounding box center [213, 42] width 43 height 10
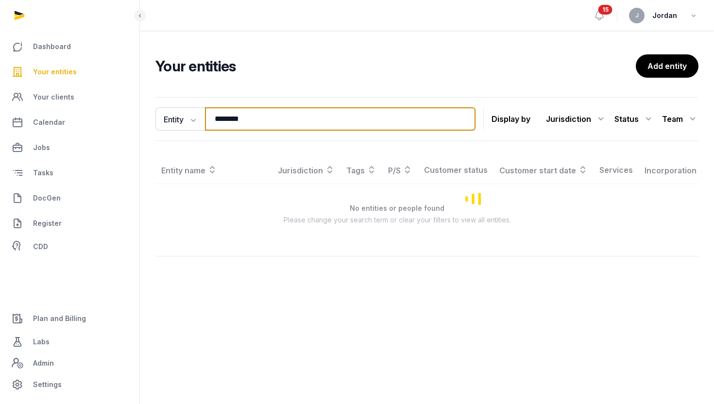
click at [220, 114] on input "********" at bounding box center [340, 118] width 270 height 23
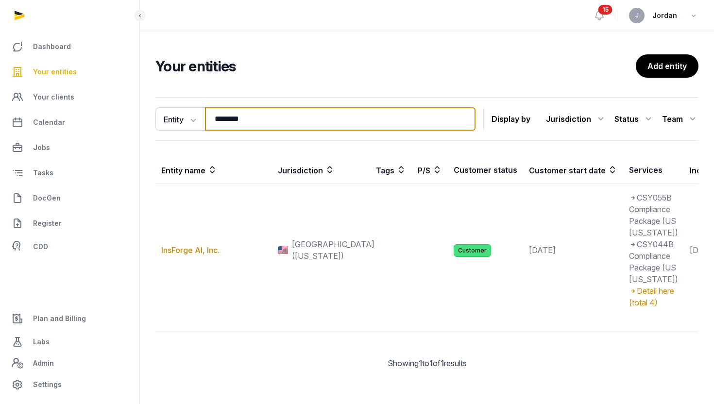
paste input "search"
type input "*****"
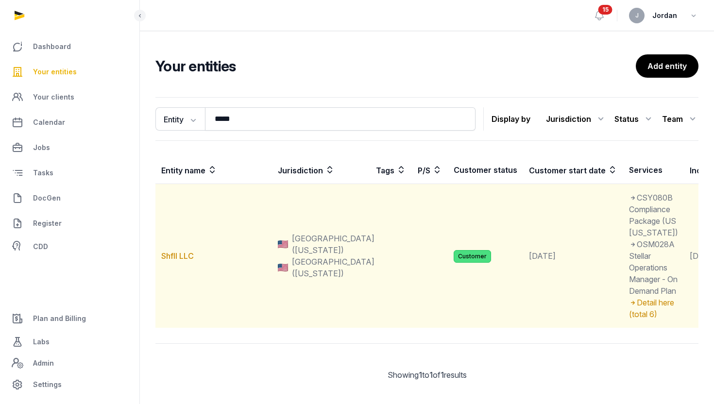
click at [176, 285] on td "Shfll LLC" at bounding box center [213, 256] width 117 height 144
click at [175, 261] on link "Shfll LLC" at bounding box center [177, 256] width 33 height 10
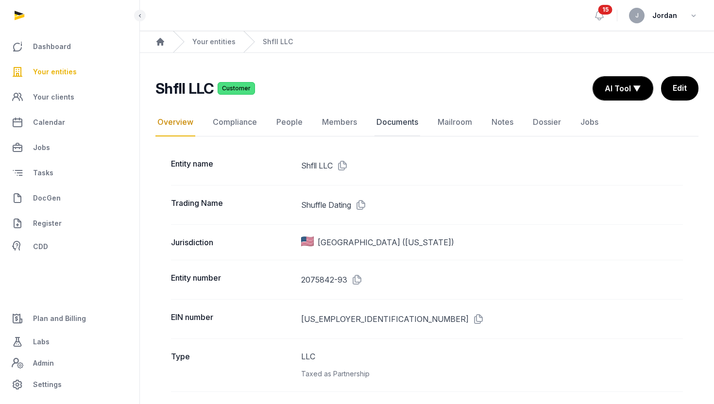
click at [388, 122] on link "Documents" at bounding box center [397, 122] width 46 height 28
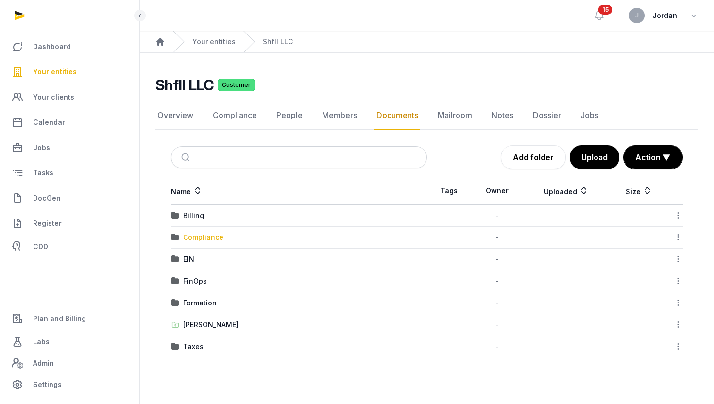
click at [216, 237] on div "Compliance" at bounding box center [203, 238] width 40 height 10
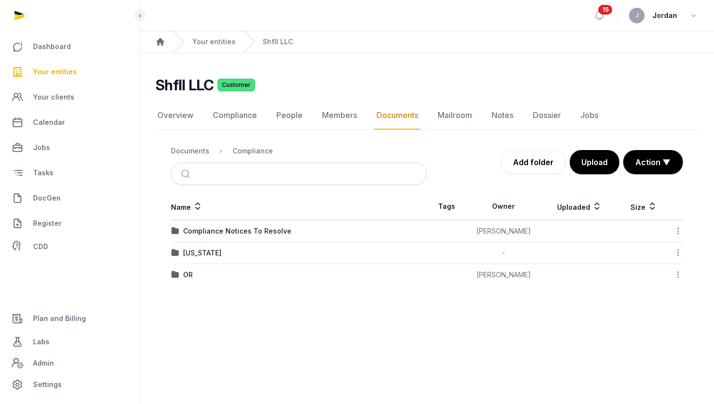
click at [443, 156] on div "Add folder Upload Action ▼ Start select Move Delete" at bounding box center [555, 162] width 256 height 24
click at [634, 276] on td at bounding box center [644, 275] width 52 height 22
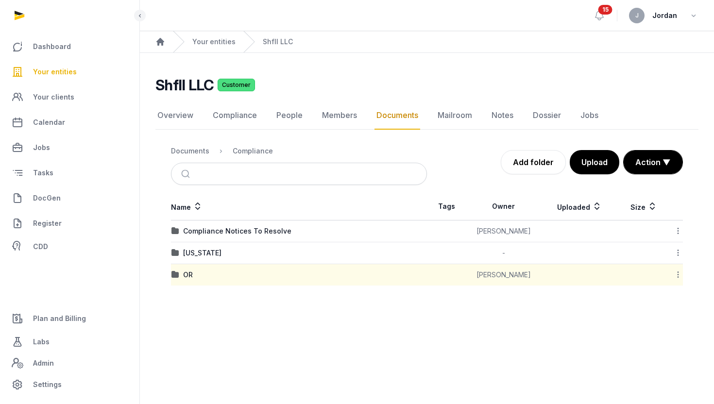
click at [451, 153] on div "Add folder Upload Action ▼ Start select Move Delete" at bounding box center [555, 162] width 256 height 24
click at [209, 253] on div "[US_STATE]" at bounding box center [202, 253] width 38 height 10
click at [0, 0] on div "Loading" at bounding box center [0, 0] width 0 height 0
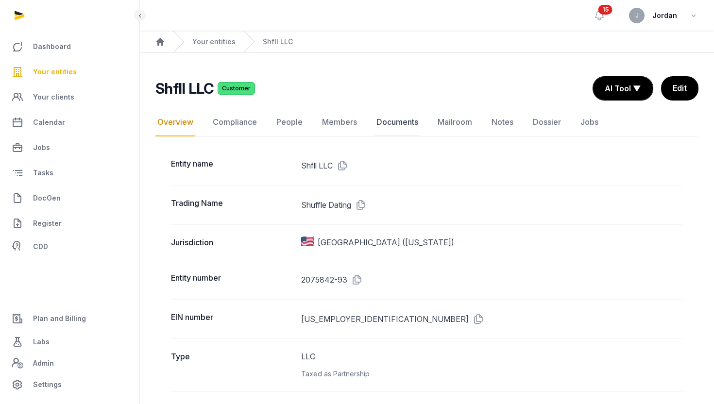
click at [385, 117] on link "Documents" at bounding box center [397, 122] width 46 height 28
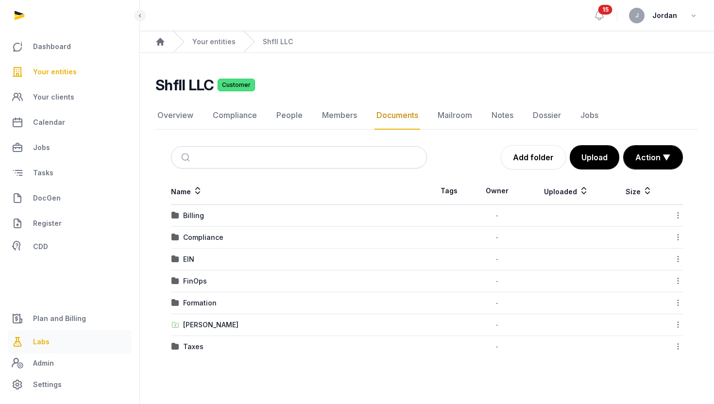
click at [17, 341] on icon at bounding box center [18, 342] width 12 height 16
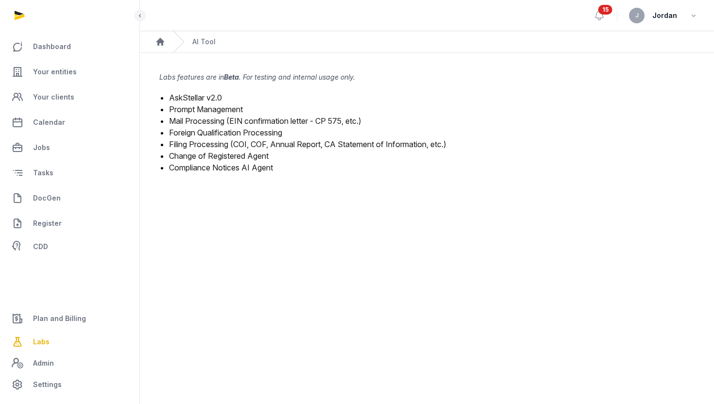
click at [230, 153] on link "Change of Registered Agent" at bounding box center [219, 156] width 100 height 10
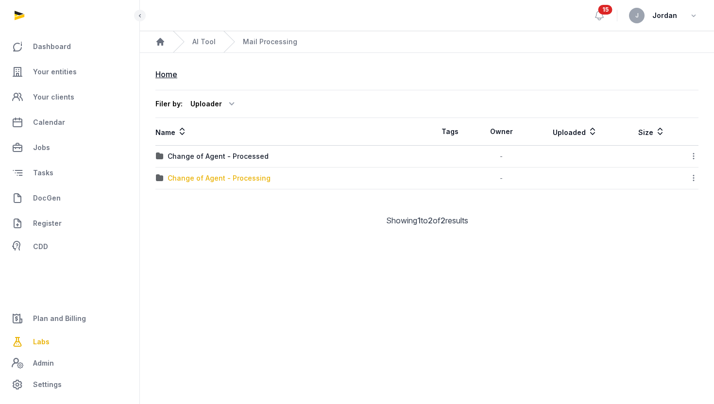
click at [244, 174] on div "Change of Agent - Processing" at bounding box center [218, 178] width 103 height 10
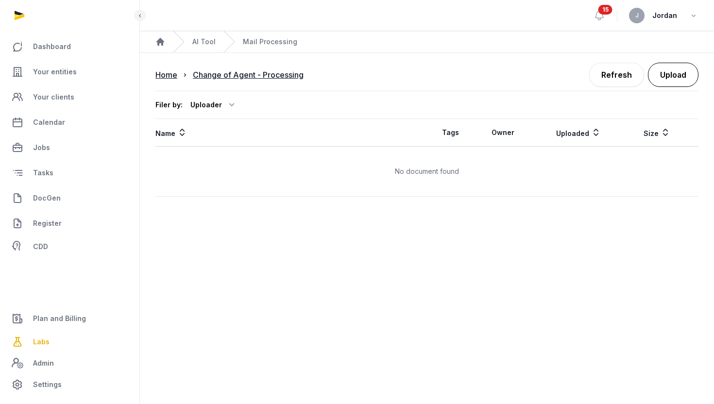
click at [663, 76] on button "Upload" at bounding box center [673, 75] width 50 height 24
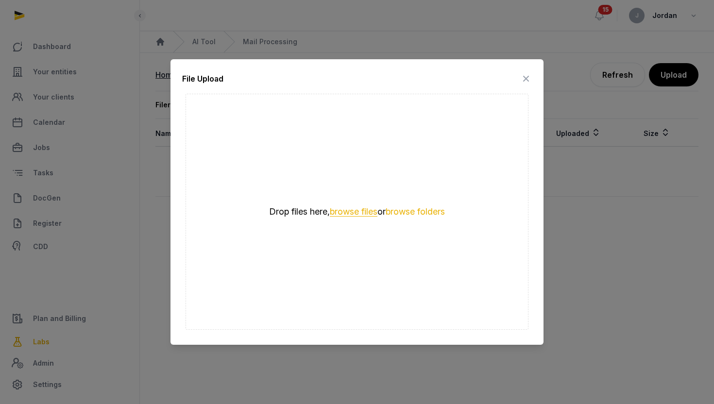
click at [342, 212] on button "browse files" at bounding box center [354, 211] width 48 height 9
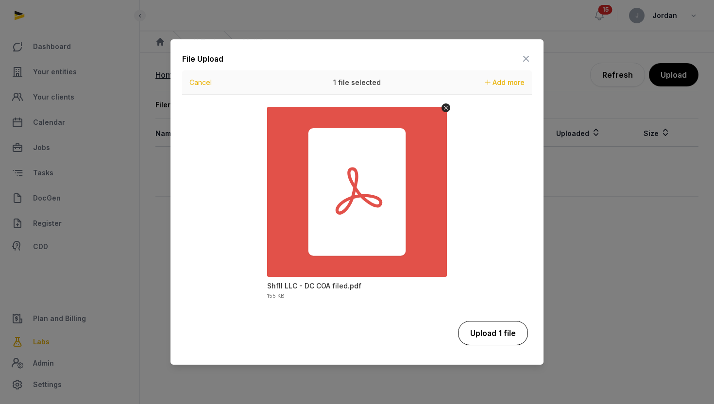
click at [484, 332] on button "Upload 1 file" at bounding box center [493, 333] width 70 height 24
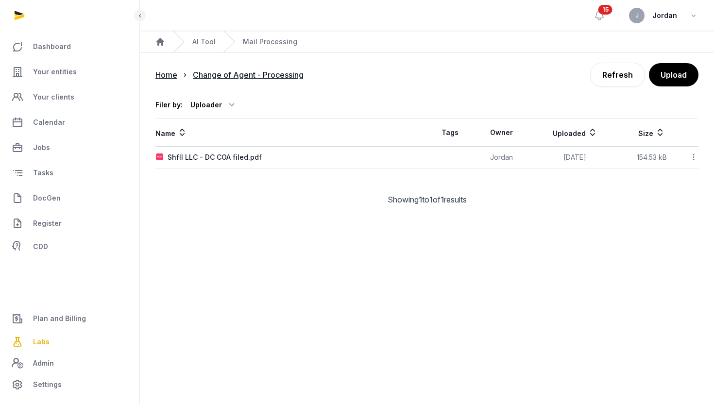
click at [692, 157] on icon at bounding box center [693, 157] width 9 height 10
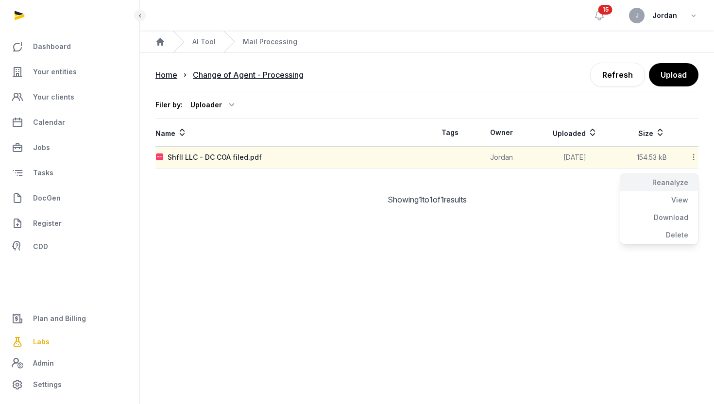
click at [684, 191] on div "Reanalyze" at bounding box center [659, 199] width 78 height 17
click at [617, 80] on link "Refresh" at bounding box center [617, 75] width 55 height 24
click at [601, 73] on link "Refresh" at bounding box center [617, 75] width 55 height 24
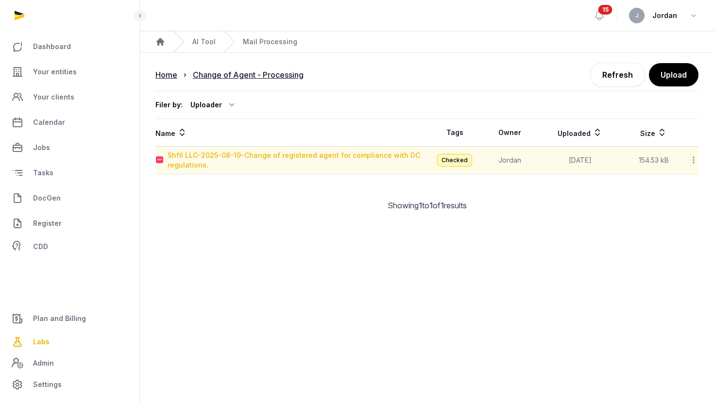
click at [344, 156] on div "Shfll LLC-2025-08-19-Change of registered agent for compliance with DC regulati…" at bounding box center [296, 160] width 259 height 19
type input "**********"
type textarea "**********"
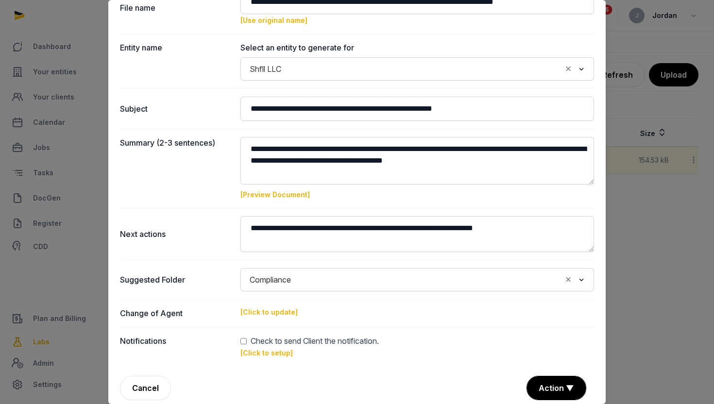
scroll to position [61, 0]
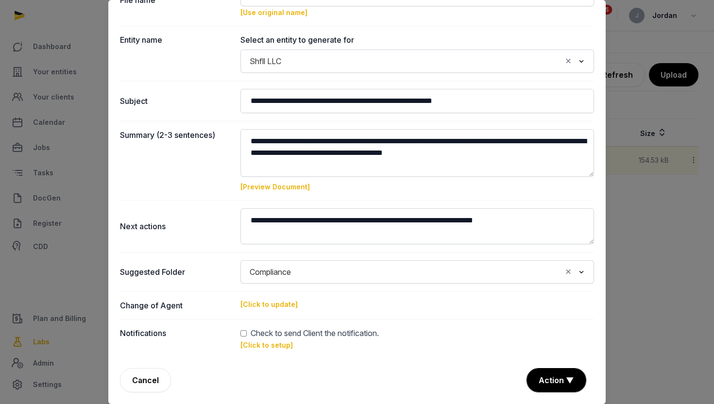
click at [259, 303] on link "[Click to update]" at bounding box center [268, 305] width 57 height 10
type input "**********"
type input "**"
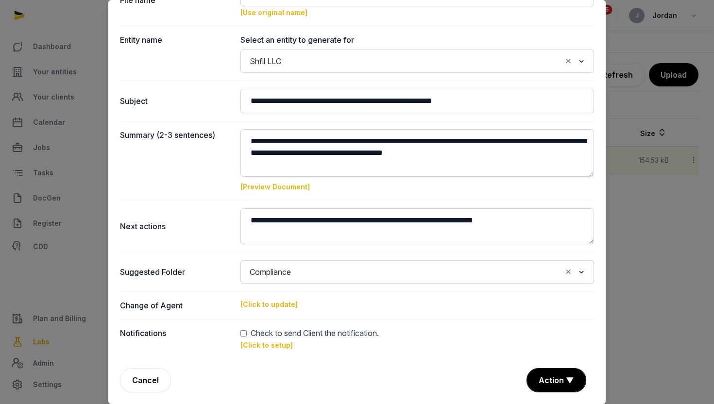
type input "*****"
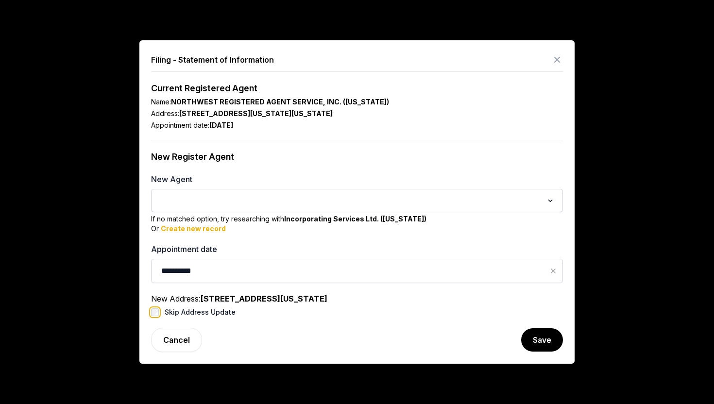
scroll to position [0, 0]
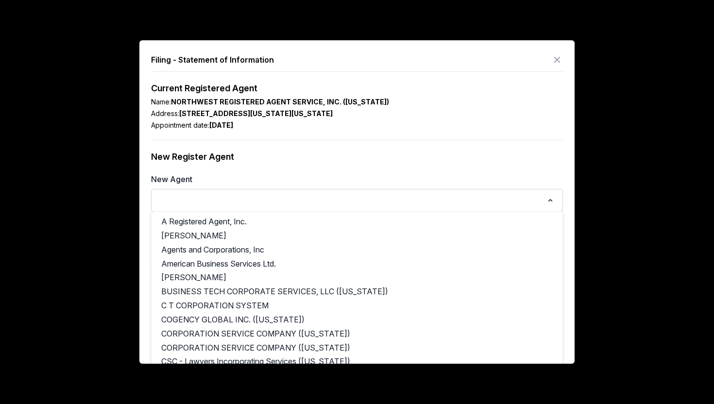
click at [180, 192] on div "Search for option" at bounding box center [350, 200] width 388 height 16
click at [186, 170] on div "New Register Agent" at bounding box center [357, 156] width 412 height 33
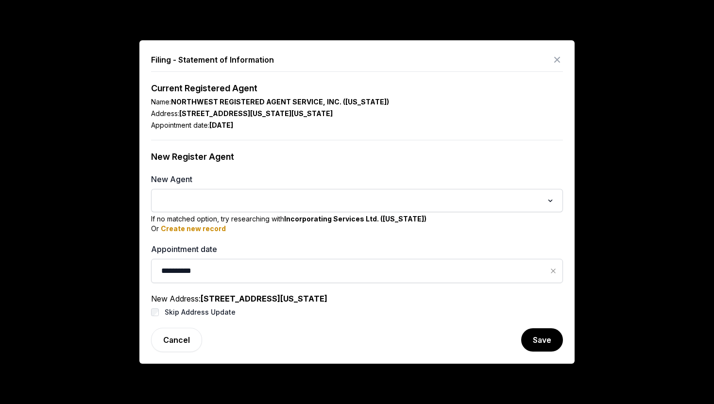
click at [560, 63] on icon at bounding box center [557, 60] width 12 height 16
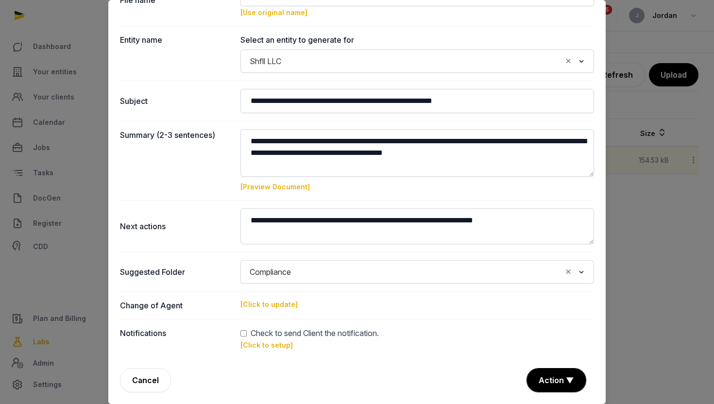
click at [260, 304] on link "[Click to update]" at bounding box center [268, 305] width 57 height 10
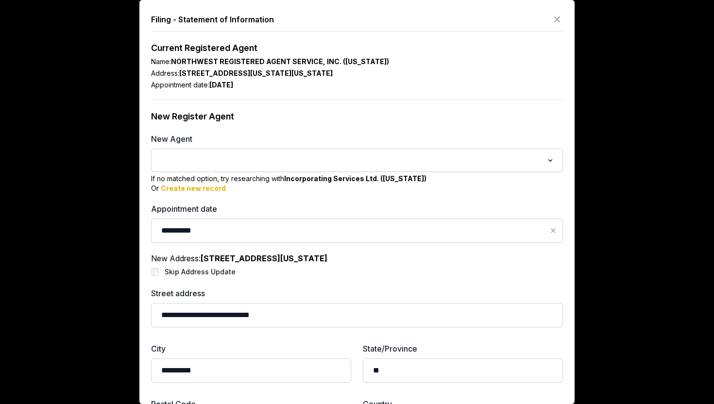
click at [216, 187] on b "Create new record" at bounding box center [193, 188] width 65 height 8
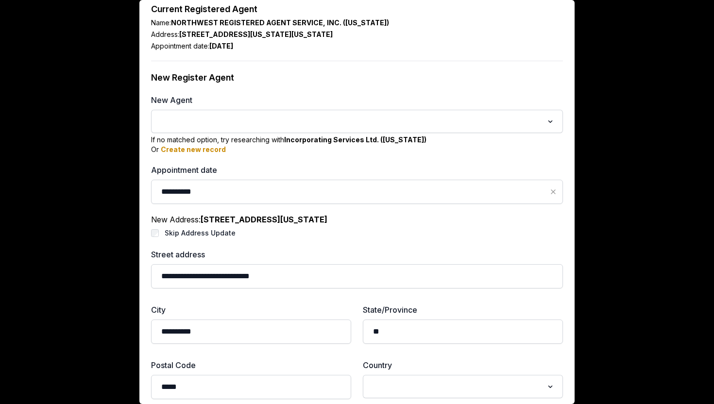
scroll to position [37, 0]
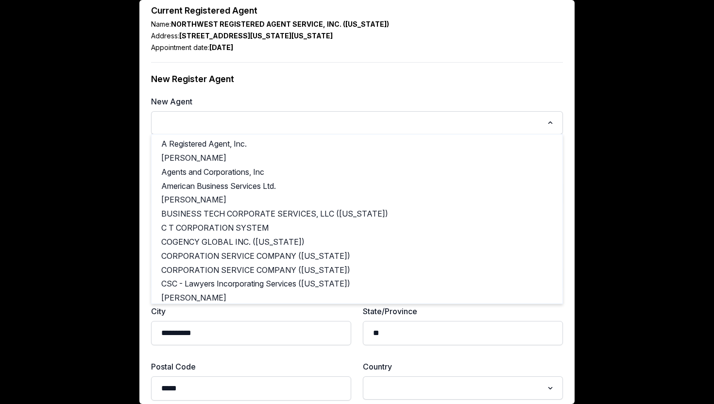
click at [478, 117] on input "Search for option" at bounding box center [350, 123] width 386 height 14
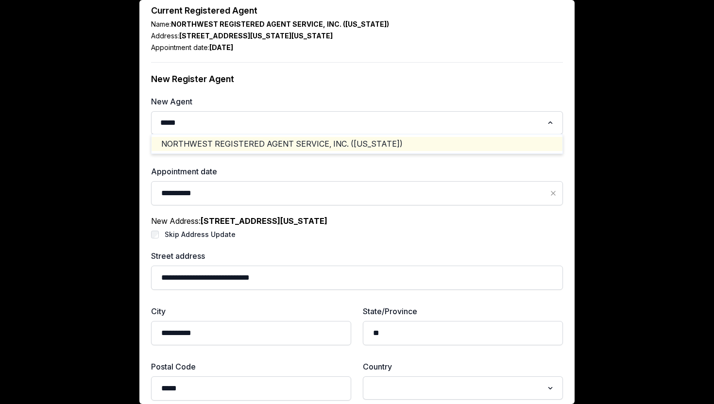
type input "*****"
click at [502, 160] on div "**********" at bounding box center [357, 231] width 412 height 338
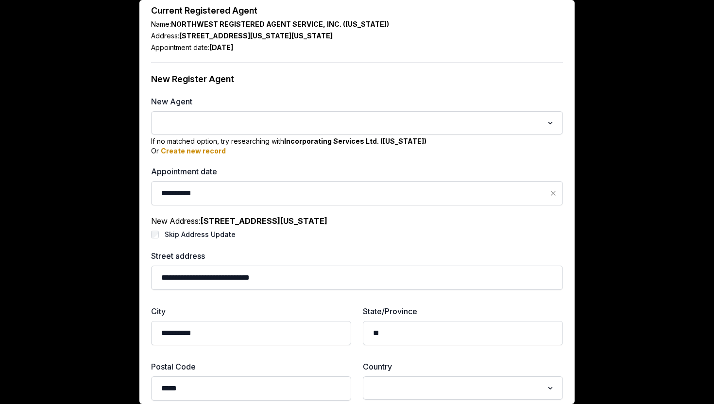
scroll to position [80, 0]
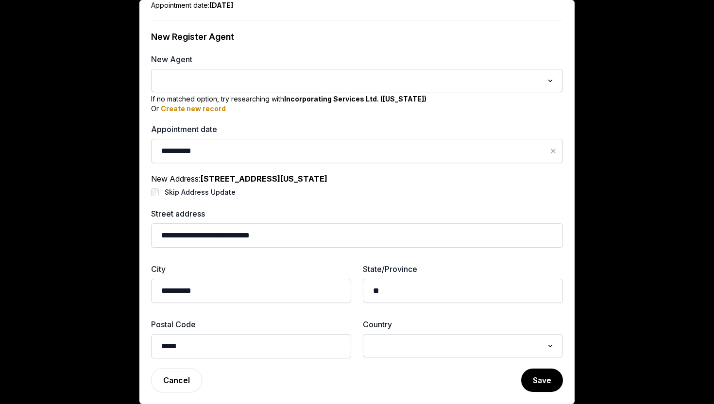
click at [327, 67] on div "New Agent Loading..." at bounding box center [357, 72] width 412 height 39
click at [326, 84] on input "Search for option" at bounding box center [350, 81] width 386 height 14
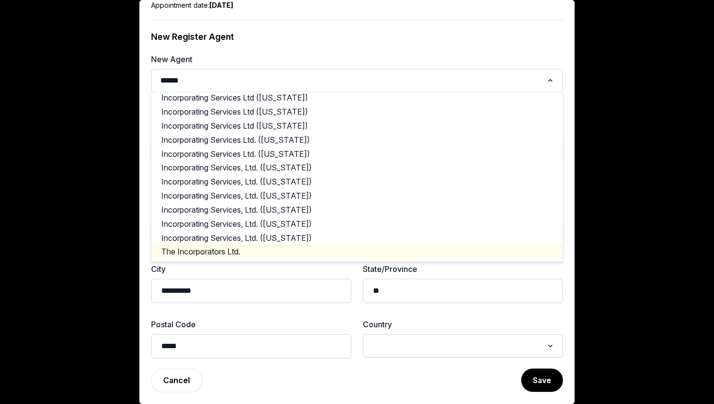
type input "******"
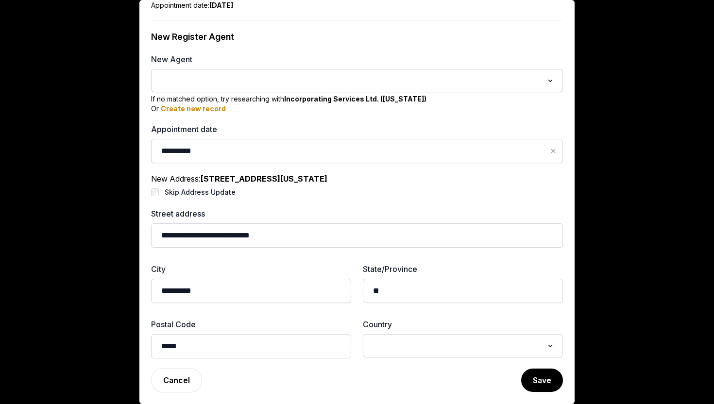
scroll to position [2, 0]
click at [564, 299] on div "Filing - Statement of Information Current Registered Agent Name: NORTHWEST REGI…" at bounding box center [356, 162] width 435 height 484
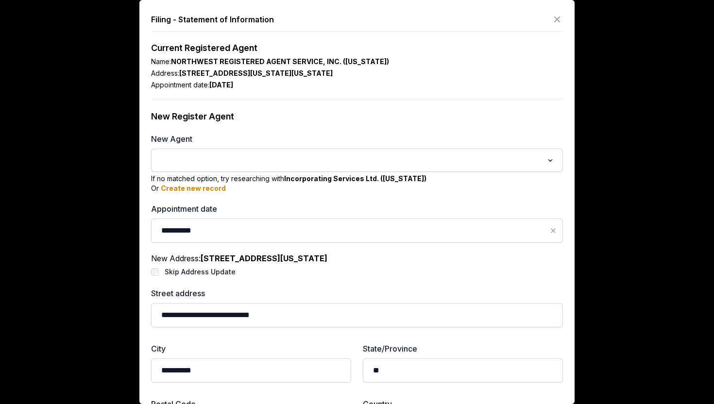
click at [554, 17] on icon at bounding box center [557, 20] width 12 height 16
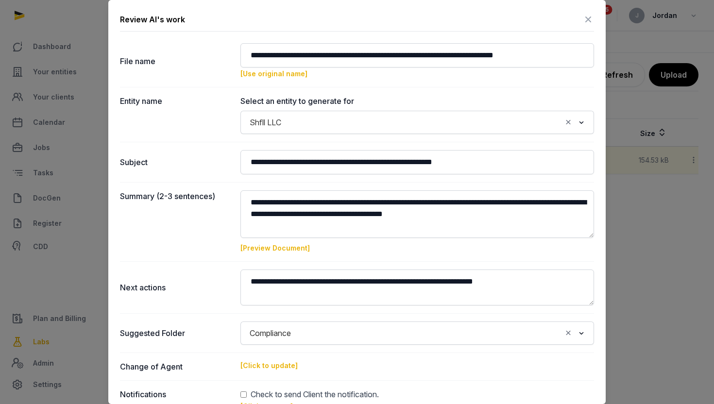
click at [588, 19] on icon at bounding box center [588, 20] width 12 height 16
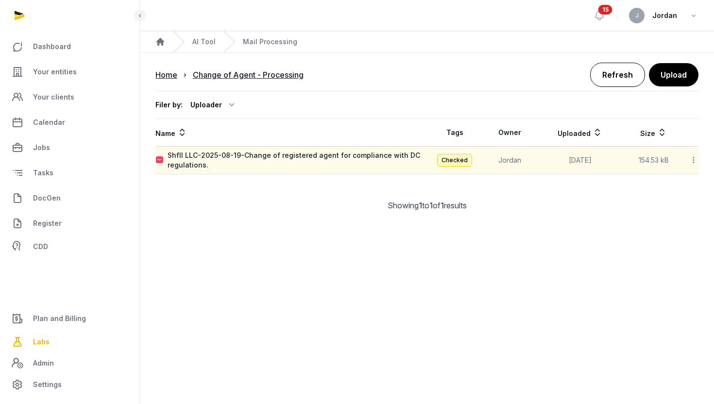
click at [614, 85] on link "Refresh" at bounding box center [617, 75] width 55 height 24
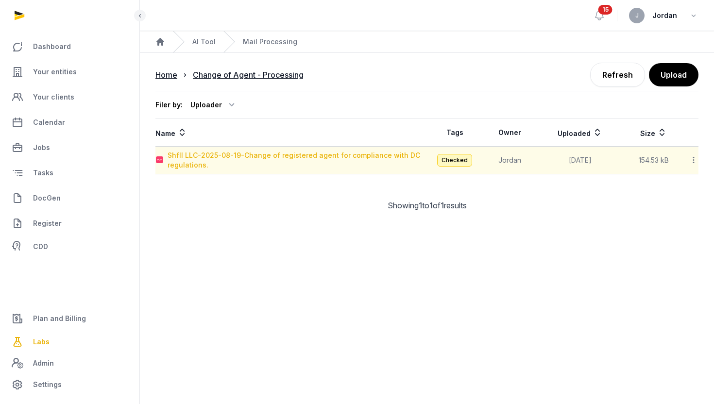
click at [320, 154] on div "Shfll LLC-2025-08-19-Change of registered agent for compliance with DC regulati…" at bounding box center [296, 160] width 259 height 19
type input "**********"
type textarea "**********"
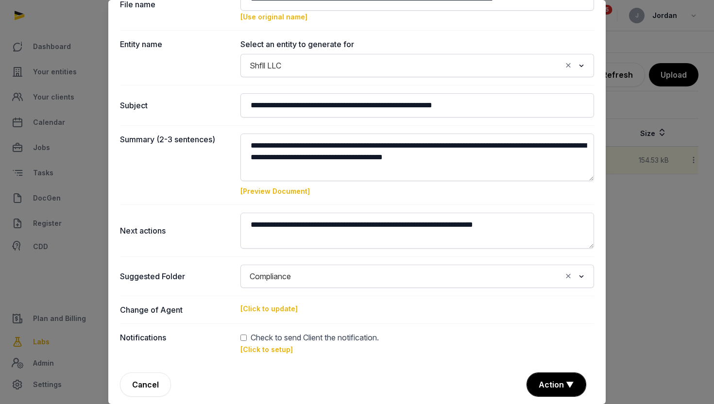
scroll to position [61, 0]
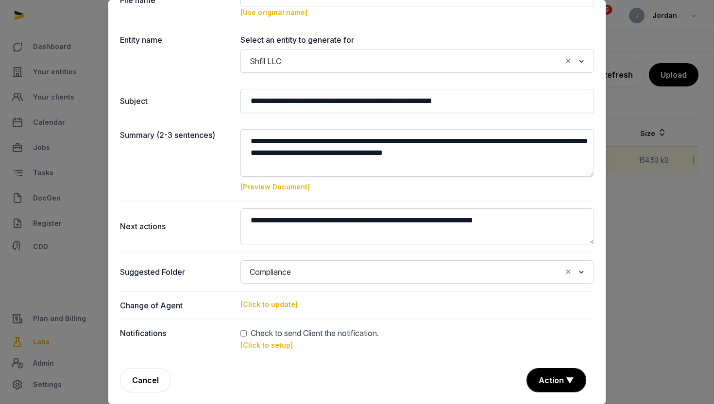
click at [258, 301] on link "[Click to update]" at bounding box center [268, 305] width 57 height 10
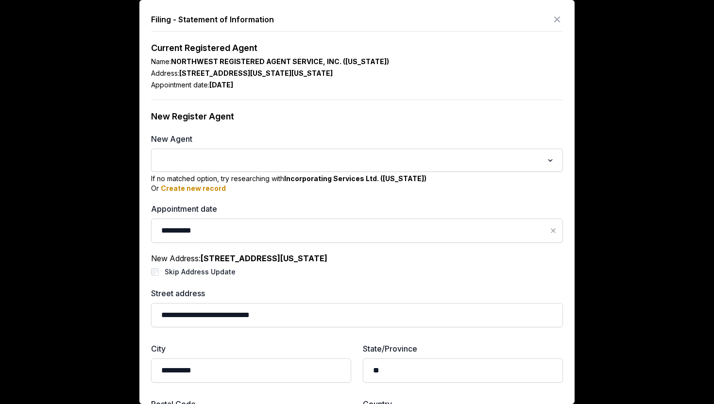
click at [280, 153] on div "Search for option" at bounding box center [350, 159] width 388 height 16
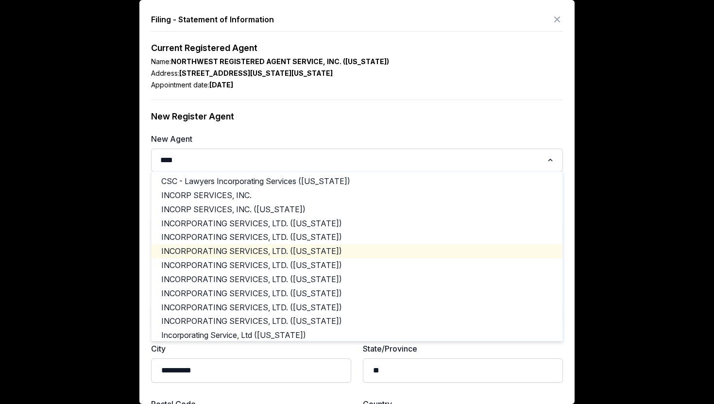
click at [295, 253] on li "INCORPORATING SERVICES, LTD. ([US_STATE])" at bounding box center [356, 251] width 411 height 14
type input "****"
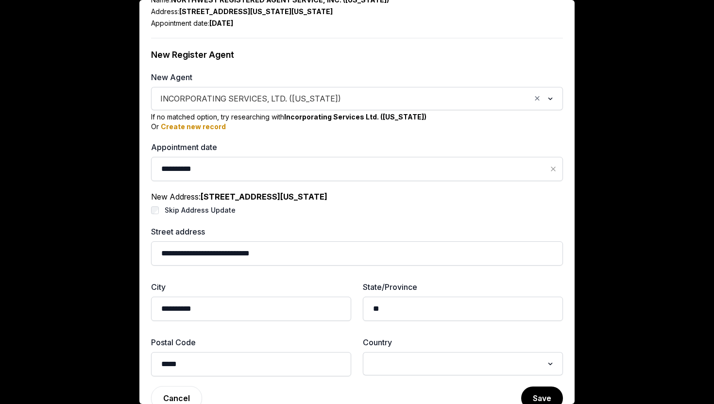
scroll to position [80, 0]
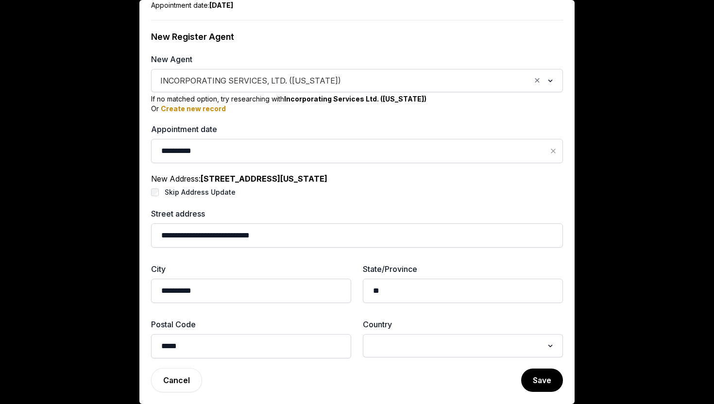
click at [203, 192] on label "Skip Address Update" at bounding box center [200, 192] width 71 height 8
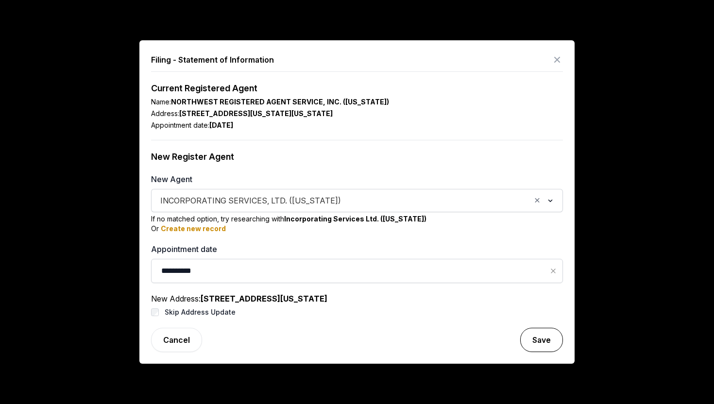
click at [537, 341] on button "Save" at bounding box center [541, 340] width 43 height 24
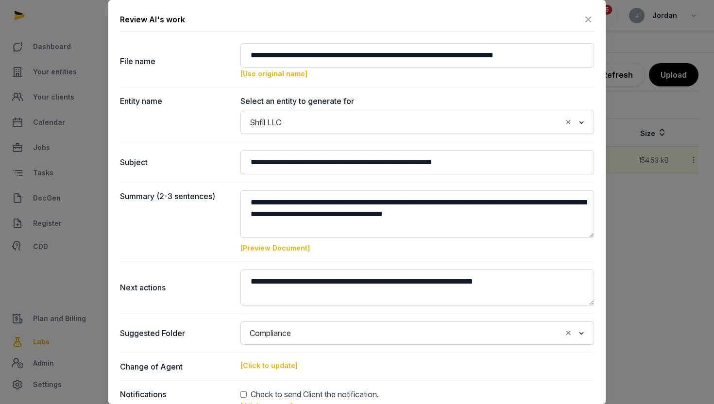
click at [586, 23] on icon at bounding box center [588, 20] width 12 height 16
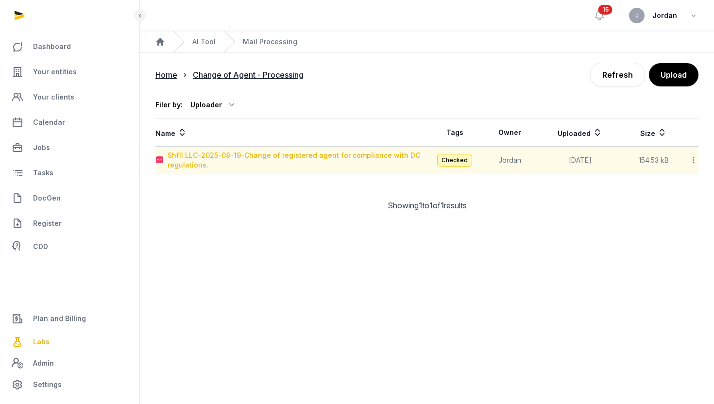
click at [334, 152] on div "Shfll LLC-2025-08-19-Change of registered agent for compliance with DC regulati…" at bounding box center [296, 160] width 259 height 19
type input "**********"
type textarea "**********"
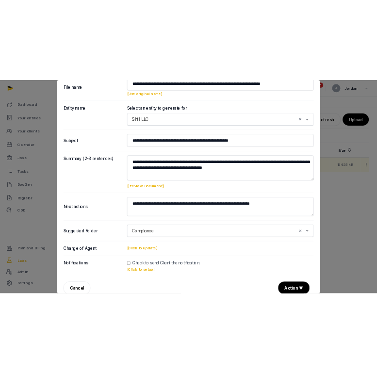
scroll to position [61, 0]
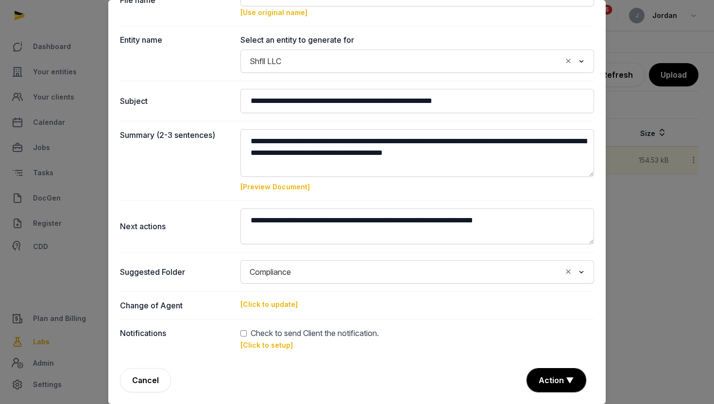
click at [267, 333] on span "Check to send Client the notification." at bounding box center [315, 333] width 128 height 12
click at [246, 337] on div "Check to send Client the notification." at bounding box center [416, 333] width 353 height 12
click at [264, 343] on link "[Click to setup]" at bounding box center [266, 345] width 52 height 8
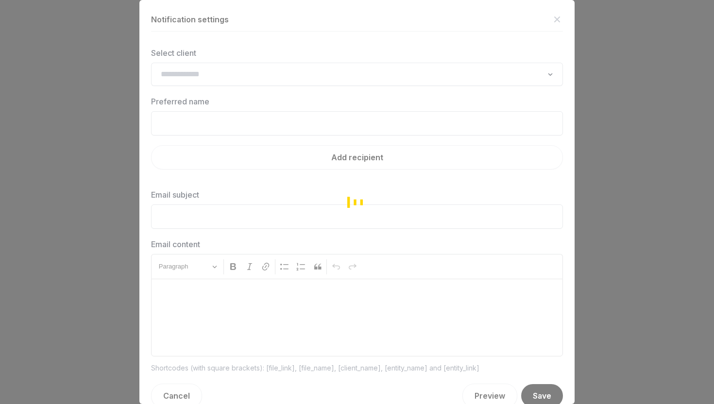
type input "**********"
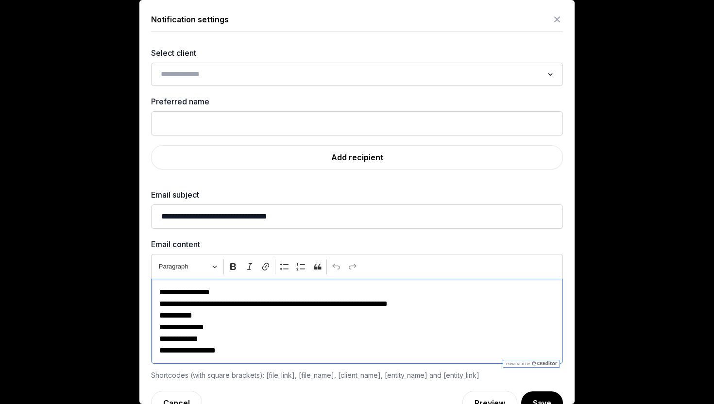
drag, startPoint x: 217, startPoint y: 291, endPoint x: 187, endPoint y: 292, distance: 29.6
click at [186, 291] on p "**********" at bounding box center [356, 292] width 395 height 12
click at [231, 289] on p "**********" at bounding box center [356, 292] width 395 height 12
click at [231, 80] on input "Search for option" at bounding box center [350, 74] width 386 height 14
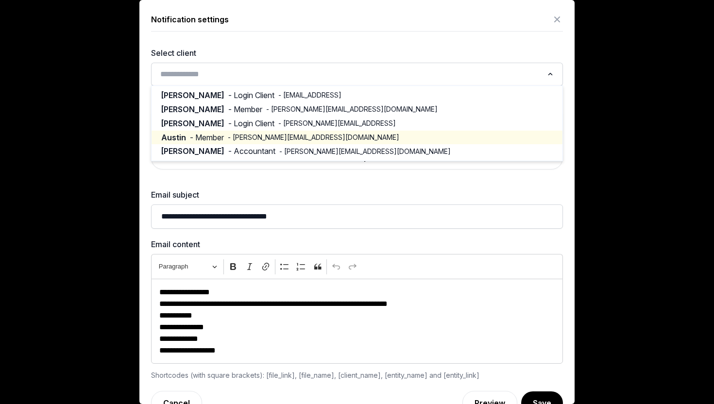
click at [262, 140] on span "- austin@shuffle.dating" at bounding box center [313, 138] width 171 height 10
type input "******"
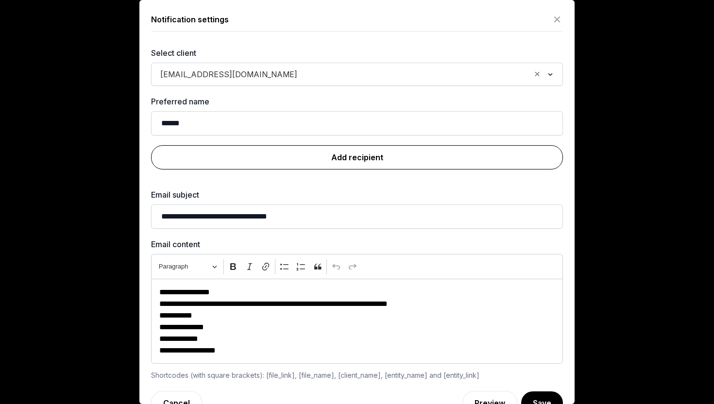
click at [253, 151] on link "Add recipient" at bounding box center [357, 157] width 412 height 24
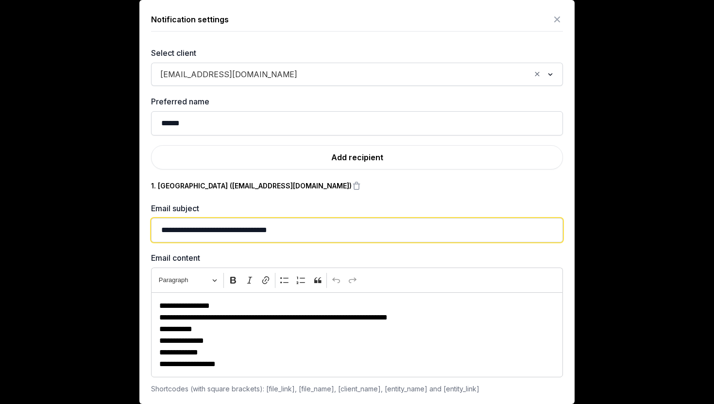
click at [202, 235] on input "**********" at bounding box center [357, 230] width 412 height 24
click at [199, 238] on input "**********" at bounding box center [357, 230] width 412 height 24
type input "*"
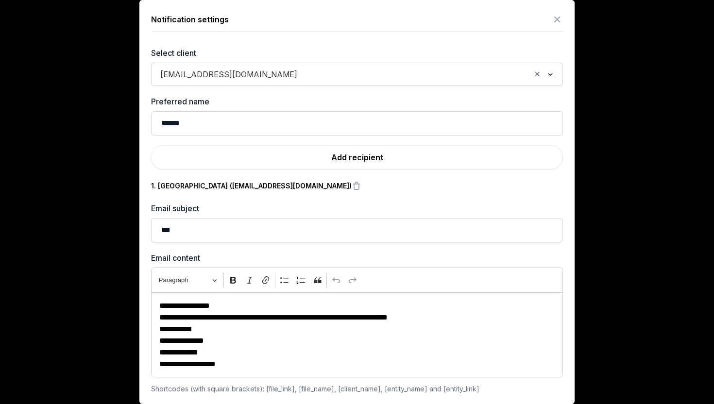
click at [47, 102] on div at bounding box center [357, 202] width 714 height 404
click at [644, 167] on div at bounding box center [357, 202] width 714 height 404
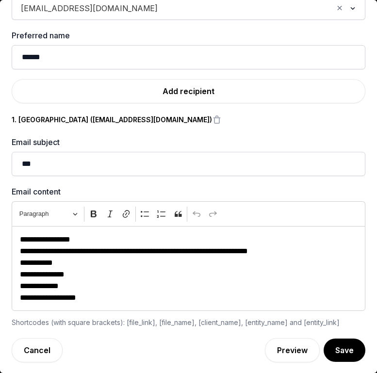
scroll to position [67, 0]
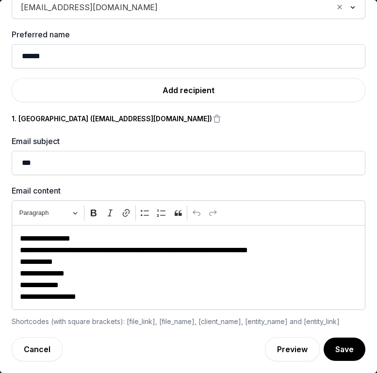
click at [206, 150] on div "Email subject ***" at bounding box center [189, 155] width 354 height 40
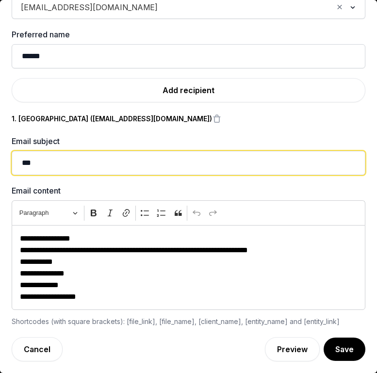
click at [206, 159] on input "***" at bounding box center [189, 163] width 354 height 24
paste input "**********"
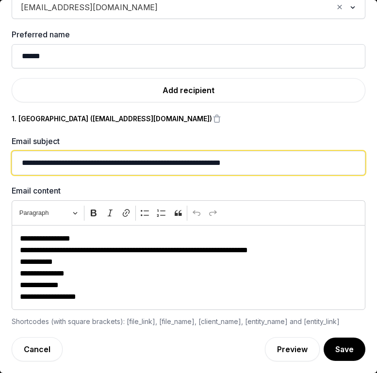
type input "**********"
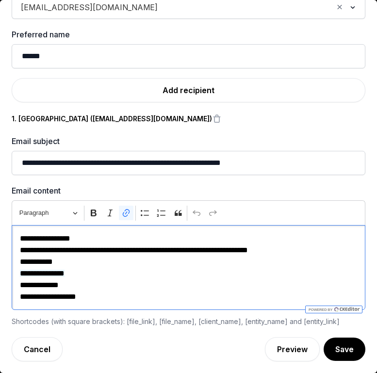
click at [65, 274] on link "**********" at bounding box center [42, 273] width 45 height 7
click at [138, 296] on p "**********" at bounding box center [188, 291] width 337 height 23
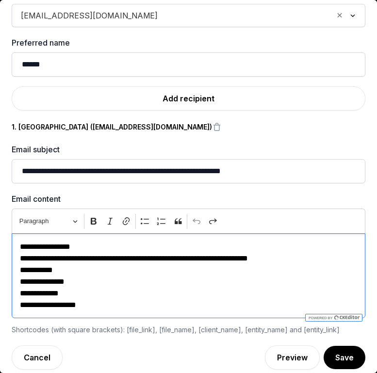
click at [26, 266] on p "**********" at bounding box center [188, 264] width 337 height 23
click at [29, 260] on p "**********" at bounding box center [188, 264] width 337 height 23
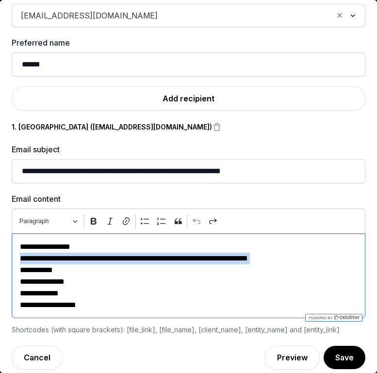
click at [29, 260] on p "**********" at bounding box center [188, 264] width 337 height 23
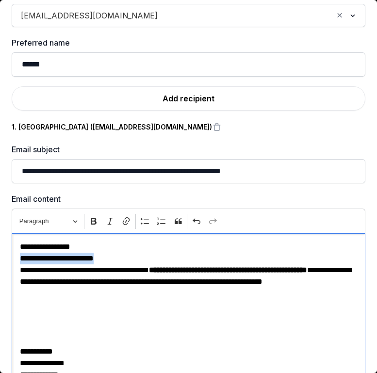
drag, startPoint x: 108, startPoint y: 260, endPoint x: 20, endPoint y: 262, distance: 87.4
click at [20, 262] on p "**********" at bounding box center [188, 276] width 337 height 47
click at [26, 337] on p "**********" at bounding box center [188, 346] width 337 height 23
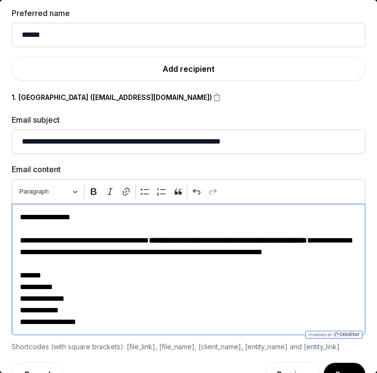
scroll to position [114, 0]
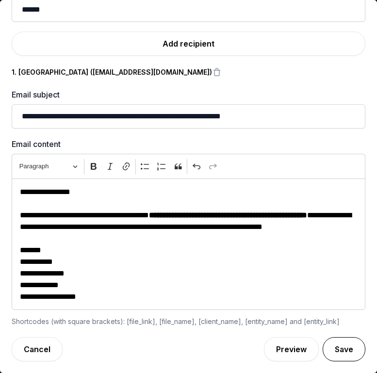
click at [341, 342] on button "Save" at bounding box center [344, 349] width 43 height 24
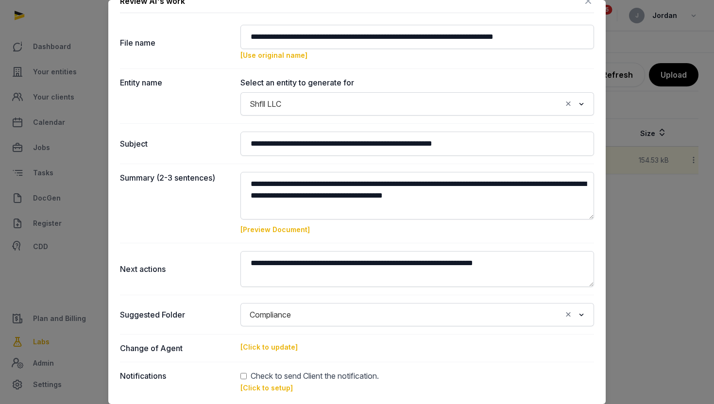
scroll to position [61, 0]
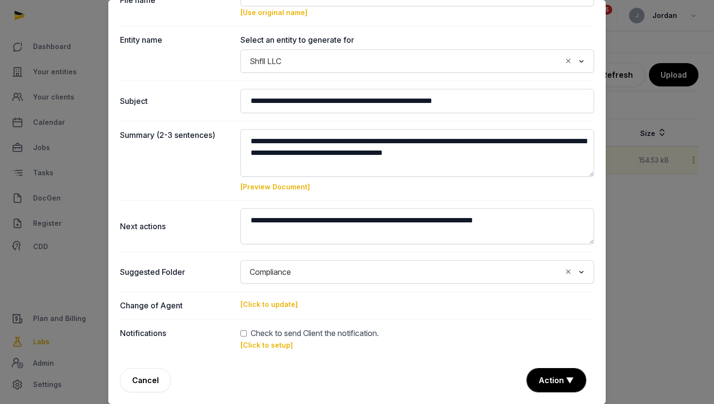
click at [264, 342] on link "[Click to setup]" at bounding box center [266, 345] width 52 height 8
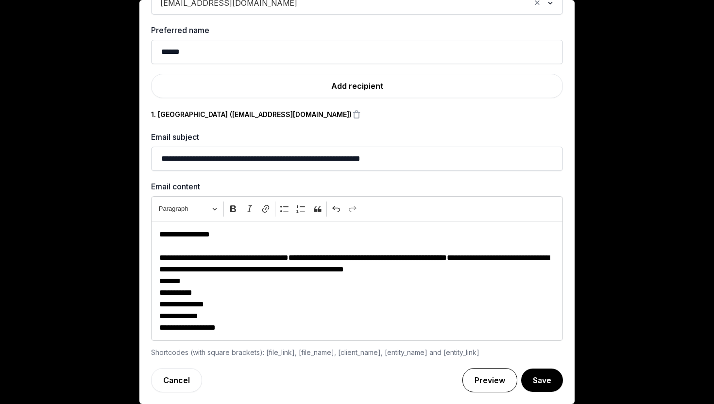
click at [498, 370] on link "Preview" at bounding box center [489, 380] width 55 height 24
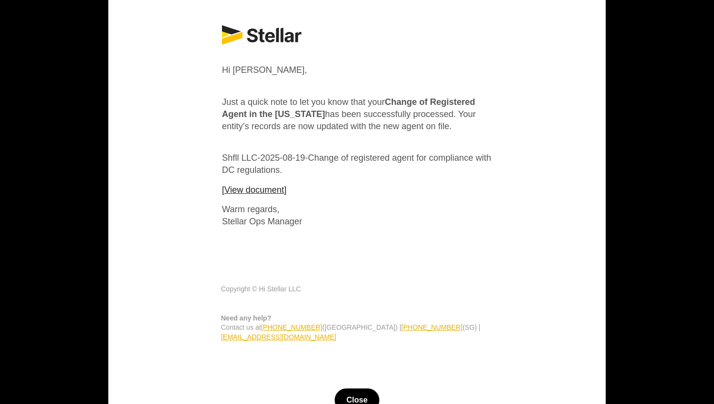
scroll to position [19, 0]
click at [350, 395] on button "Close" at bounding box center [357, 401] width 46 height 24
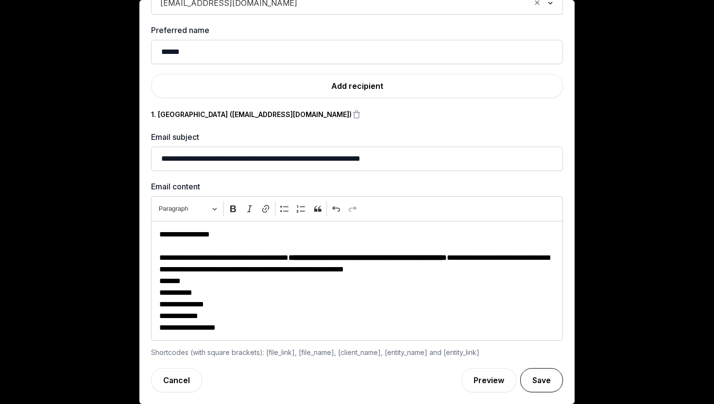
click at [533, 374] on button "Save" at bounding box center [541, 380] width 43 height 24
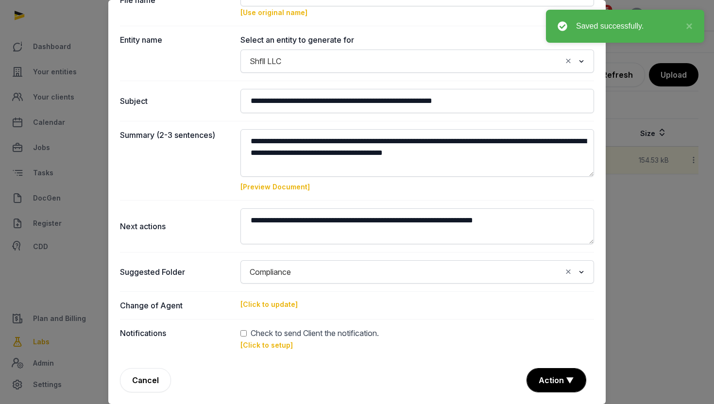
scroll to position [0, 0]
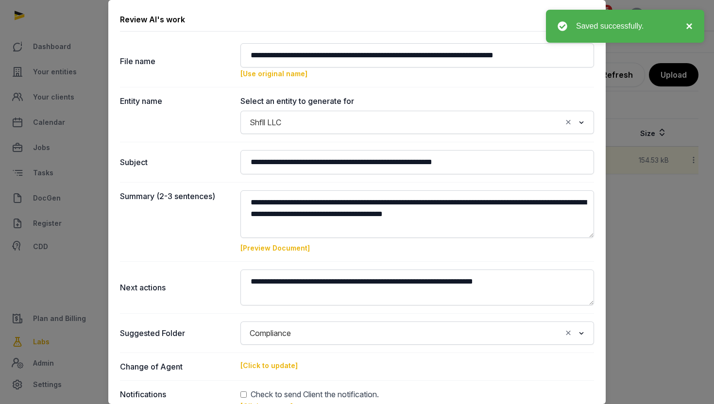
click at [692, 24] on button "×" at bounding box center [687, 26] width 12 height 12
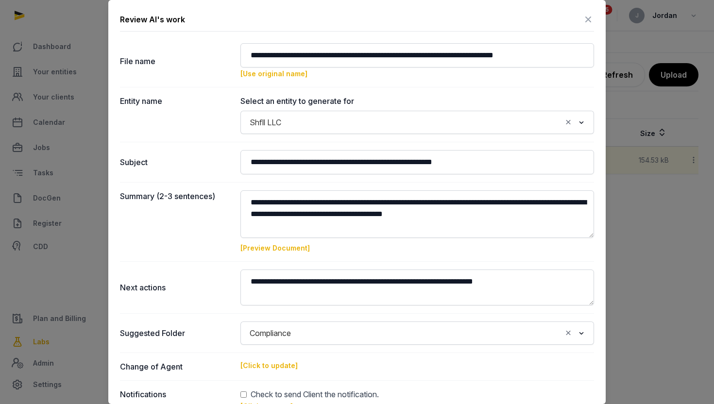
click at [587, 23] on icon at bounding box center [588, 20] width 12 height 16
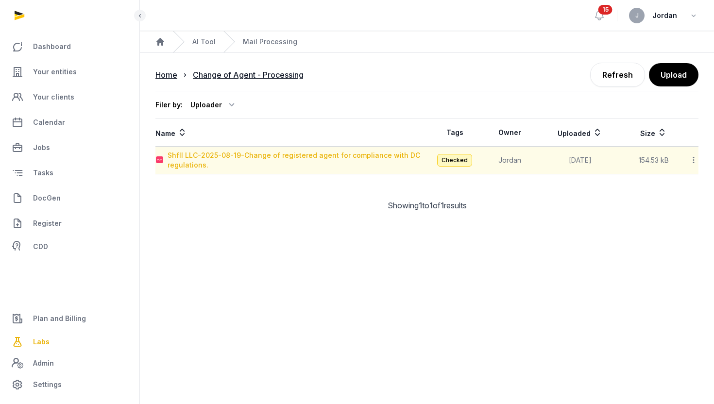
click at [368, 153] on div "Shfll LLC-2025-08-19-Change of registered agent for compliance with DC regulati…" at bounding box center [296, 160] width 259 height 19
type input "**********"
type textarea "**********"
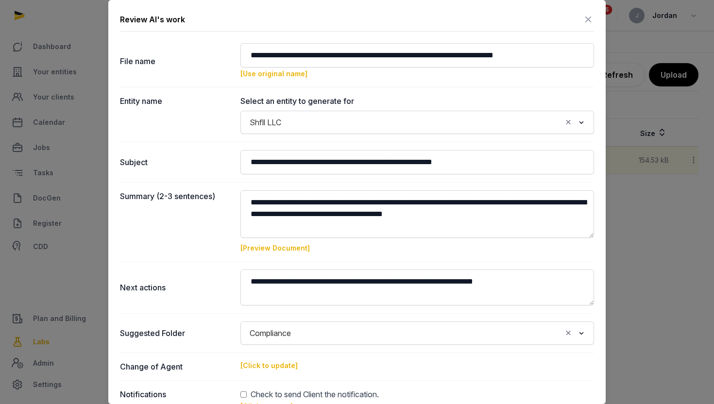
scroll to position [61, 0]
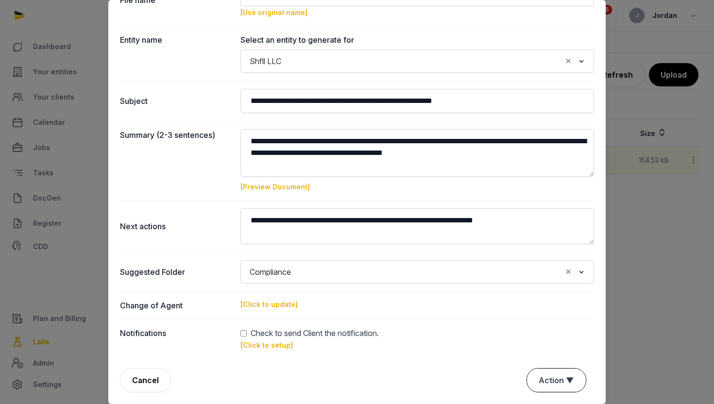
click at [554, 380] on button "Action ▼" at bounding box center [556, 379] width 59 height 23
click at [545, 334] on div "Approve" at bounding box center [555, 343] width 78 height 19
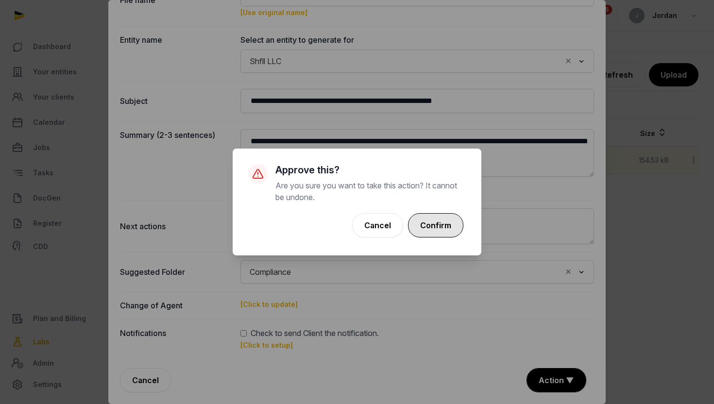
click at [439, 229] on button "Confirm" at bounding box center [435, 225] width 55 height 24
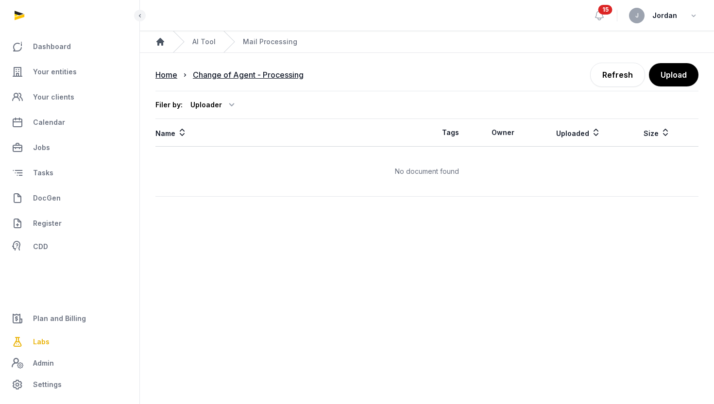
click at [161, 42] on icon "Breadcrumb" at bounding box center [160, 42] width 8 height 8
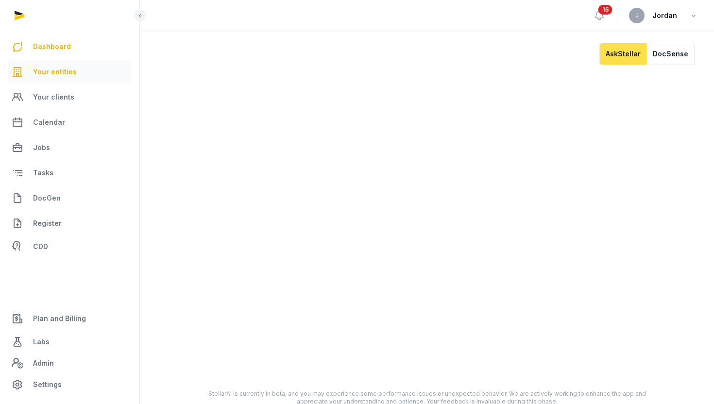
click at [67, 72] on span "Your entities" at bounding box center [55, 72] width 44 height 12
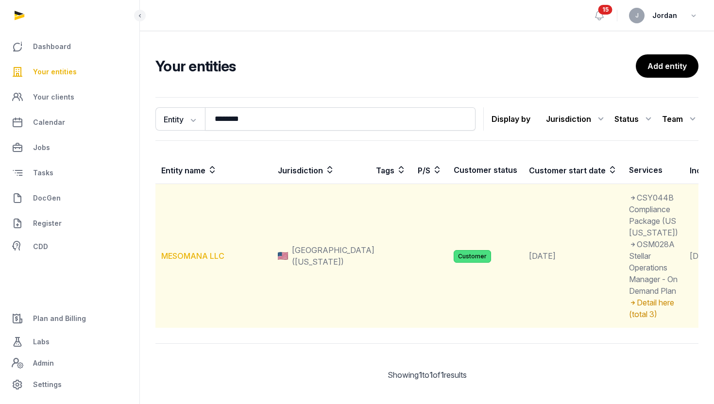
click at [197, 261] on link "MESOMANA LLC" at bounding box center [192, 256] width 63 height 10
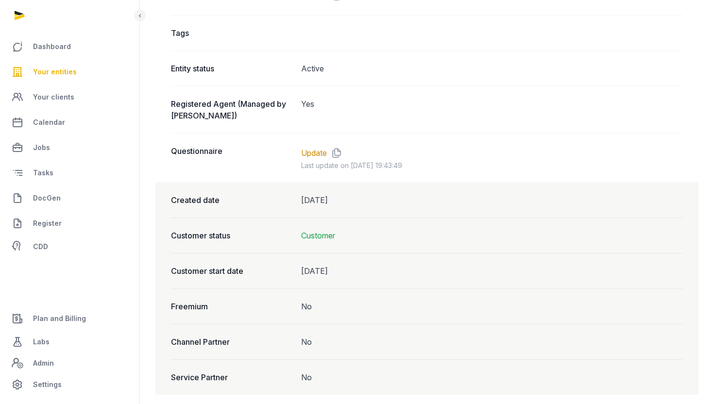
scroll to position [788, 0]
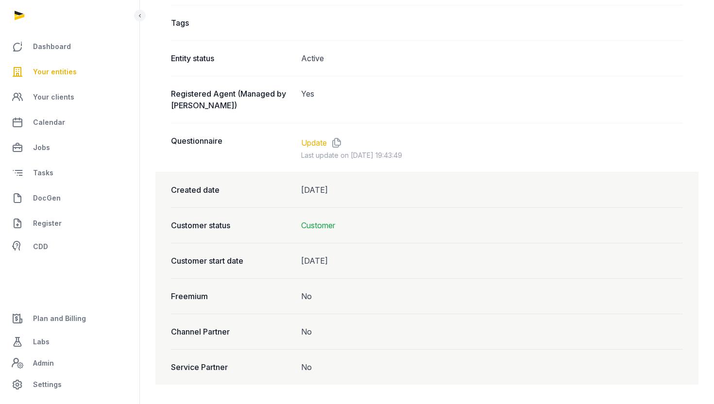
click at [316, 139] on link "Update" at bounding box center [314, 143] width 26 height 12
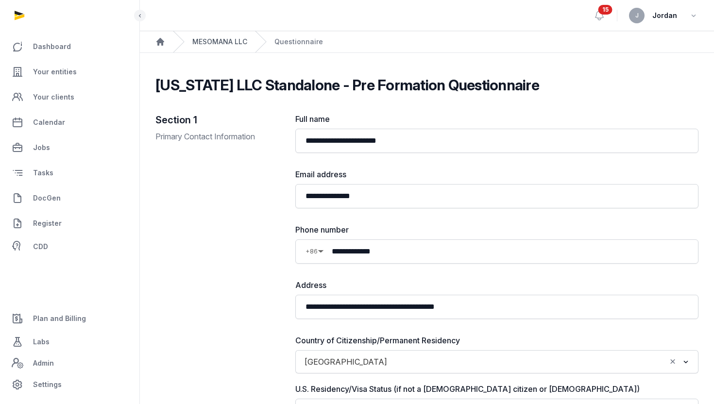
click at [234, 40] on link "MESOMANA LLC" at bounding box center [219, 42] width 55 height 10
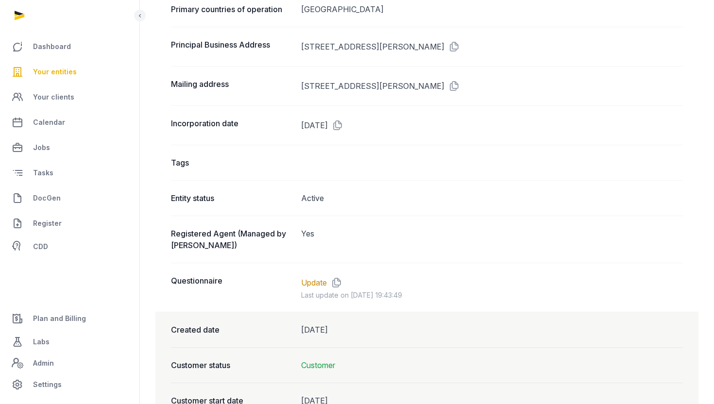
scroll to position [634, 0]
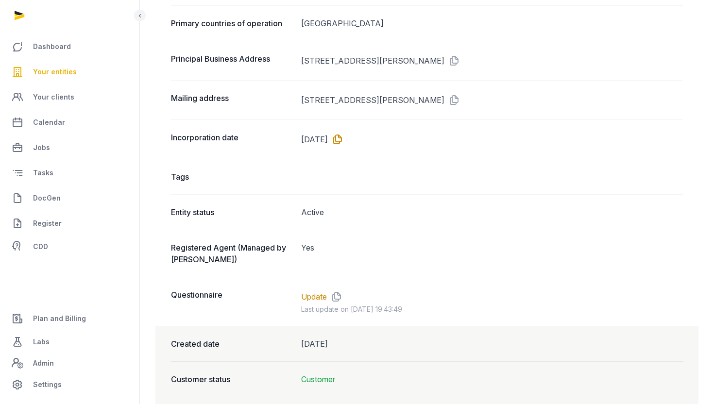
click at [343, 134] on icon at bounding box center [336, 140] width 16 height 16
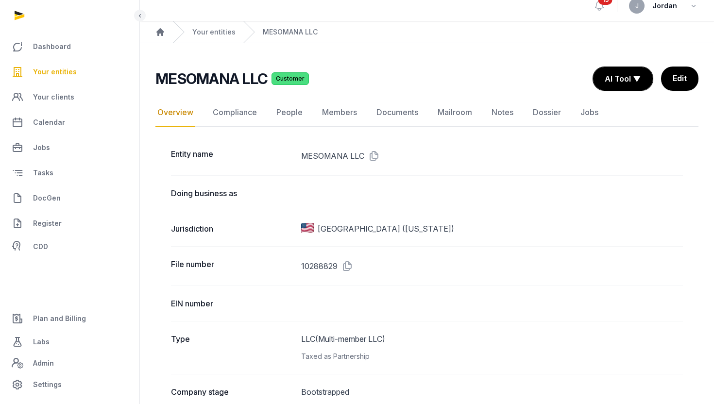
scroll to position [0, 0]
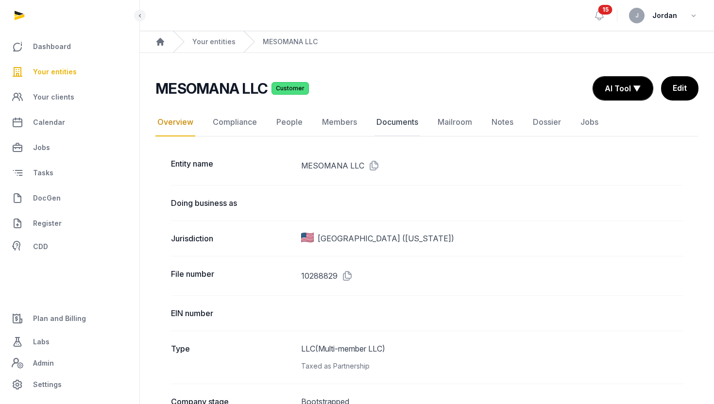
click at [400, 121] on link "Documents" at bounding box center [397, 122] width 46 height 28
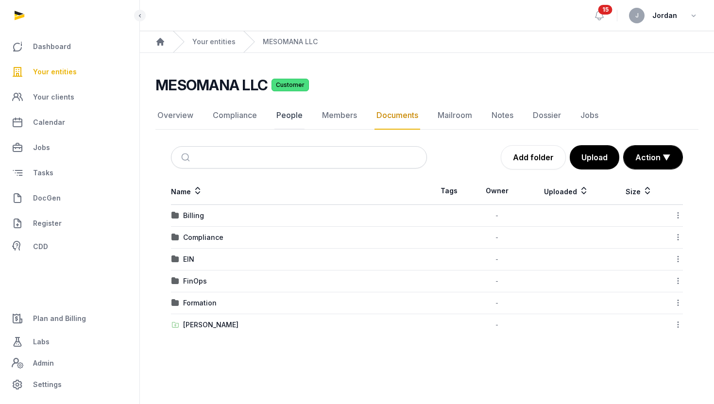
click at [282, 115] on link "People" at bounding box center [289, 115] width 30 height 28
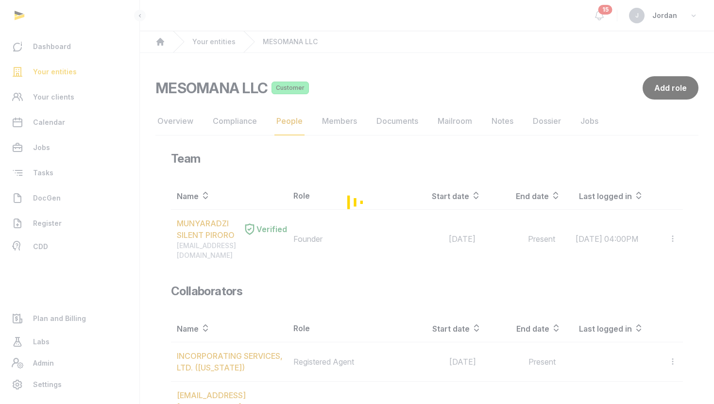
click at [321, 119] on div "Loading" at bounding box center [357, 202] width 714 height 404
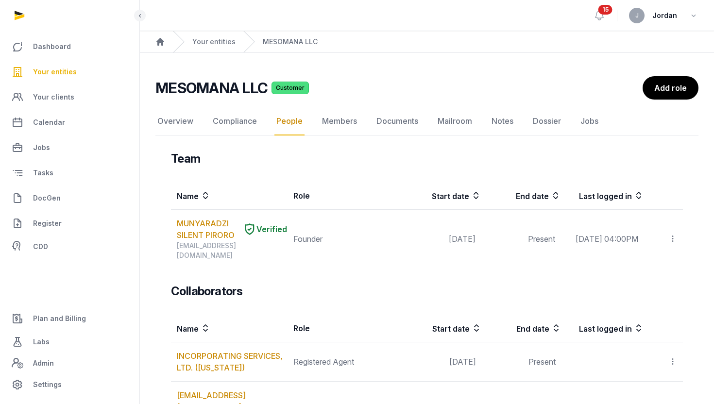
click at [329, 119] on link "Members" at bounding box center [339, 121] width 39 height 28
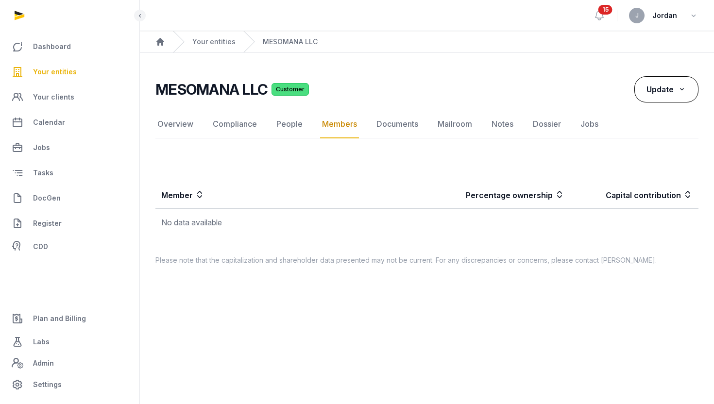
click at [666, 97] on button "Update" at bounding box center [666, 89] width 64 height 26
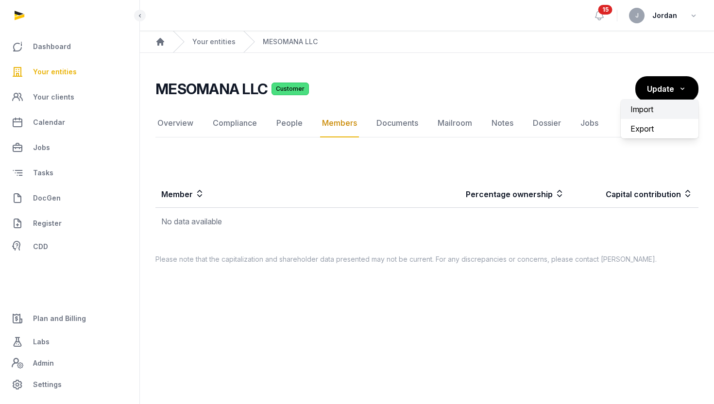
click at [647, 113] on label "Import" at bounding box center [659, 109] width 78 height 19
click at [0, 0] on input "Import" at bounding box center [0, 0] width 0 height 0
click at [578, 161] on div "Member Percentage ownership Capital contribution No data available" at bounding box center [427, 198] width 574 height 82
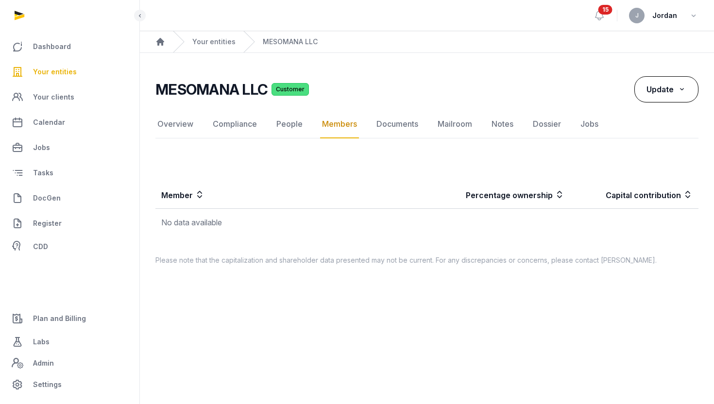
click at [669, 86] on span "Update" at bounding box center [659, 89] width 27 height 10
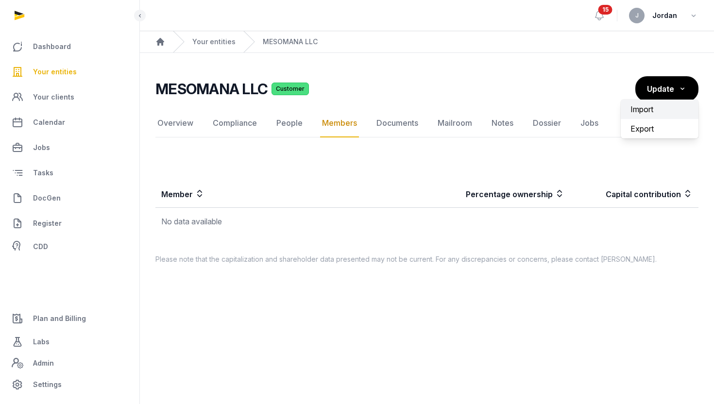
click at [653, 116] on label "Import" at bounding box center [659, 109] width 78 height 19
click at [0, 0] on input "Import" at bounding box center [0, 0] width 0 height 0
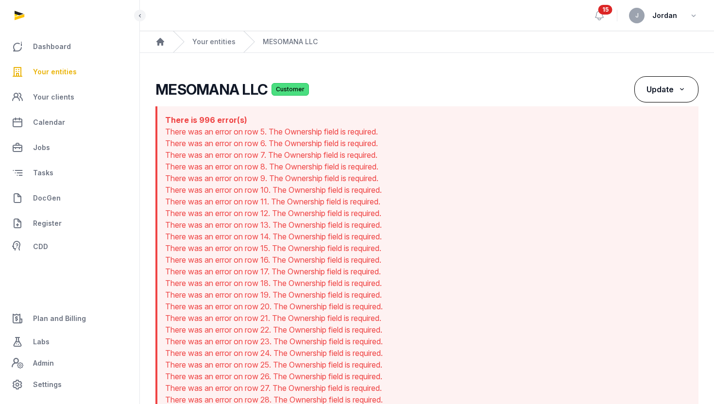
click at [679, 95] on button "Update" at bounding box center [666, 89] width 64 height 26
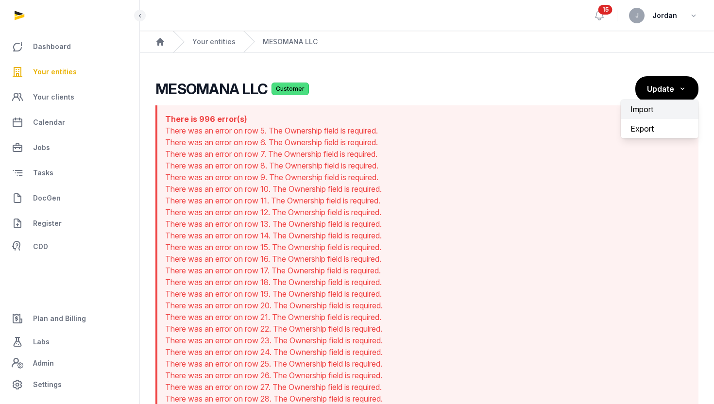
click at [660, 109] on label "Import" at bounding box center [659, 109] width 78 height 19
click at [0, 0] on input "Import" at bounding box center [0, 0] width 0 height 0
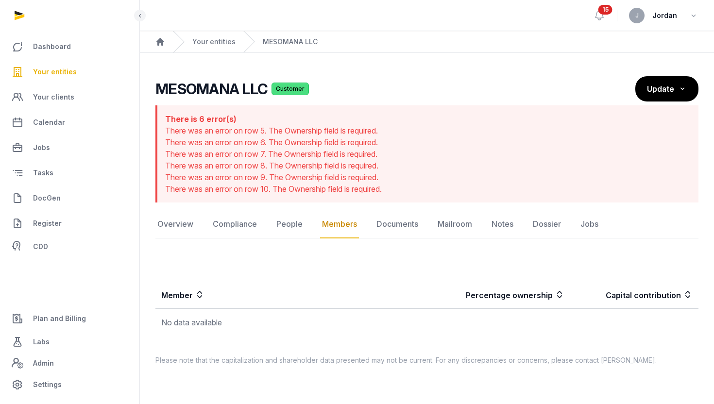
click at [325, 153] on span "There was an error on row 7. The Ownership field is required." at bounding box center [271, 154] width 212 height 10
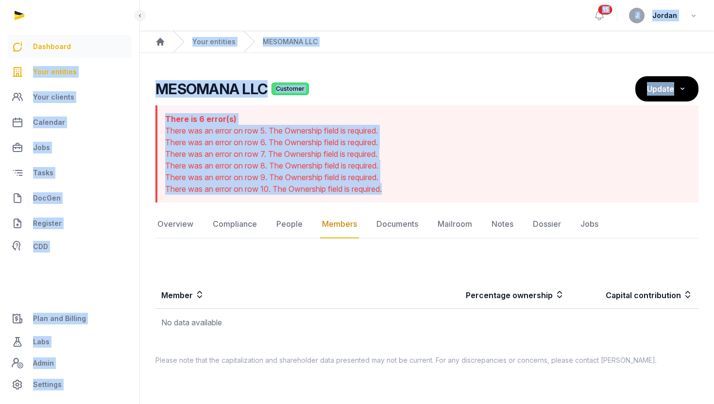
drag, startPoint x: 409, startPoint y: 194, endPoint x: 116, endPoint y: 42, distance: 330.3
click at [116, 42] on div "Dashboard Your entities Your clients Calendar Jobs Tasks DocGen Register CDD Pl…" at bounding box center [357, 202] width 714 height 404
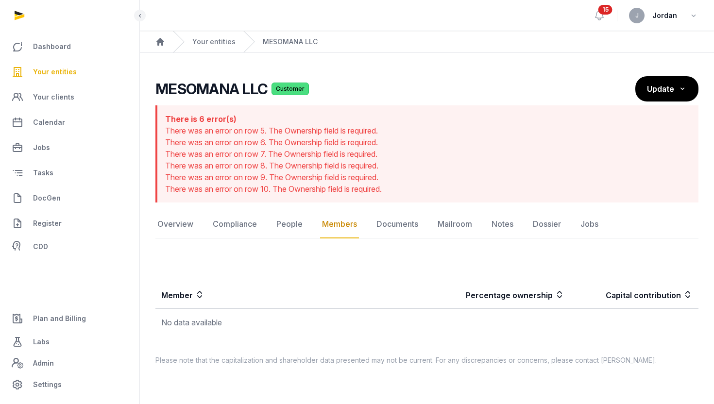
click at [264, 115] on p "There is 6 error(s)" at bounding box center [427, 119] width 525 height 12
click at [652, 94] on span "Update" at bounding box center [659, 89] width 27 height 10
click at [540, 93] on div "MESOMANA LLC Customer" at bounding box center [391, 88] width 472 height 17
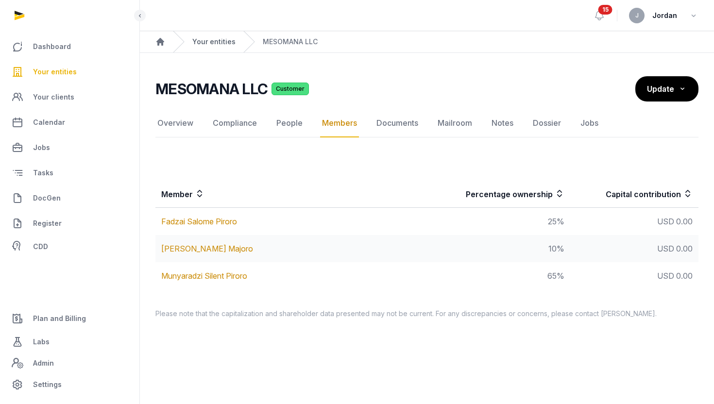
click at [207, 39] on link "Your entities" at bounding box center [213, 42] width 43 height 10
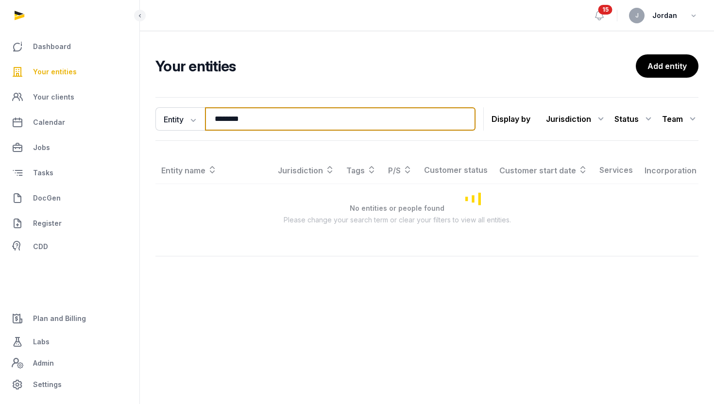
click at [221, 119] on input "********" at bounding box center [340, 118] width 270 height 23
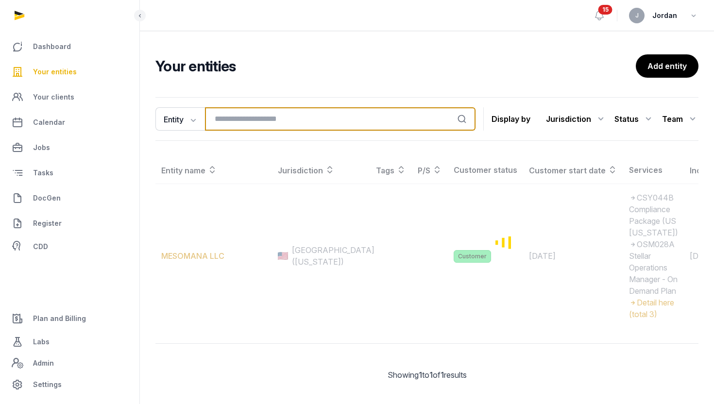
click at [288, 115] on input "search" at bounding box center [340, 118] width 270 height 23
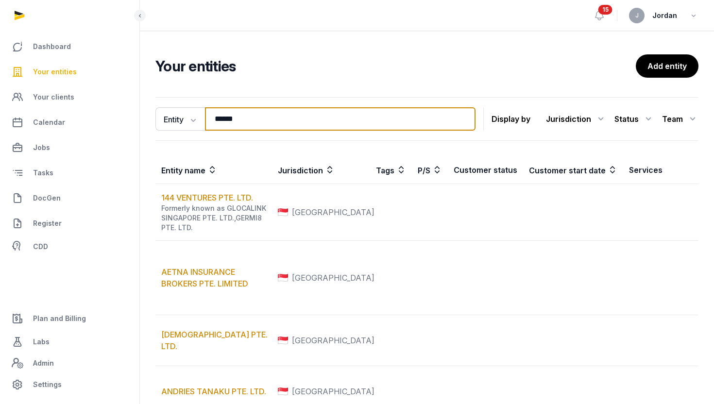
click at [272, 116] on input "******" at bounding box center [340, 118] width 270 height 23
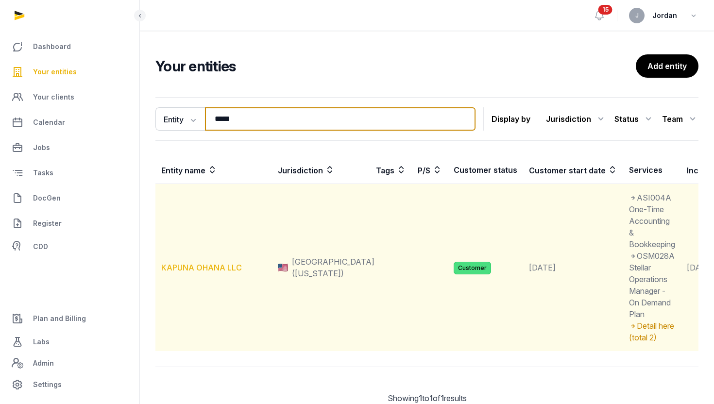
type input "*****"
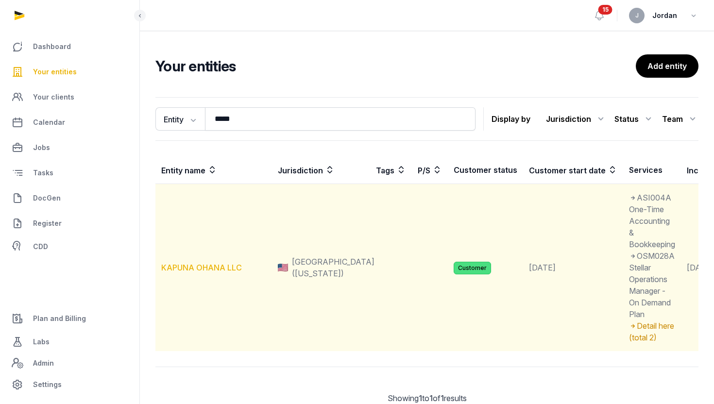
click at [202, 266] on link "KAPUNA OHANA LLC" at bounding box center [201, 268] width 81 height 10
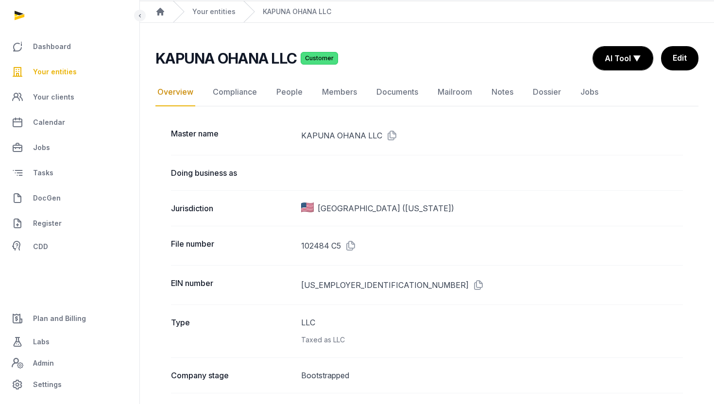
scroll to position [34, 0]
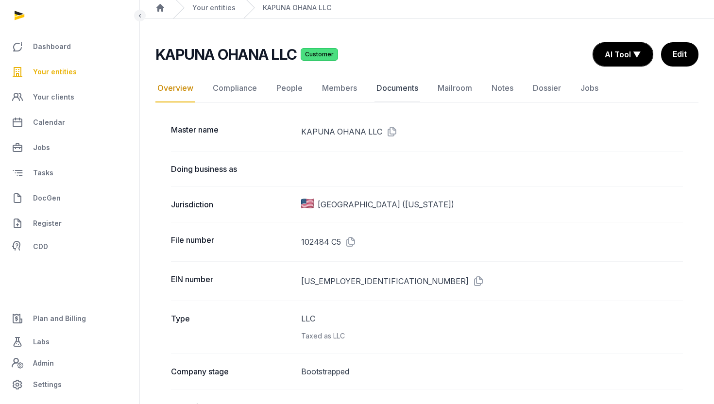
click at [396, 86] on link "Documents" at bounding box center [397, 88] width 46 height 28
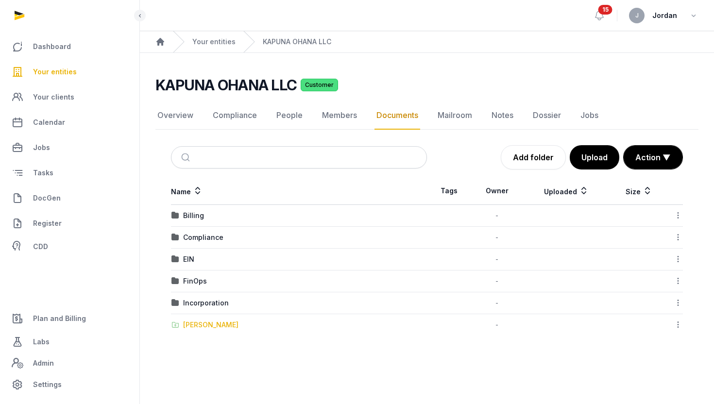
click at [217, 321] on div "Shared Folder" at bounding box center [210, 325] width 55 height 10
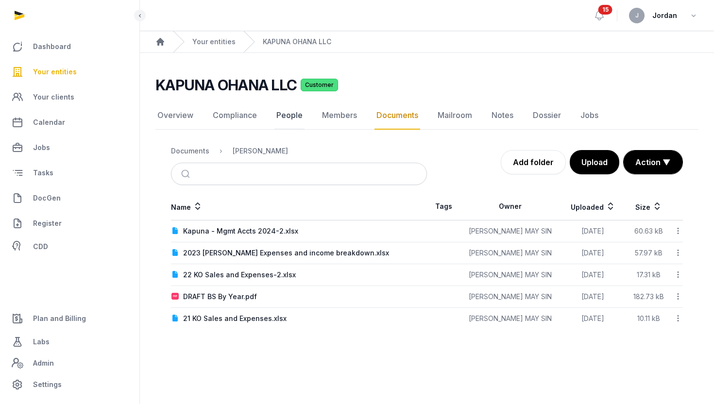
click at [283, 117] on link "People" at bounding box center [289, 115] width 30 height 28
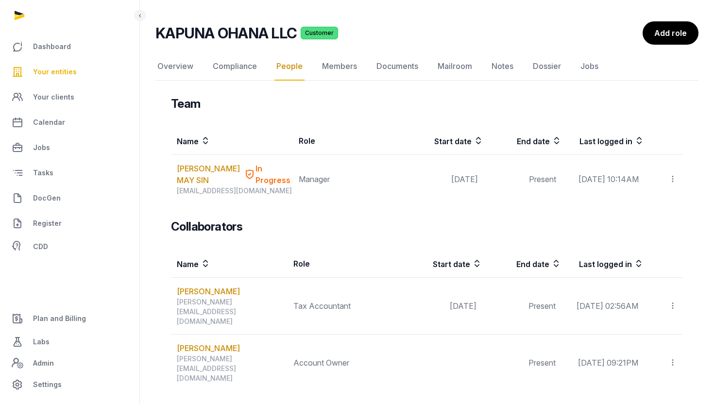
scroll to position [50, 0]
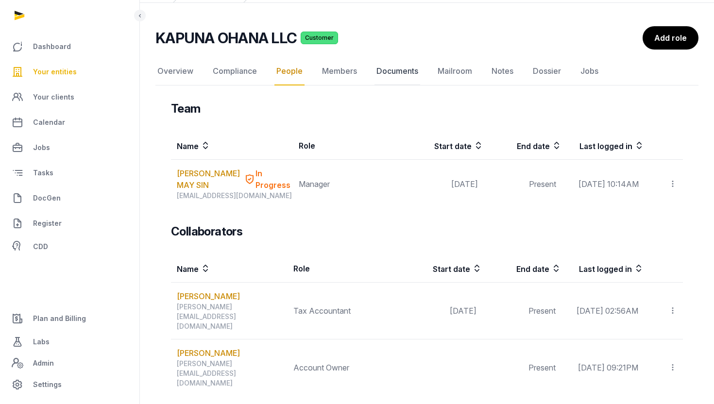
click at [399, 75] on link "Documents" at bounding box center [397, 71] width 46 height 28
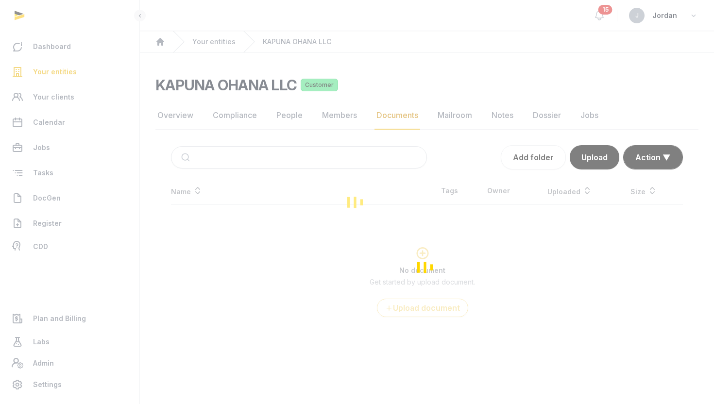
click at [184, 116] on div "Loading" at bounding box center [357, 202] width 714 height 404
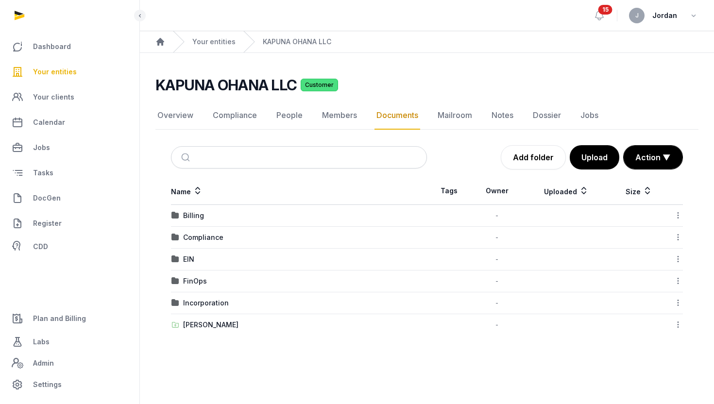
click at [223, 86] on h2 "KAPUNA OHANA LLC" at bounding box center [225, 84] width 141 height 17
click at [271, 125] on nav "Overview Compliance People Members Documents Mailroom Notes Dossier Jobs" at bounding box center [426, 115] width 543 height 28
click at [290, 111] on link "People" at bounding box center [289, 115] width 30 height 28
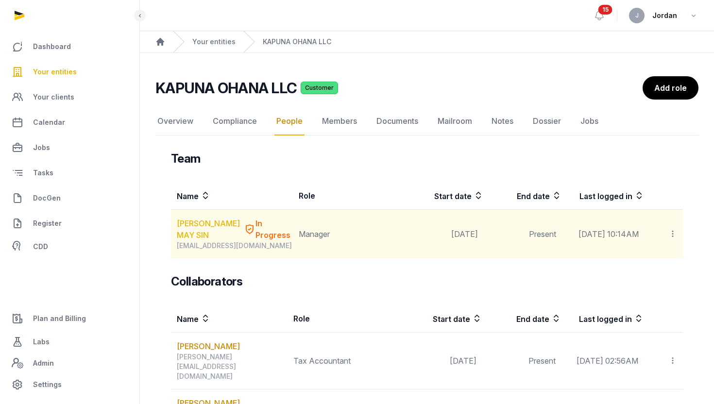
click at [213, 221] on link "MUN YEE MAY SIN" at bounding box center [208, 229] width 63 height 23
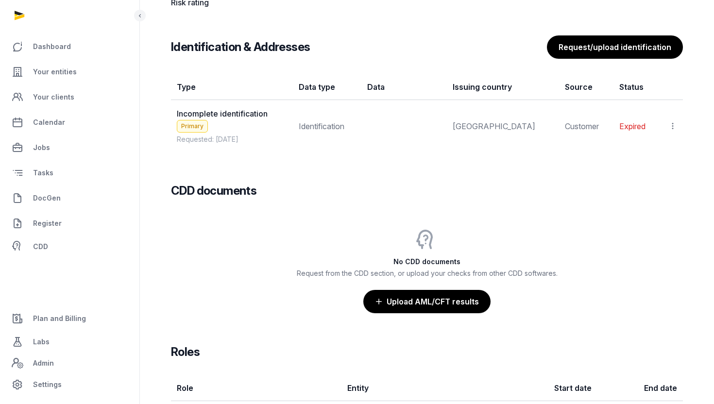
scroll to position [800, 0]
drag, startPoint x: 611, startPoint y: 124, endPoint x: 660, endPoint y: 131, distance: 50.0
click at [660, 131] on tr "Incomplete identification Primary Requested: Aug 11, 2025 Identification United…" at bounding box center [427, 126] width 512 height 52
click at [673, 131] on icon at bounding box center [672, 126] width 9 height 10
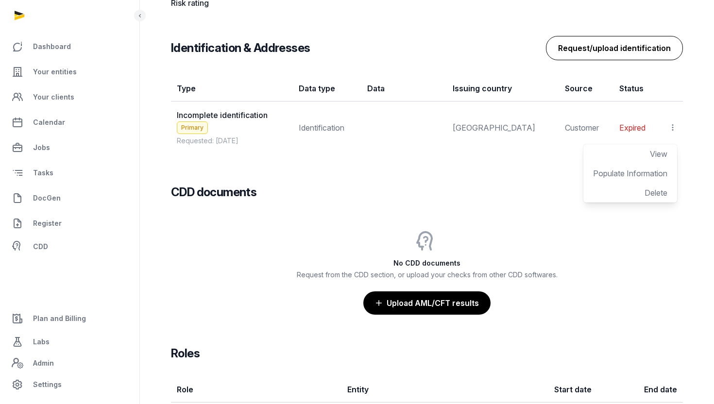
click at [646, 48] on button "Request/upload identification" at bounding box center [614, 48] width 137 height 24
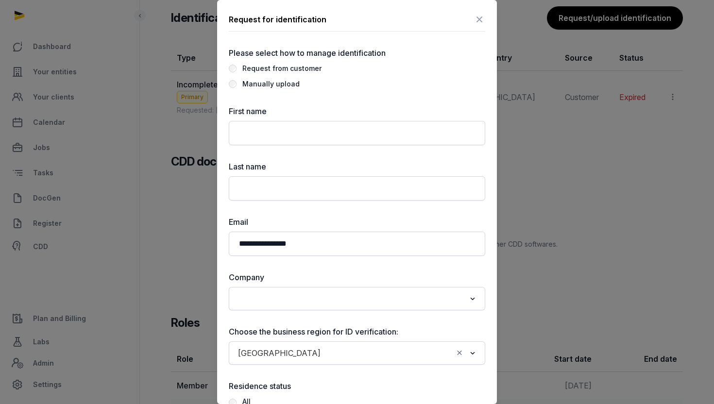
scroll to position [825, 0]
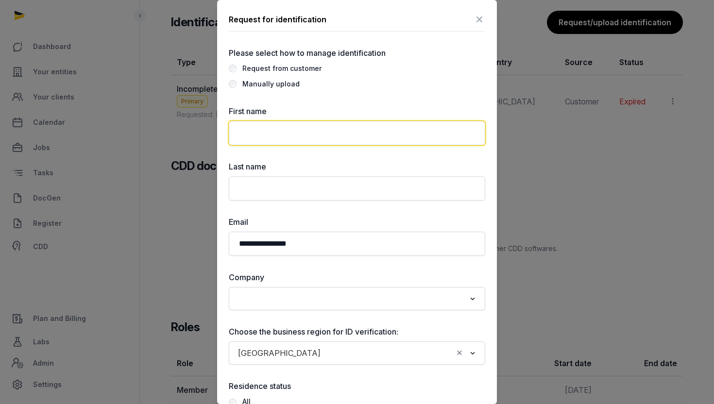
click at [276, 130] on input "text" at bounding box center [357, 133] width 256 height 24
type input "*"
type input "***"
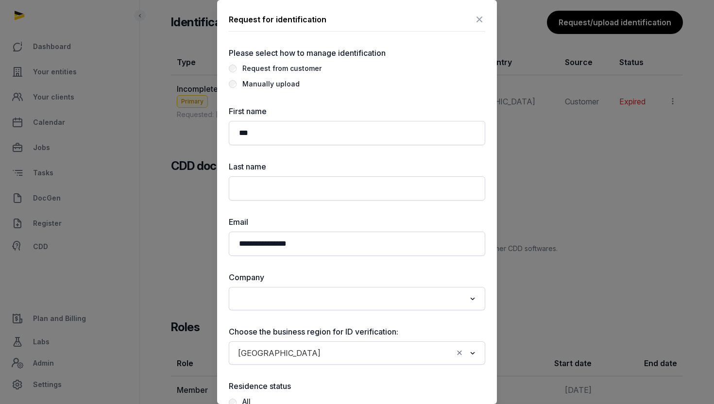
click at [476, 20] on icon at bounding box center [479, 20] width 12 height 16
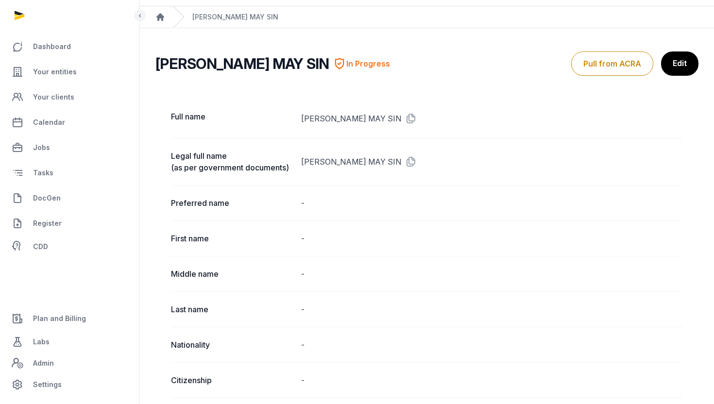
scroll to position [0, 0]
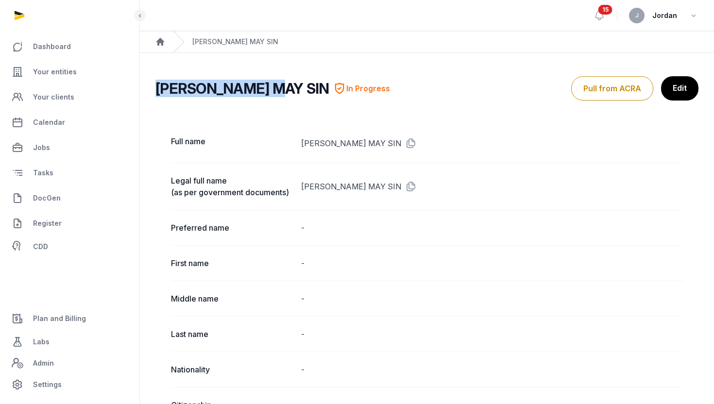
drag, startPoint x: 150, startPoint y: 87, endPoint x: 276, endPoint y: 93, distance: 125.9
copy h2 "MUN YEE MAY SIN"
click at [401, 141] on icon at bounding box center [409, 143] width 16 height 16
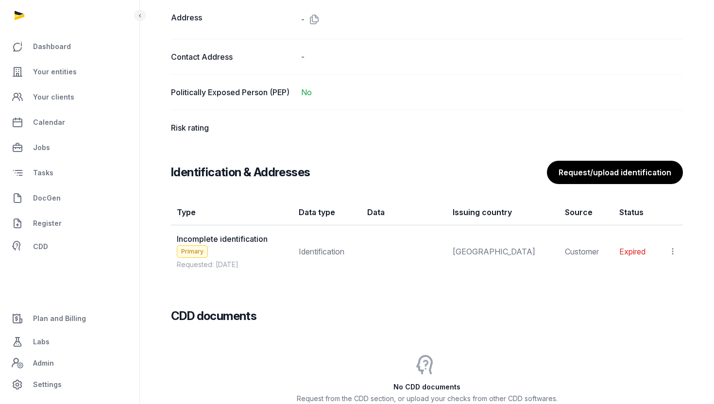
scroll to position [677, 0]
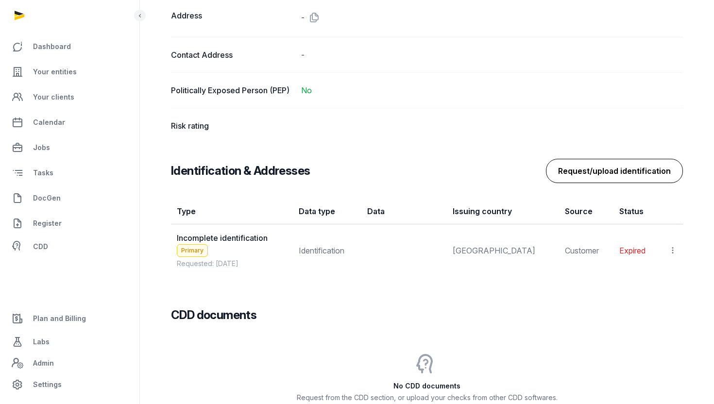
click at [589, 162] on button "Request/upload identification" at bounding box center [614, 171] width 137 height 24
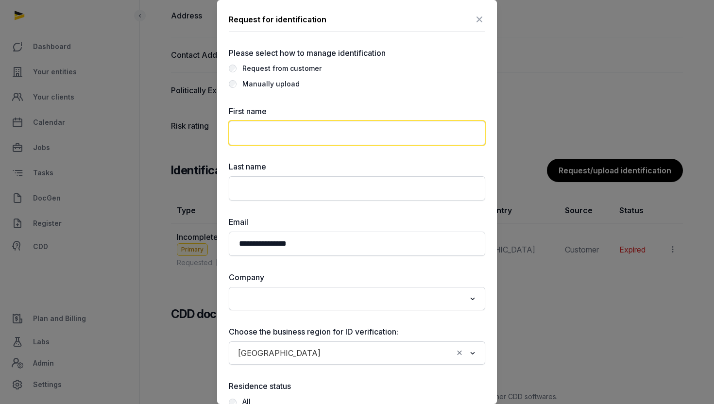
click at [346, 128] on input "text" at bounding box center [357, 133] width 256 height 24
paste input "**********"
drag, startPoint x: 296, startPoint y: 132, endPoint x: 335, endPoint y: 131, distance: 38.9
click at [334, 132] on input "**********" at bounding box center [357, 133] width 256 height 24
type input "**********"
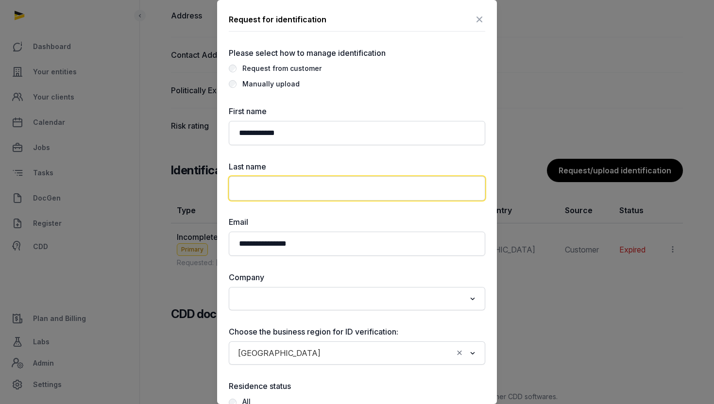
click at [249, 183] on input "text" at bounding box center [357, 188] width 256 height 24
paste input "***"
type input "***"
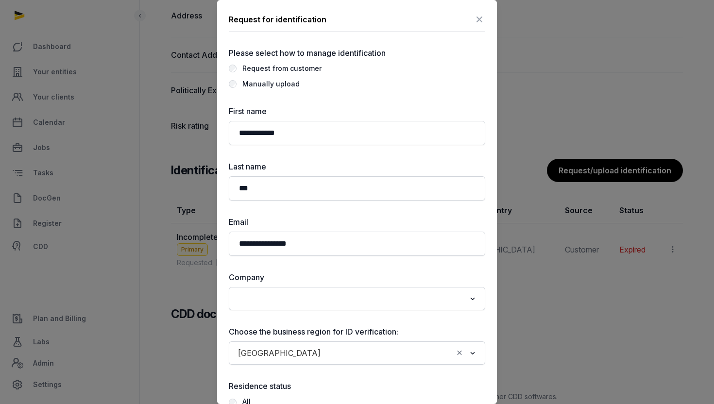
click at [310, 215] on div "**********" at bounding box center [357, 318] width 256 height 426
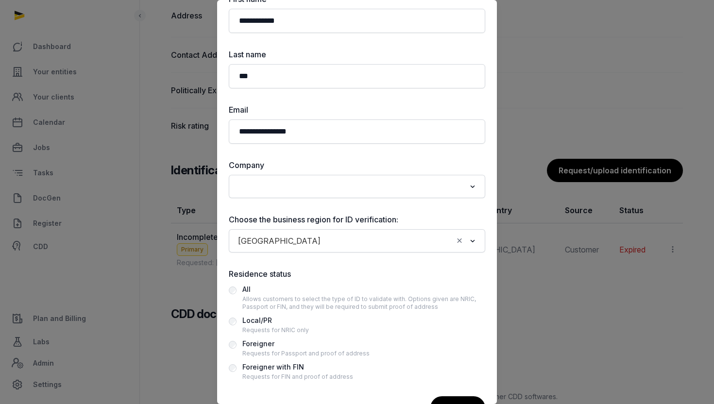
scroll to position [115, 0]
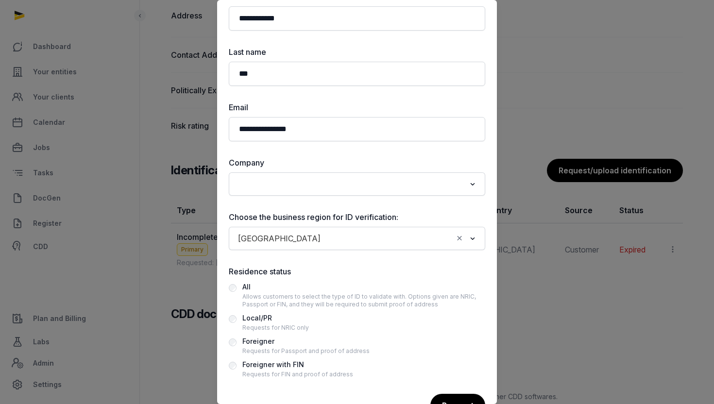
click at [299, 184] on input "Search for option" at bounding box center [349, 184] width 231 height 14
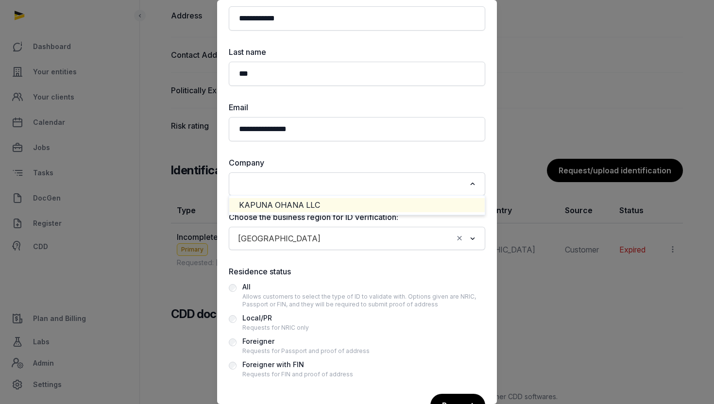
click at [293, 203] on li "KAPUNA OHANA LLC" at bounding box center [356, 205] width 255 height 14
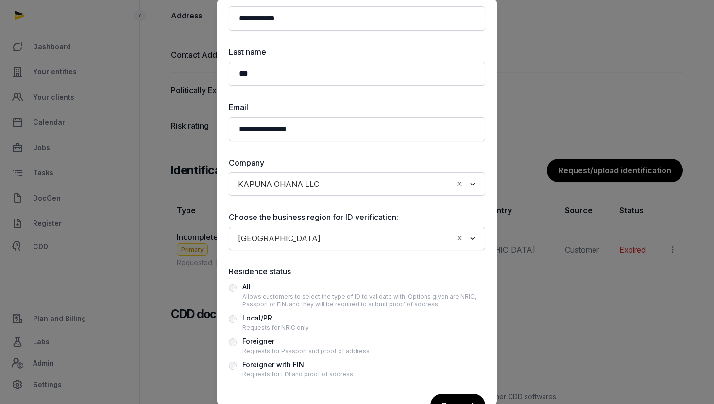
scroll to position [147, 0]
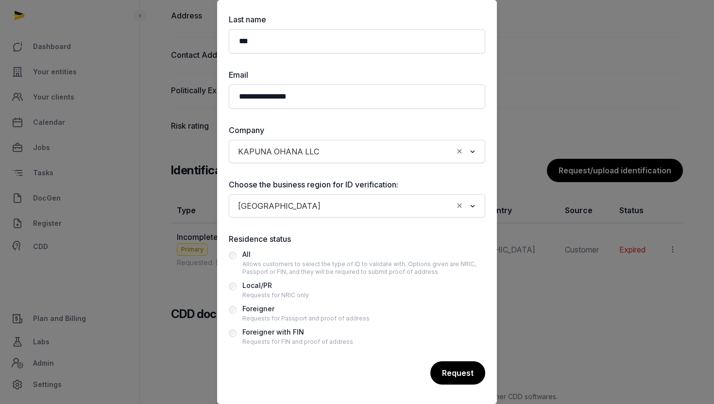
click at [267, 211] on div "[GEOGRAPHIC_DATA]" at bounding box center [344, 205] width 220 height 16
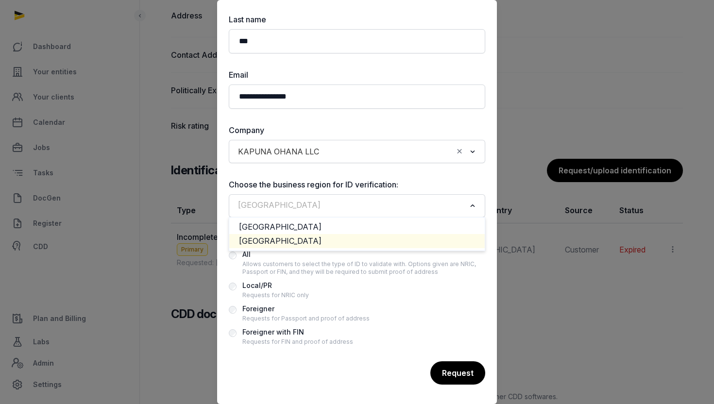
click at [261, 242] on li "[GEOGRAPHIC_DATA]" at bounding box center [356, 241] width 255 height 14
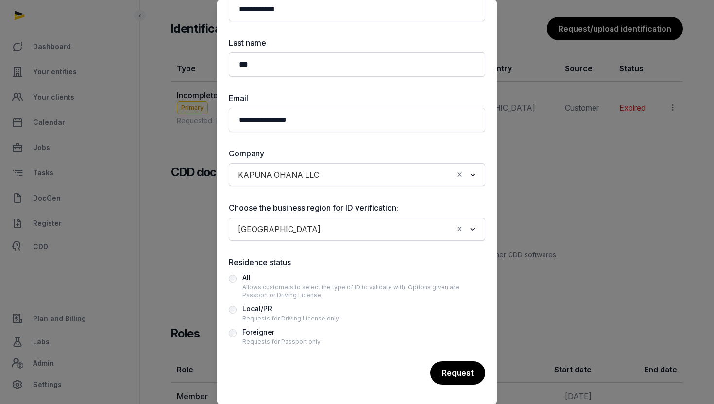
scroll to position [821, 0]
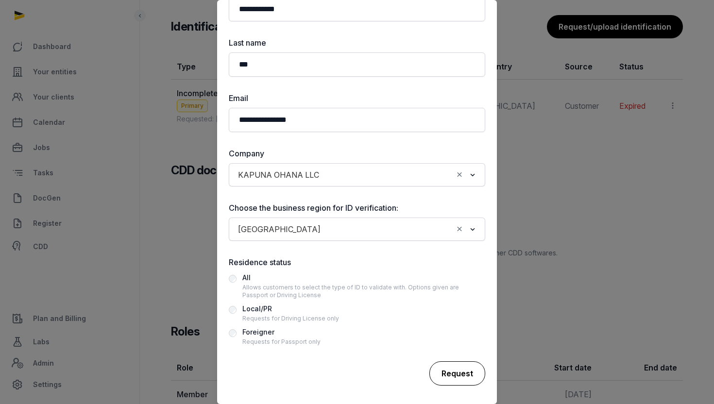
click at [457, 376] on div "Request" at bounding box center [457, 373] width 56 height 24
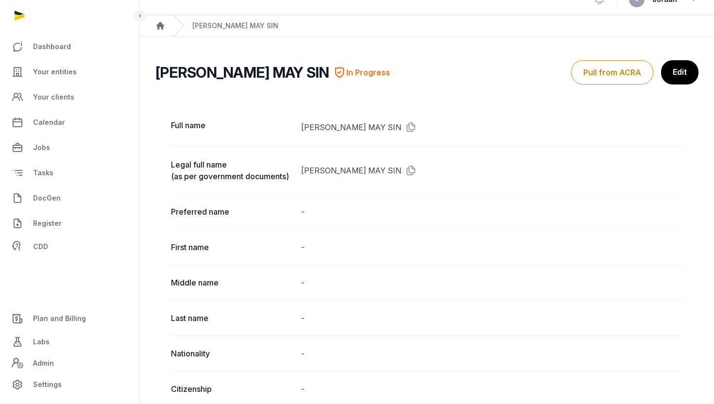
scroll to position [0, 0]
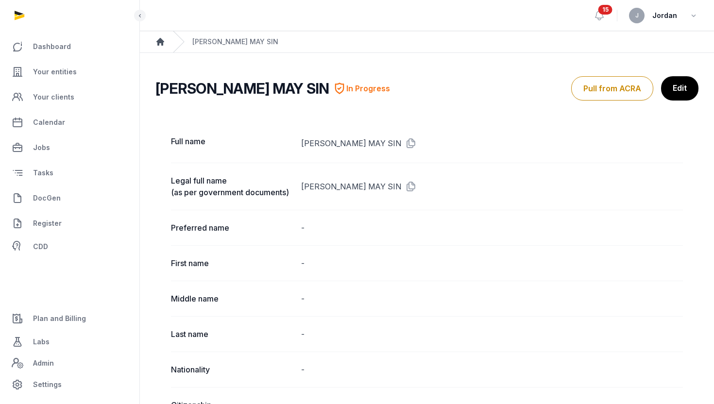
click at [160, 43] on icon "Breadcrumb" at bounding box center [160, 42] width 8 height 8
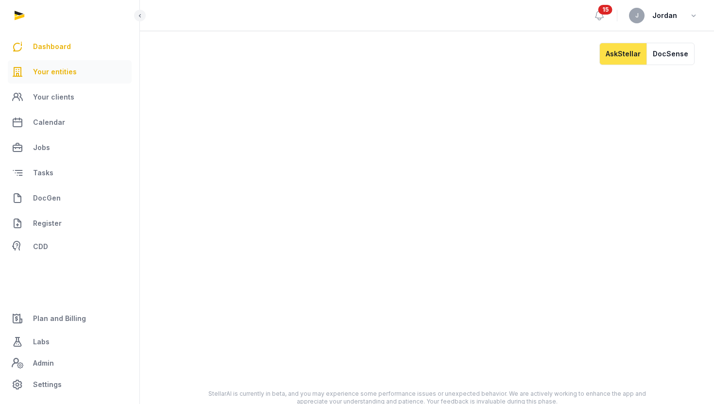
click at [55, 68] on span "Your entities" at bounding box center [55, 72] width 44 height 12
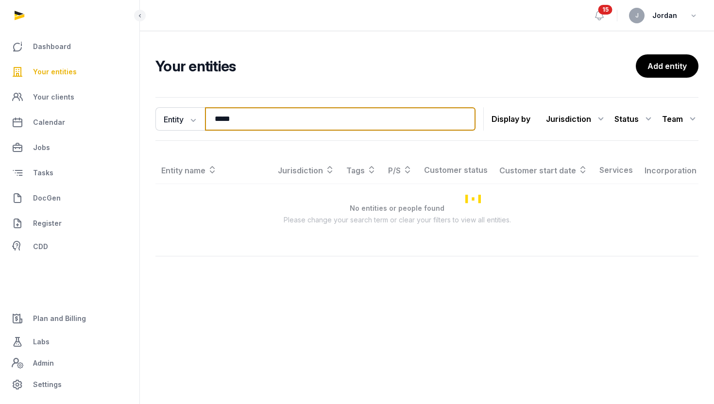
click at [237, 109] on input "*****" at bounding box center [340, 118] width 270 height 23
click at [237, 111] on input "*****" at bounding box center [340, 118] width 270 height 23
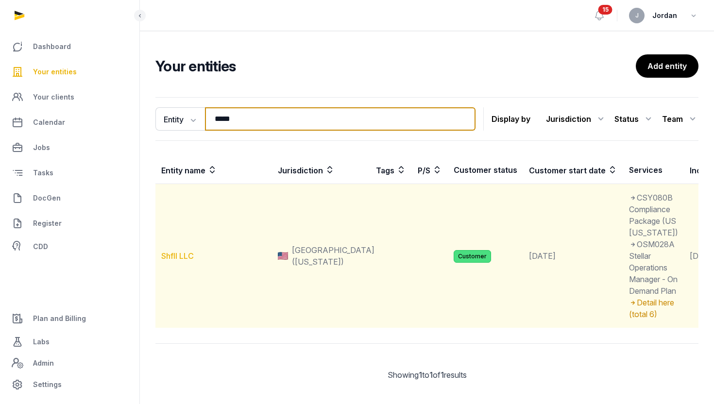
type input "*****"
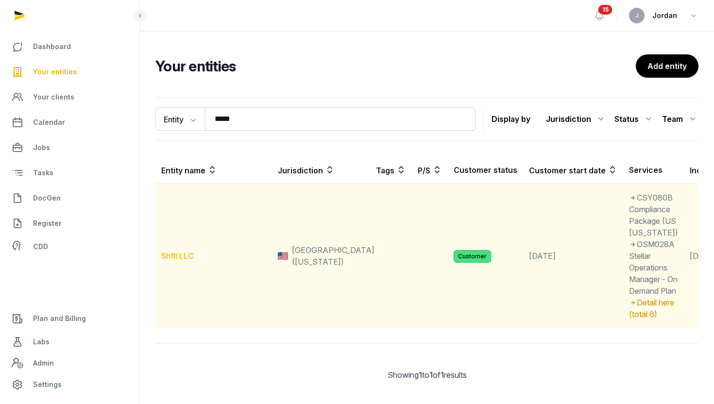
click at [184, 261] on link "Shfll LLC" at bounding box center [177, 256] width 33 height 10
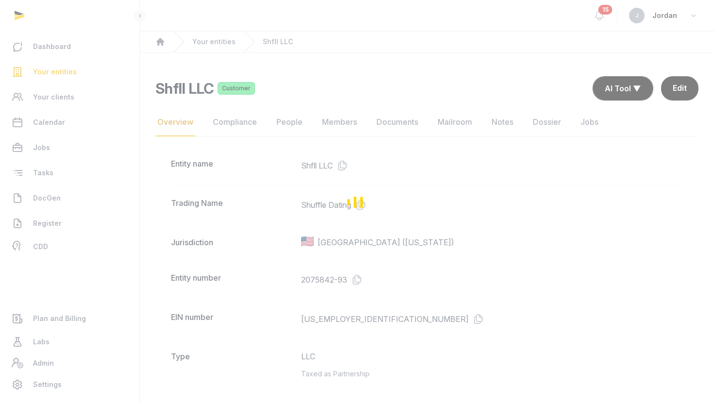
click at [400, 122] on div "Loading" at bounding box center [357, 202] width 714 height 404
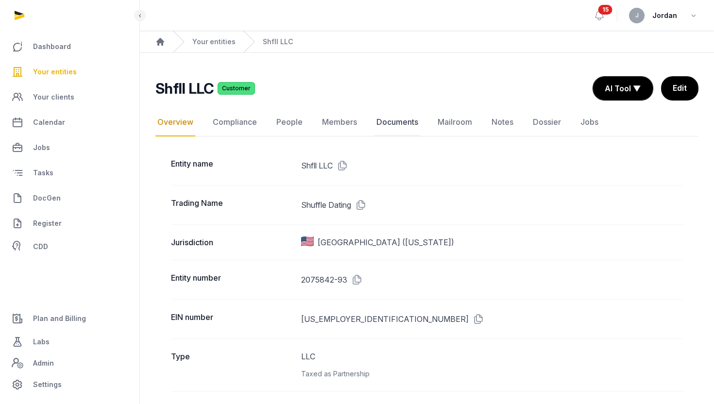
click at [398, 122] on link "Documents" at bounding box center [397, 122] width 46 height 28
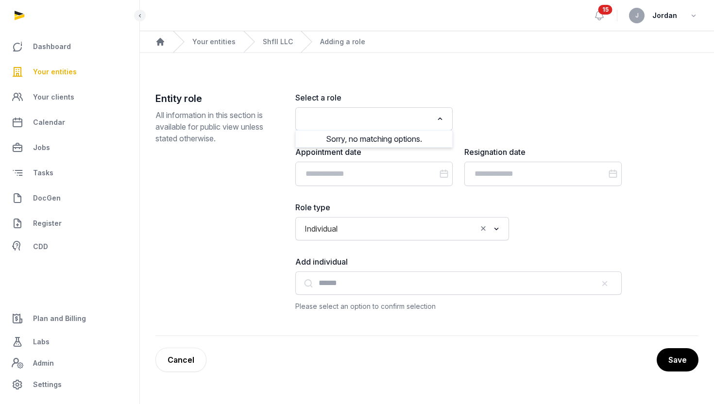
click at [335, 124] on input "Search for option" at bounding box center [367, 119] width 132 height 14
click at [268, 164] on div "Entity role All information in this section is available for public view unless…" at bounding box center [217, 202] width 124 height 220
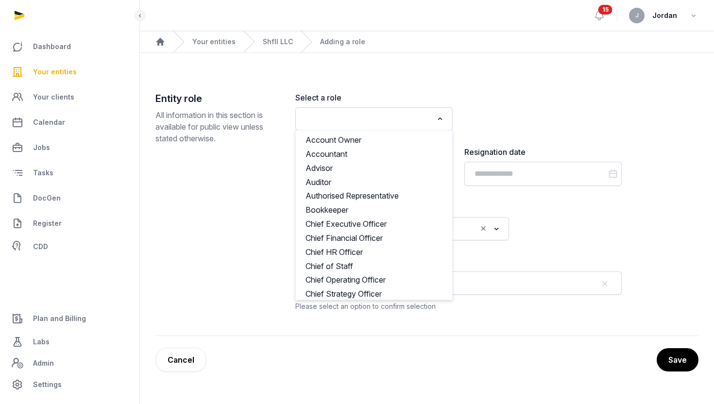
click at [401, 127] on div "Loading..." at bounding box center [374, 118] width 148 height 17
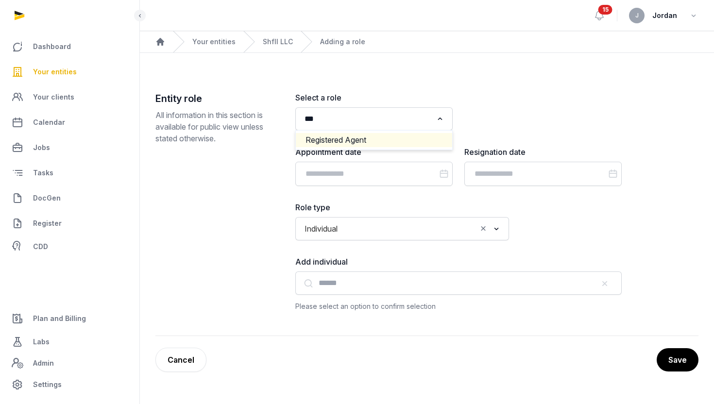
click at [408, 145] on li "Registered Agent" at bounding box center [374, 140] width 156 height 14
type input "***"
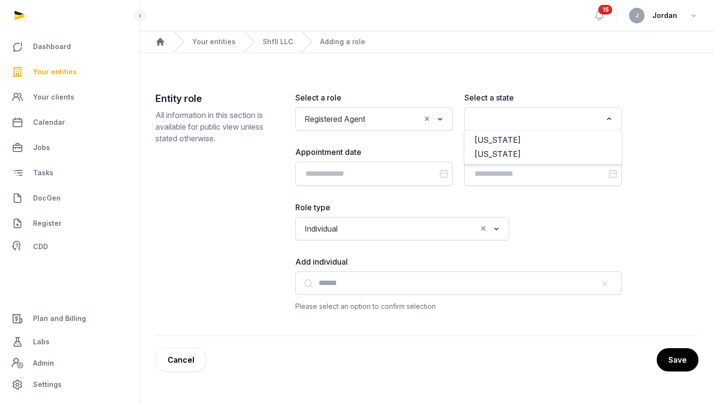
click at [485, 126] on div "Loading..." at bounding box center [543, 118] width 148 height 17
click at [488, 140] on li "[US_STATE]" at bounding box center [543, 140] width 156 height 14
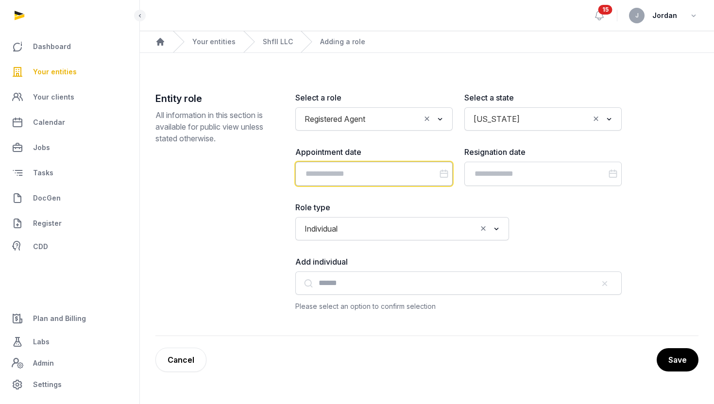
click at [405, 174] on input "Datepicker input" at bounding box center [373, 174] width 157 height 24
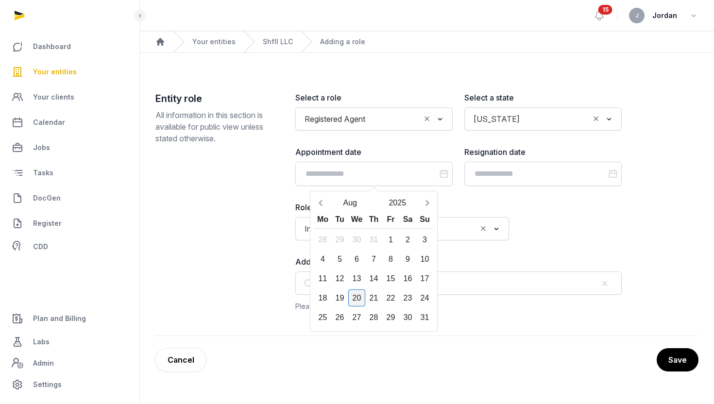
click at [356, 297] on div "20" at bounding box center [356, 297] width 17 height 17
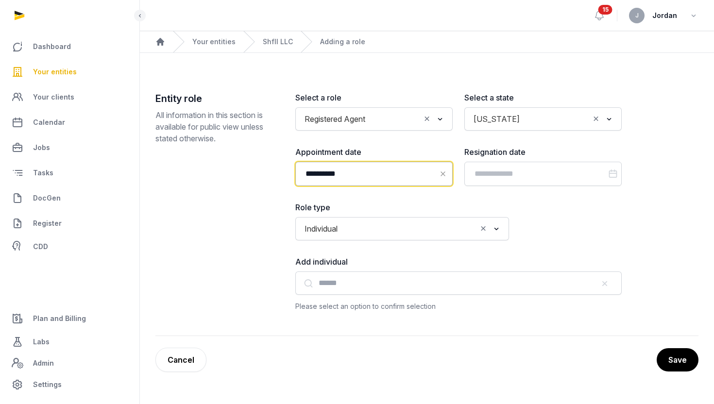
click at [332, 170] on input "**********" at bounding box center [373, 174] width 157 height 24
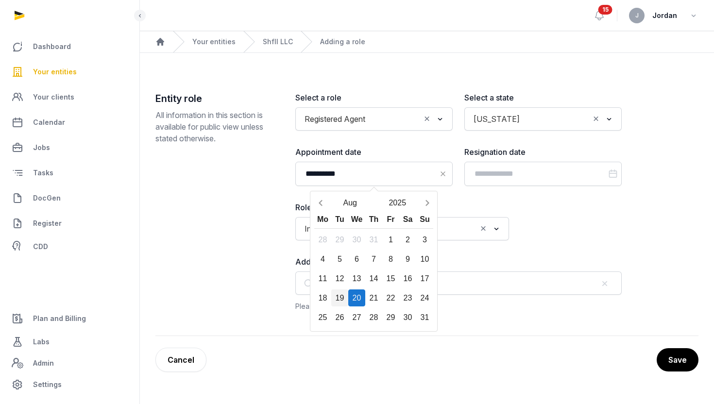
click at [339, 300] on div "19" at bounding box center [339, 297] width 17 height 17
type input "**********"
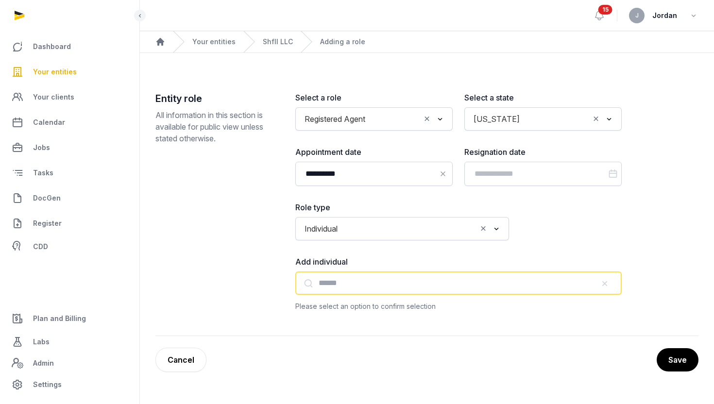
click at [423, 291] on input "text" at bounding box center [458, 282] width 326 height 23
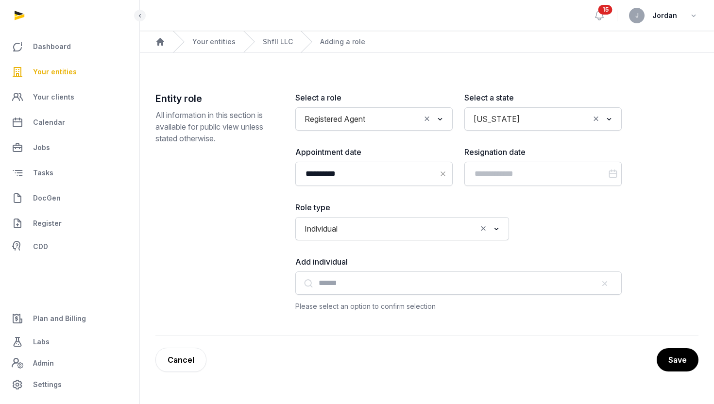
click at [379, 224] on input "Search for option" at bounding box center [409, 229] width 134 height 14
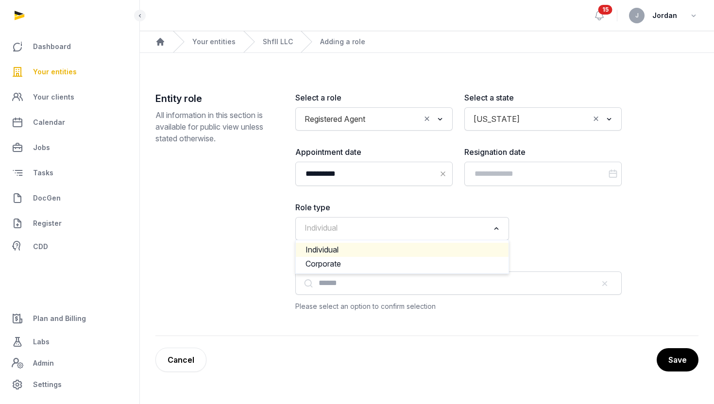
click at [379, 224] on input "Search for option" at bounding box center [395, 229] width 188 height 14
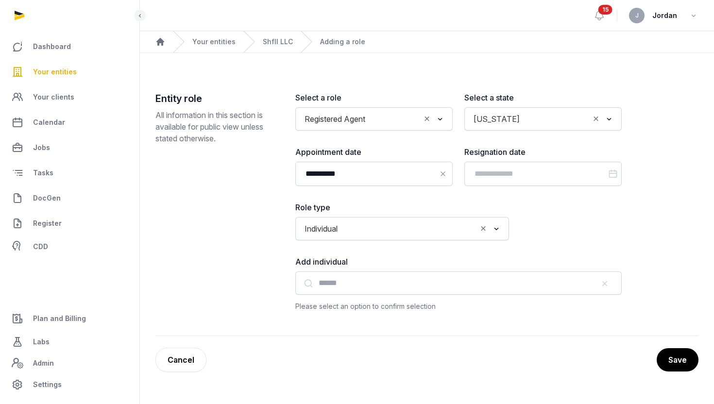
click at [243, 243] on div "Entity role All information in this section is available for public view unless…" at bounding box center [217, 202] width 124 height 220
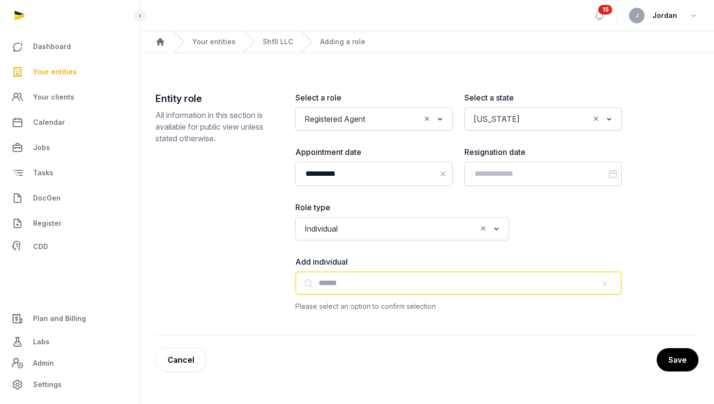
click at [352, 279] on input "text" at bounding box center [458, 282] width 326 height 23
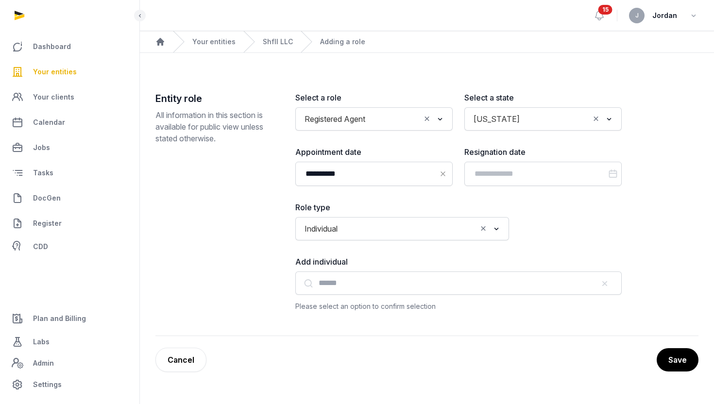
click at [447, 226] on input "Search for option" at bounding box center [409, 229] width 134 height 14
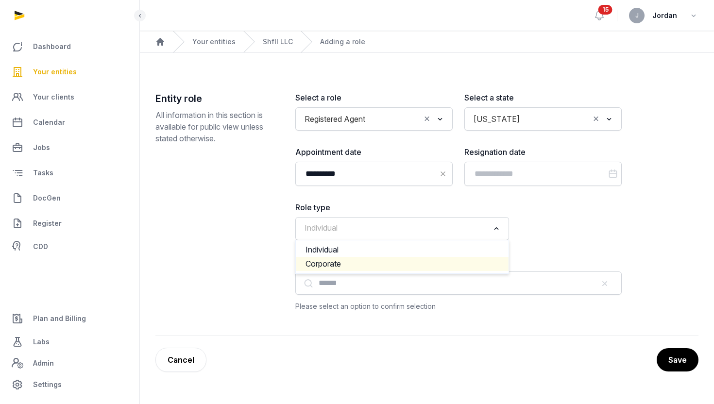
click at [369, 261] on li "Corporate" at bounding box center [402, 264] width 213 height 14
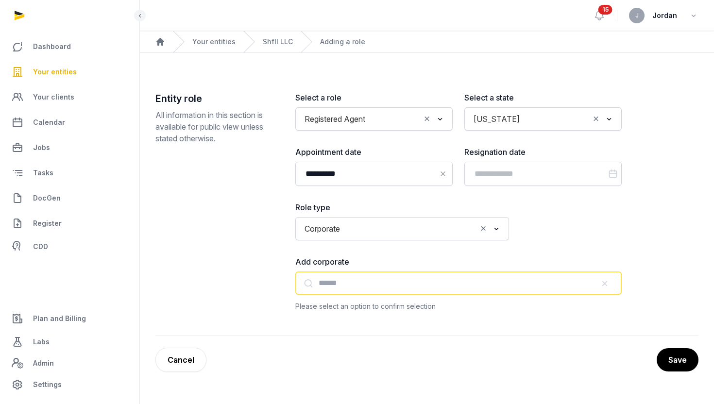
click at [383, 286] on input "text" at bounding box center [458, 282] width 326 height 23
click at [367, 279] on input "text" at bounding box center [458, 282] width 326 height 23
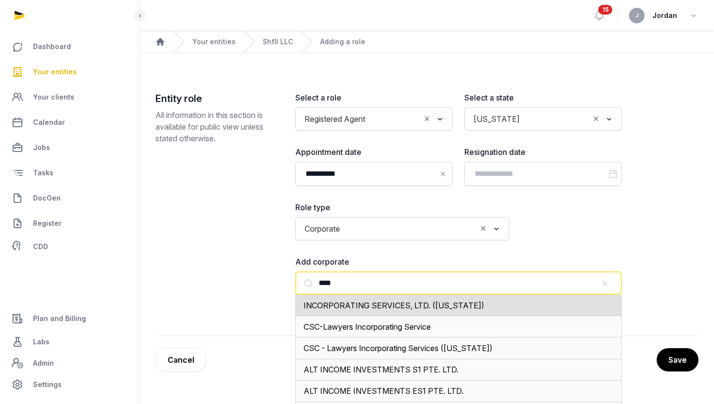
click at [403, 307] on span "INCORPORATING SERVICES, LTD. ([US_STATE])" at bounding box center [393, 306] width 181 height 10
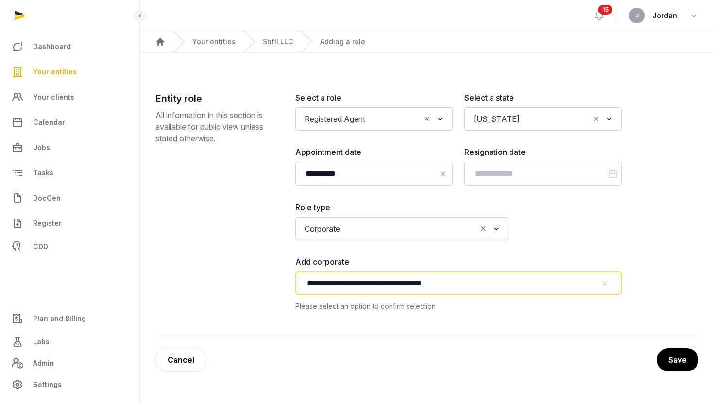
click at [483, 282] on input "**********" at bounding box center [458, 282] width 326 height 23
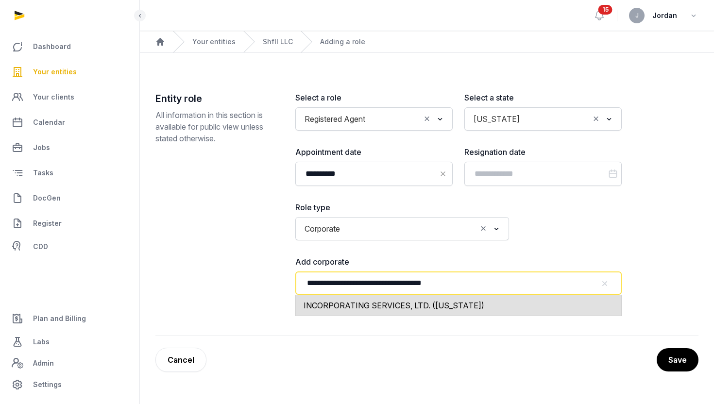
click at [483, 282] on input "**********" at bounding box center [458, 282] width 326 height 23
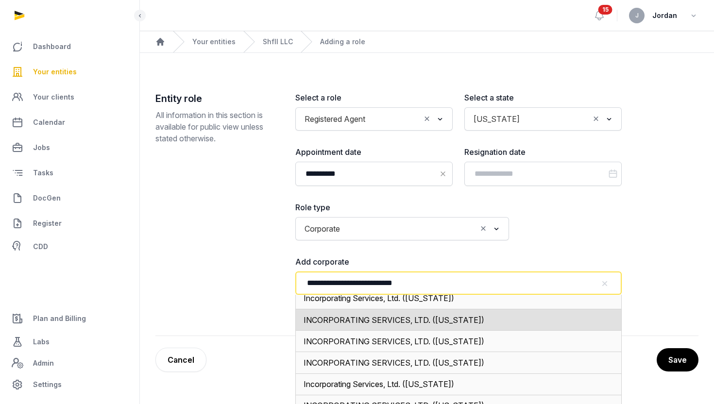
scroll to position [109, 0]
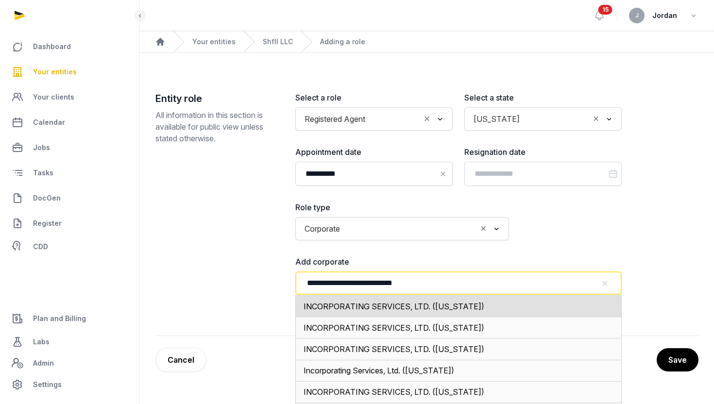
click at [435, 277] on input "**********" at bounding box center [458, 282] width 326 height 23
click at [442, 275] on input "**********" at bounding box center [458, 282] width 326 height 23
click at [442, 278] on input "**********" at bounding box center [458, 282] width 326 height 23
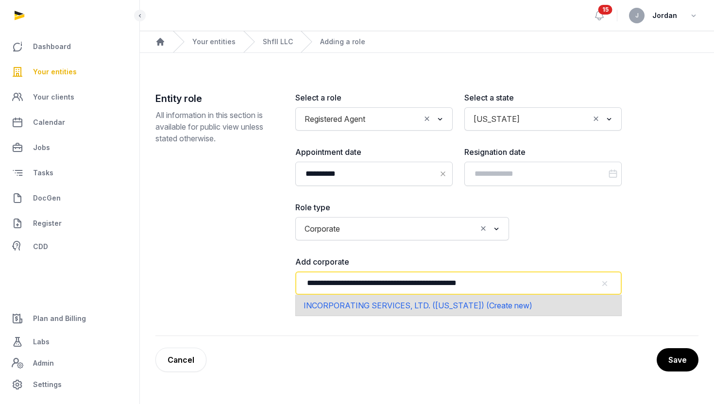
click at [462, 304] on span "INCORPORATING SERVICES, LTD. ([US_STATE]) (Create new)" at bounding box center [417, 306] width 229 height 10
type input "**********"
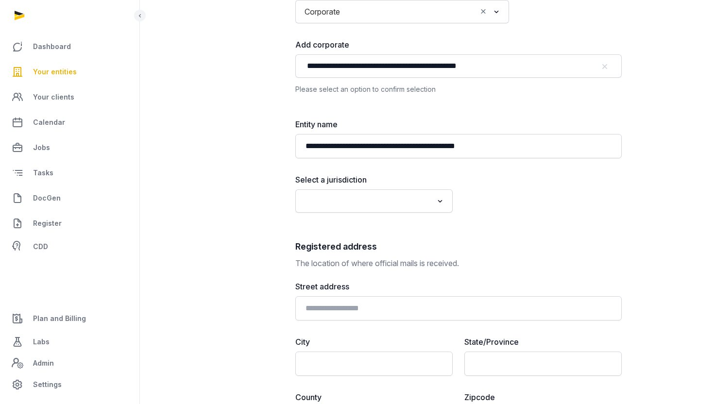
scroll to position [220, 0]
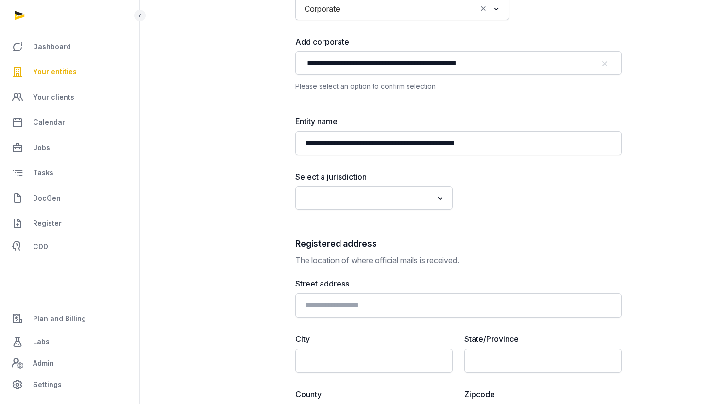
click at [423, 207] on div "Loading..." at bounding box center [373, 197] width 157 height 23
click at [439, 198] on icon "Search for option" at bounding box center [440, 198] width 10 height 12
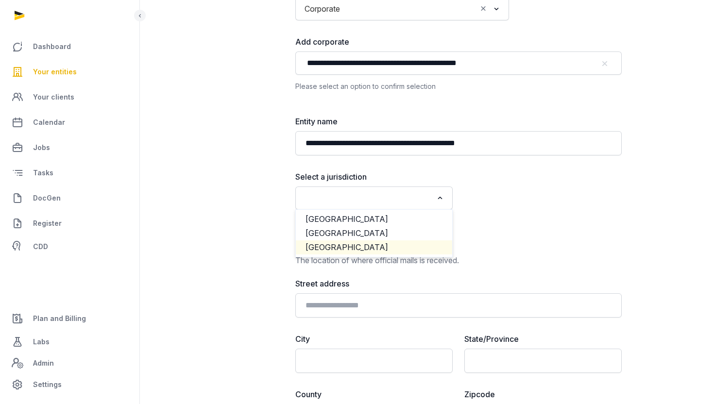
click at [381, 243] on li "[GEOGRAPHIC_DATA]" at bounding box center [374, 247] width 156 height 14
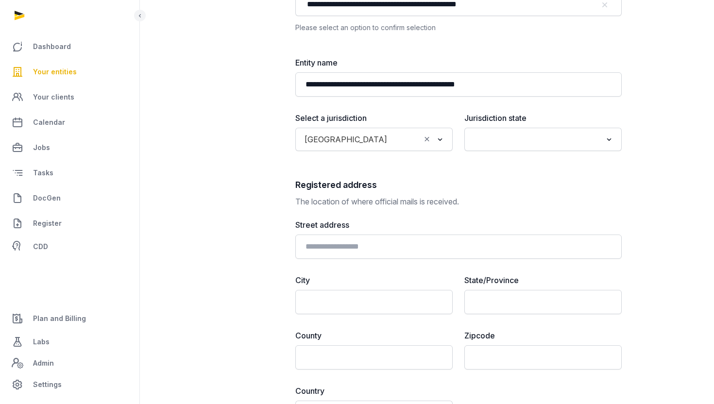
scroll to position [305, 0]
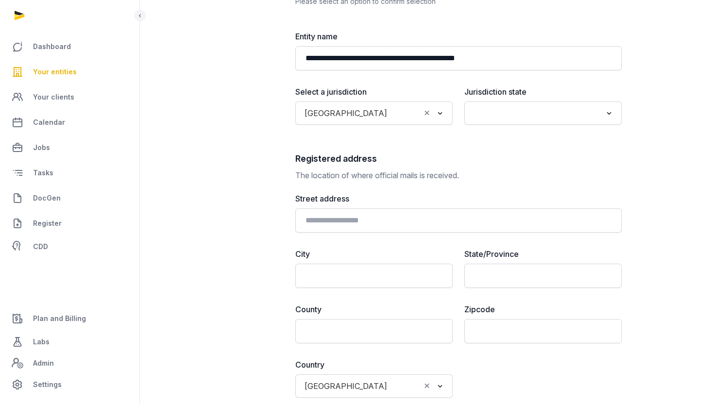
click at [494, 115] on input "Search for option" at bounding box center [536, 113] width 132 height 14
click at [475, 132] on li "[US_STATE]" at bounding box center [543, 134] width 156 height 14
type input "****"
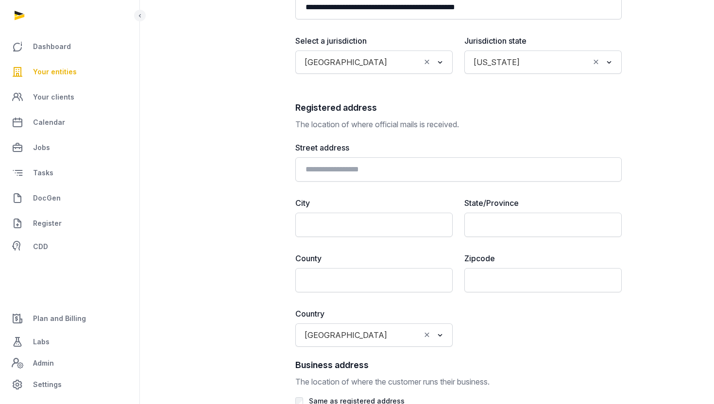
scroll to position [355, 0]
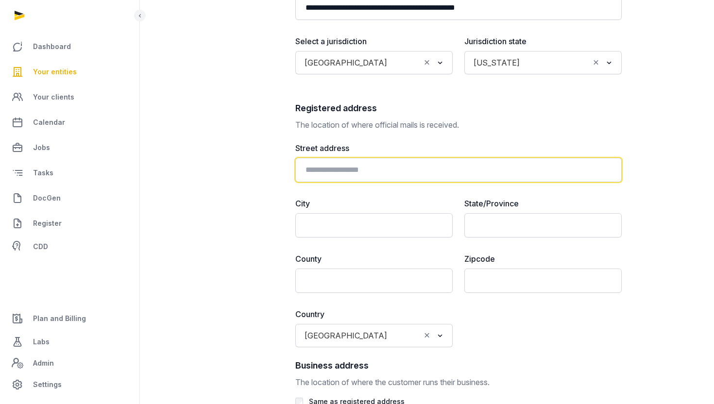
click at [374, 169] on input "text" at bounding box center [458, 170] width 326 height 24
paste input "**********"
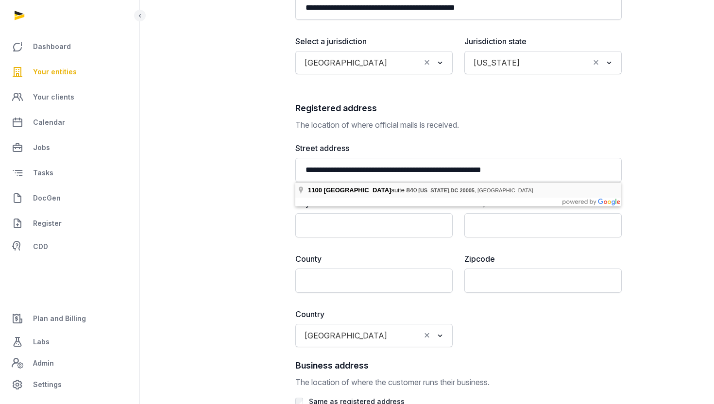
type input "**********"
type input "*****"
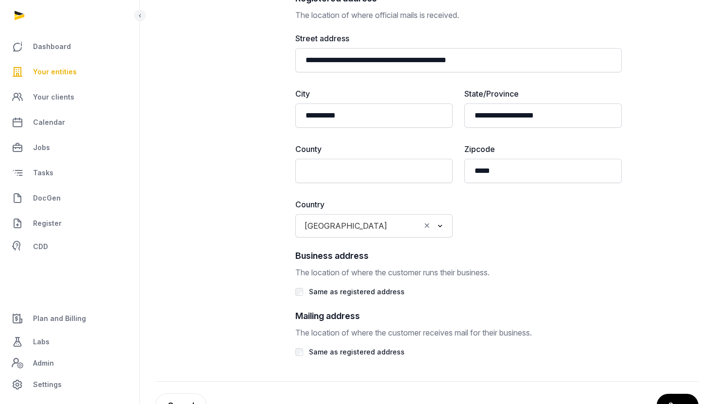
scroll to position [465, 0]
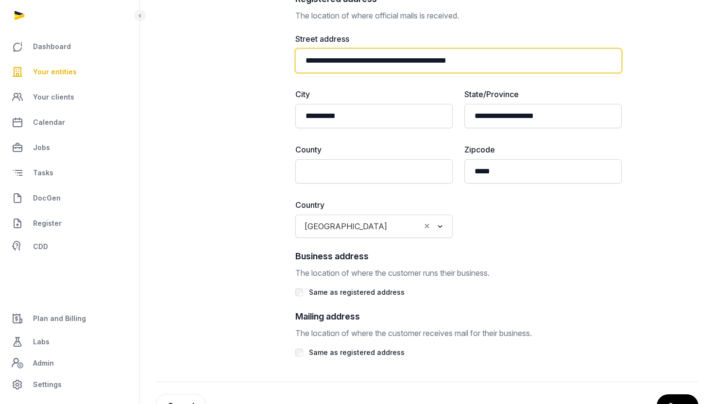
drag, startPoint x: 396, startPoint y: 59, endPoint x: 519, endPoint y: 52, distance: 124.0
click at [518, 56] on input "**********" at bounding box center [458, 61] width 326 height 24
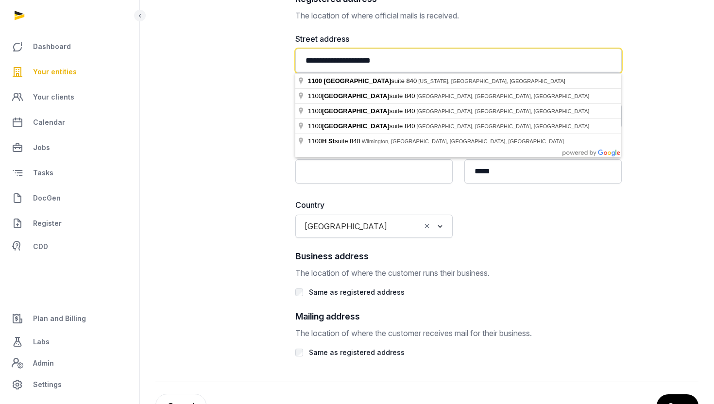
type input "**********"
click at [668, 86] on div "**********" at bounding box center [426, 4] width 543 height 755
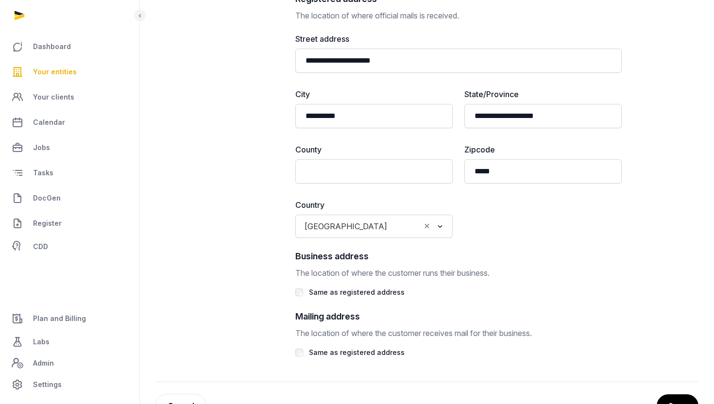
scroll to position [498, 0]
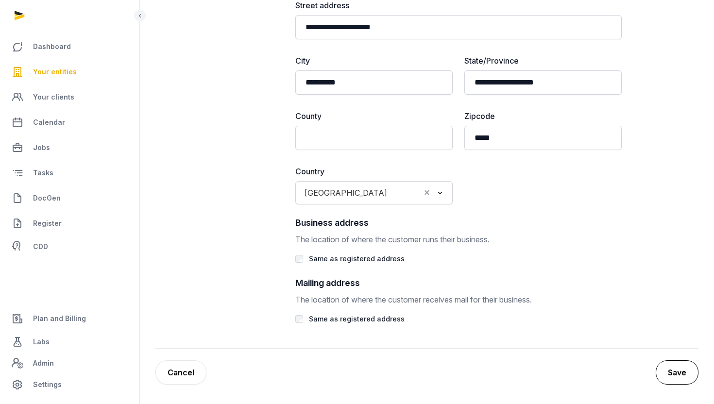
click at [681, 365] on button "Save" at bounding box center [676, 372] width 43 height 24
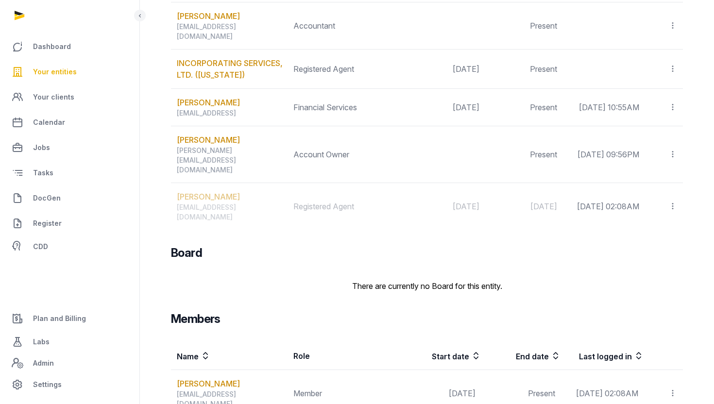
scroll to position [481, 0]
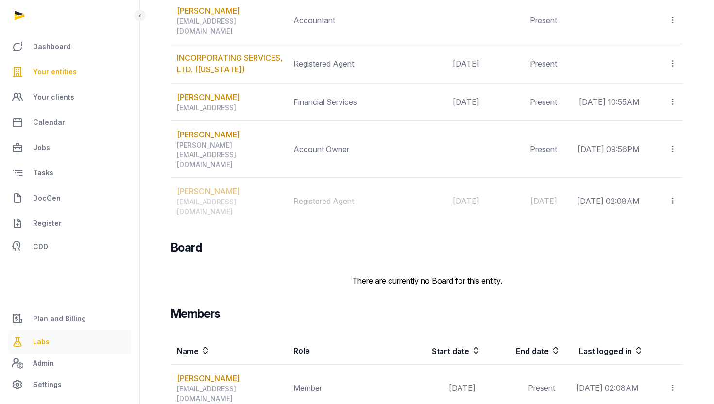
click at [39, 339] on span "Labs" at bounding box center [41, 342] width 17 height 12
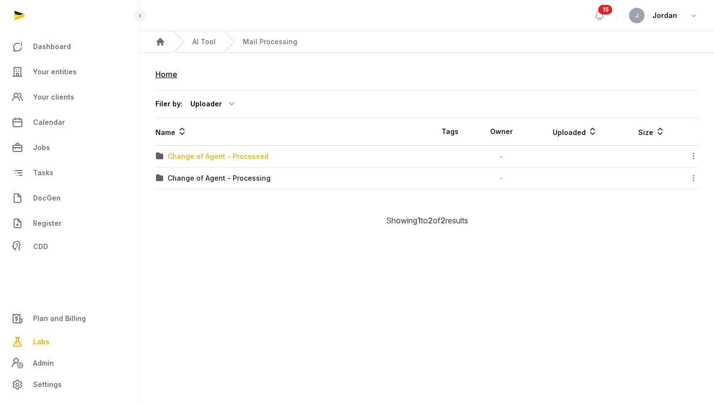
click at [219, 151] on div "Change of Agent - Processed" at bounding box center [217, 156] width 101 height 10
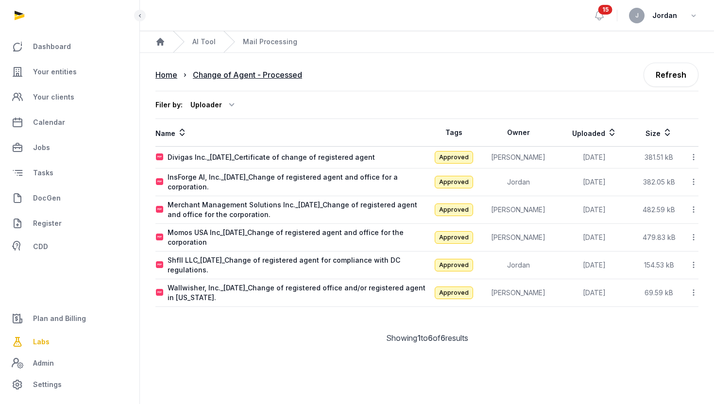
click at [607, 133] on icon at bounding box center [612, 133] width 10 height 12
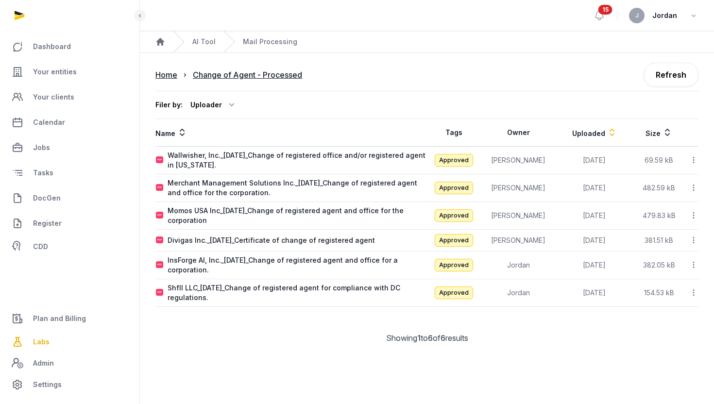
click at [607, 133] on icon at bounding box center [612, 133] width 10 height 12
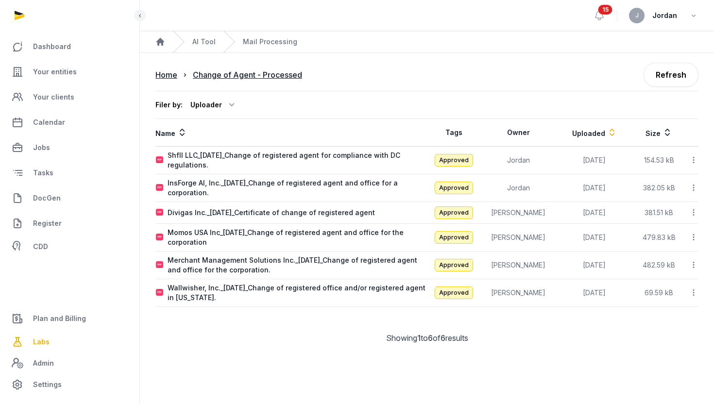
click at [691, 159] on icon at bounding box center [693, 160] width 9 height 10
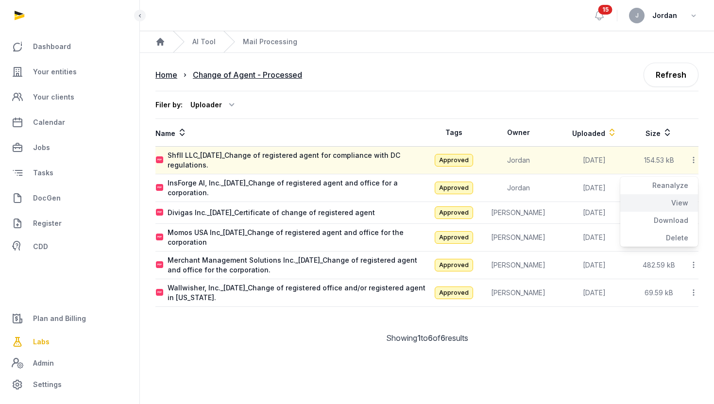
click at [682, 212] on div "View" at bounding box center [659, 220] width 78 height 17
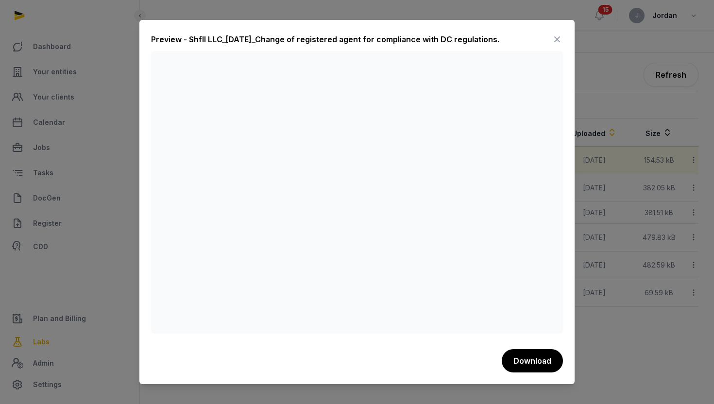
click at [558, 40] on icon at bounding box center [557, 40] width 12 height 16
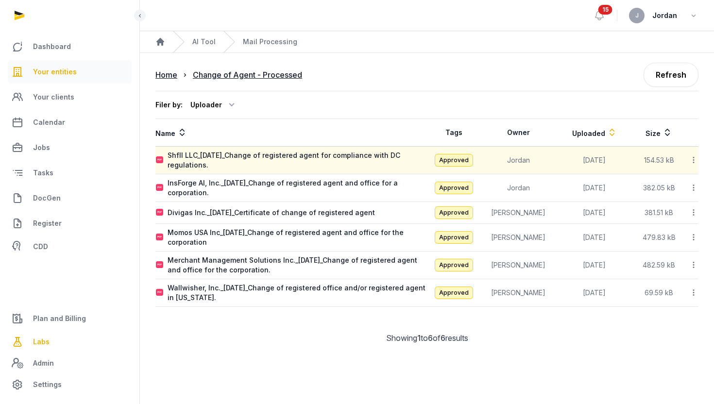
click at [68, 71] on span "Your entities" at bounding box center [55, 72] width 44 height 12
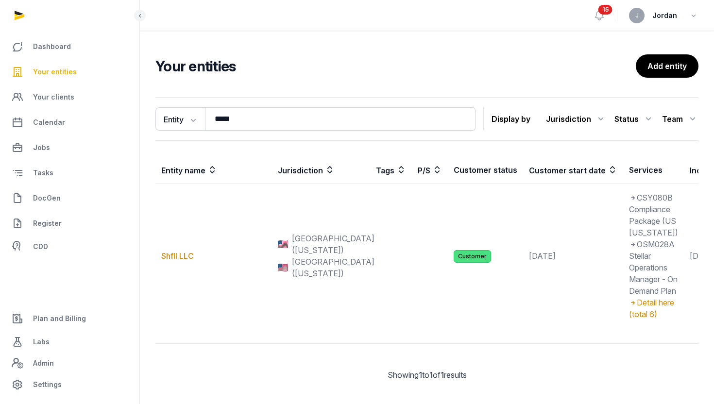
scroll to position [33, 0]
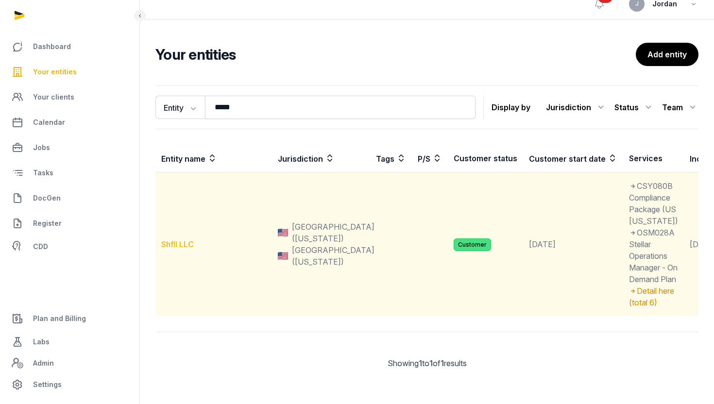
click at [174, 249] on link "Shfll LLC" at bounding box center [177, 244] width 33 height 10
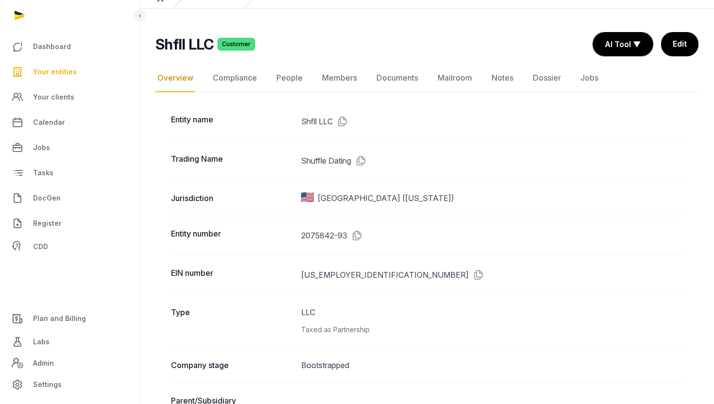
scroll to position [44, 0]
click at [400, 84] on link "Documents" at bounding box center [397, 79] width 46 height 28
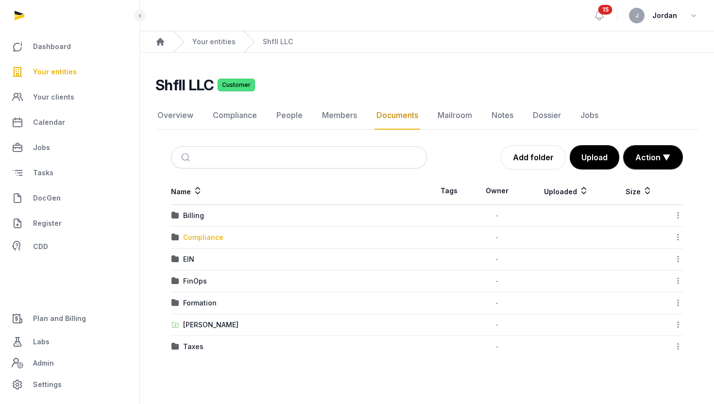
click at [197, 237] on div "Compliance" at bounding box center [203, 238] width 40 height 10
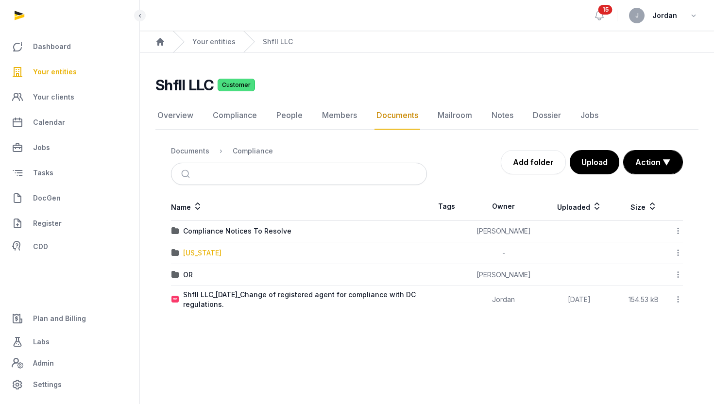
click at [221, 251] on div "[US_STATE]" at bounding box center [202, 253] width 38 height 10
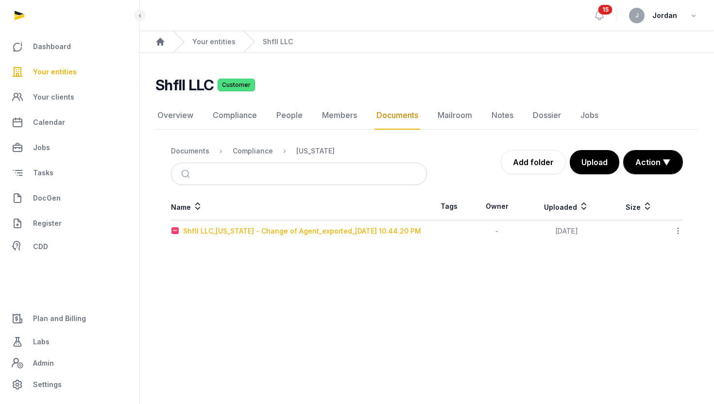
click at [258, 228] on div "Shfll LLC_[US_STATE] - Change of Agent_exported_[DATE] 10.44.20 PM" at bounding box center [302, 231] width 238 height 10
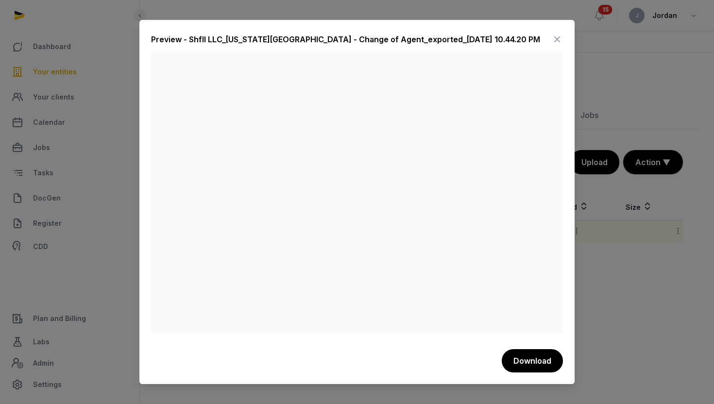
click at [616, 273] on div at bounding box center [357, 202] width 714 height 404
click at [555, 39] on icon at bounding box center [557, 40] width 12 height 16
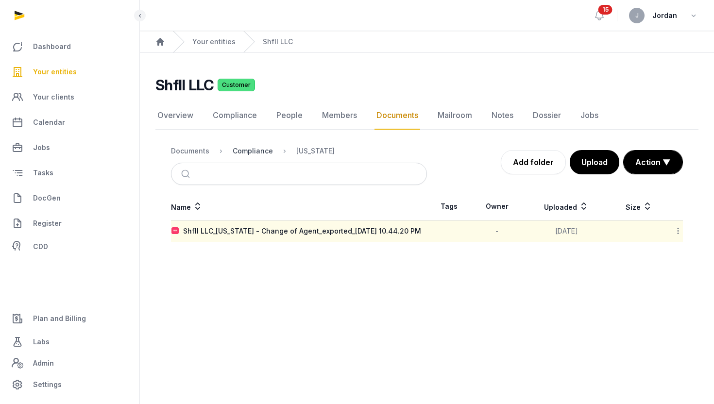
click at [266, 153] on div "Compliance" at bounding box center [253, 151] width 40 height 10
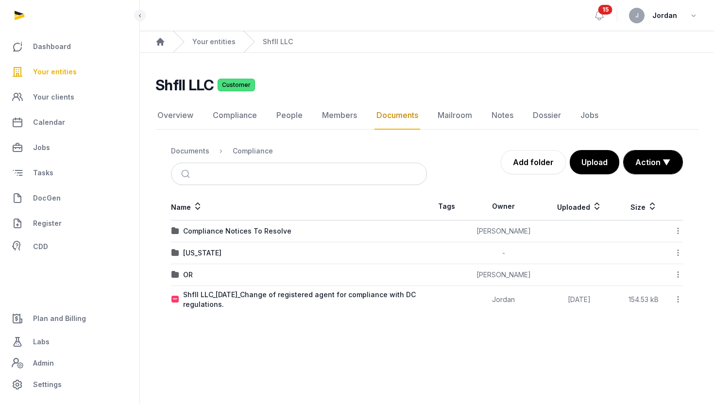
click at [677, 298] on icon at bounding box center [677, 299] width 9 height 10
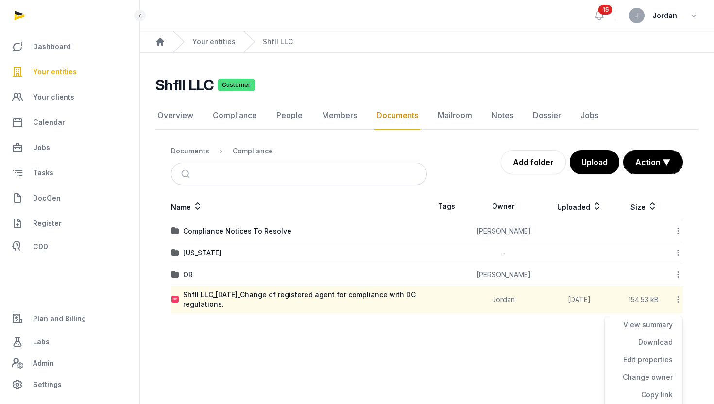
click at [388, 252] on div "[US_STATE]" at bounding box center [298, 253] width 255 height 10
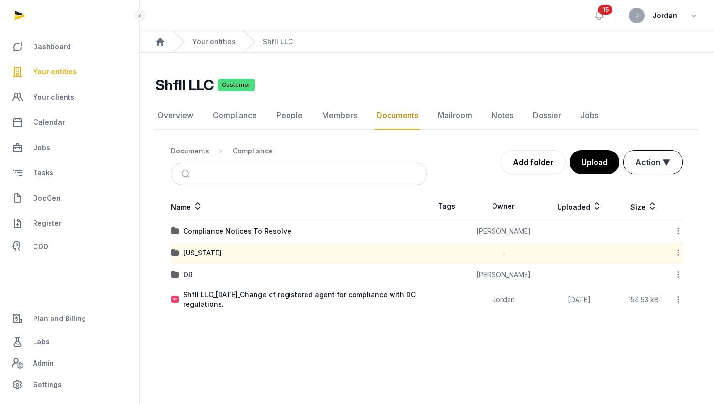
click at [646, 167] on button "Action ▼" at bounding box center [652, 162] width 59 height 23
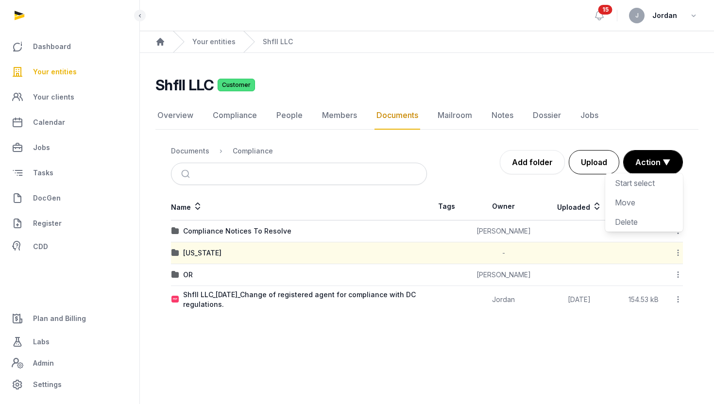
click at [611, 155] on button "Upload" at bounding box center [594, 162] width 50 height 24
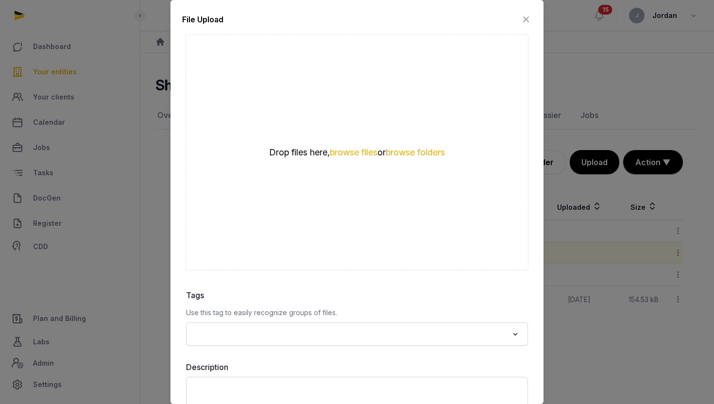
click at [526, 16] on icon at bounding box center [526, 20] width 12 height 16
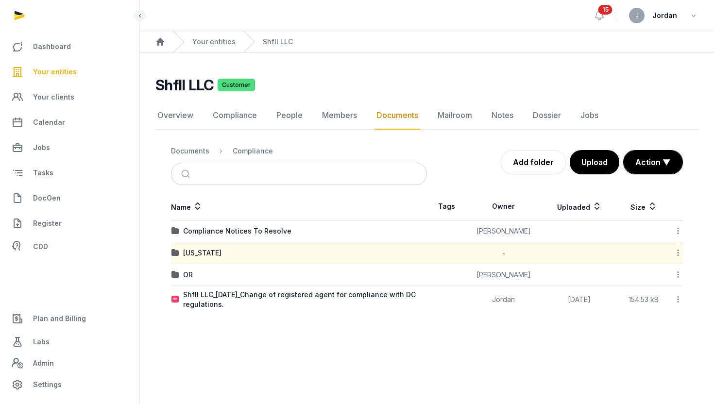
click at [678, 299] on icon at bounding box center [677, 299] width 9 height 10
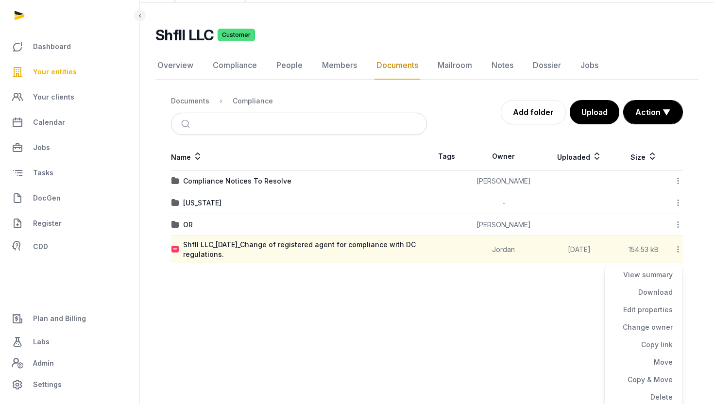
scroll to position [52, 0]
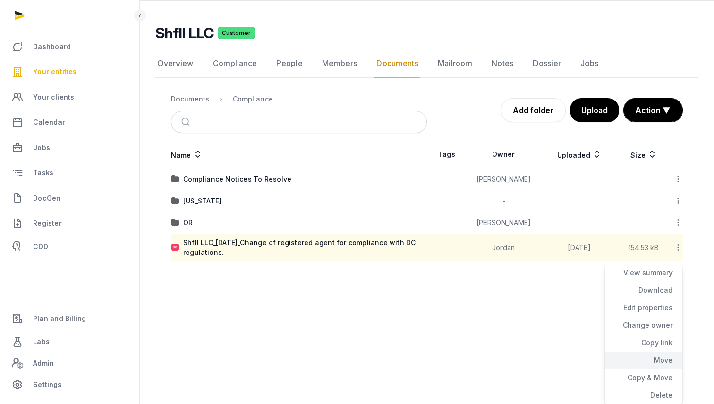
click at [646, 369] on div "Move" at bounding box center [643, 377] width 78 height 17
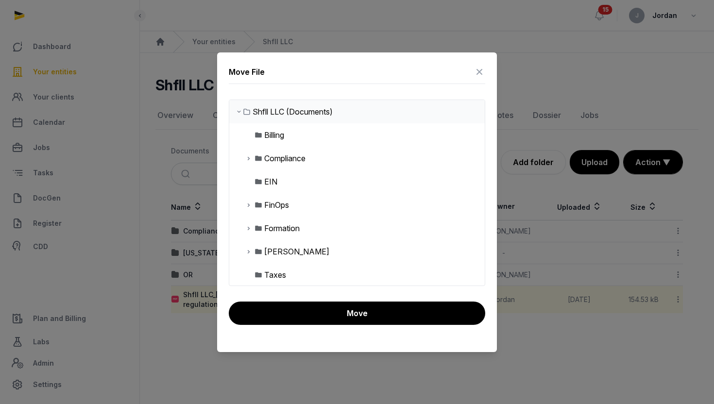
scroll to position [0, 0]
click at [251, 158] on icon at bounding box center [249, 158] width 8 height 12
click at [280, 201] on div "[US_STATE]" at bounding box center [295, 205] width 46 height 12
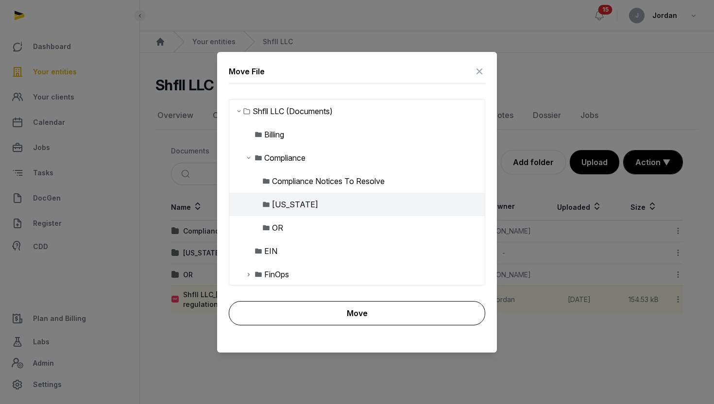
click at [317, 311] on button "Move" at bounding box center [357, 313] width 256 height 24
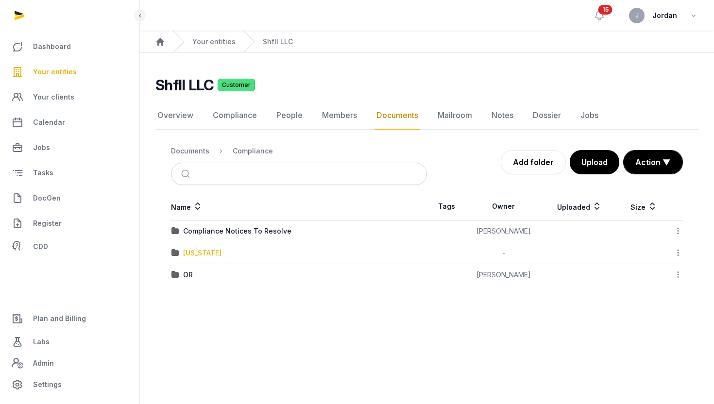
click at [221, 251] on div "[US_STATE]" at bounding box center [202, 253] width 38 height 10
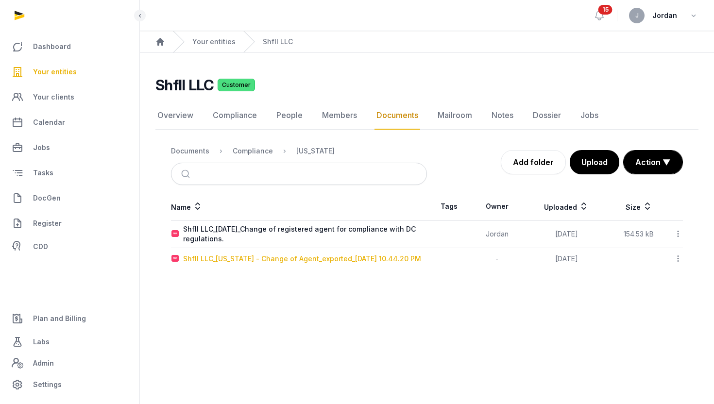
click at [369, 254] on div "Shfll LLC_[US_STATE] - Change of Agent_exported_[DATE] 10.44.20 PM" at bounding box center [302, 259] width 238 height 10
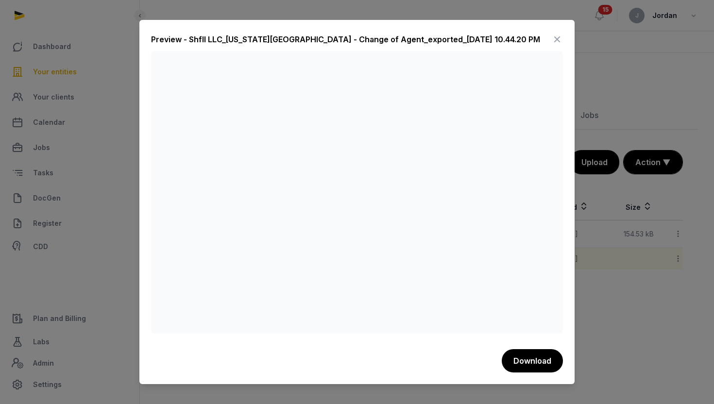
click at [597, 317] on div at bounding box center [357, 202] width 714 height 404
click at [559, 40] on icon at bounding box center [557, 40] width 12 height 16
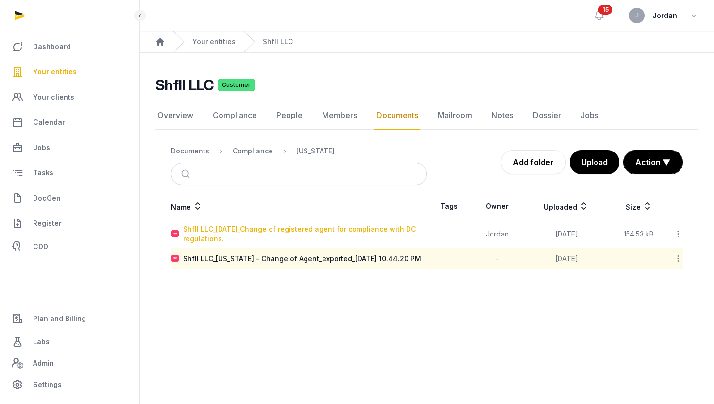
click at [360, 225] on div "Shfll LLC_[DATE]_Change of registered agent for compliance with DC regulations." at bounding box center [304, 233] width 243 height 19
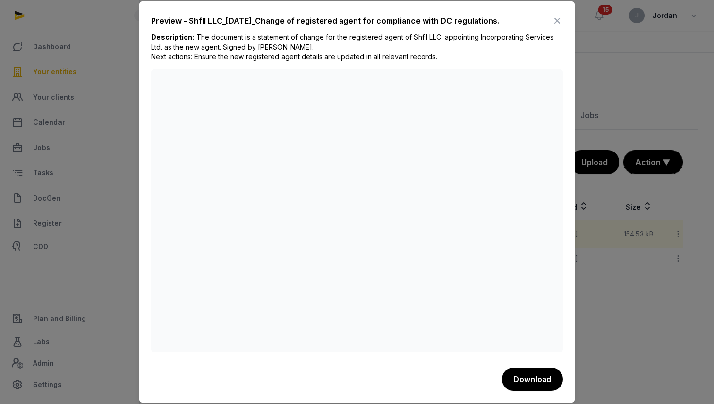
click at [556, 25] on icon at bounding box center [557, 21] width 12 height 16
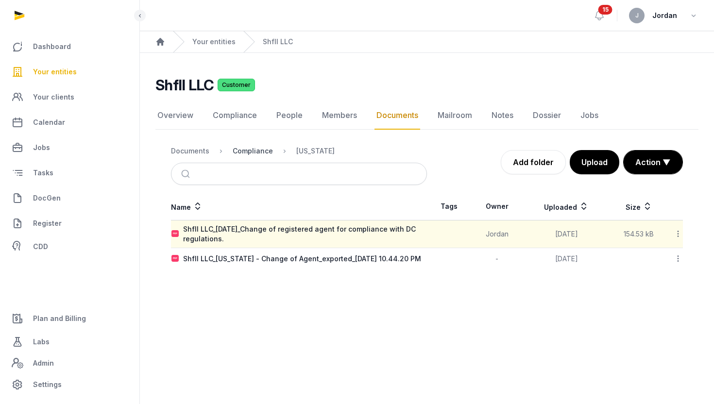
click at [250, 151] on div "Compliance" at bounding box center [253, 151] width 40 height 10
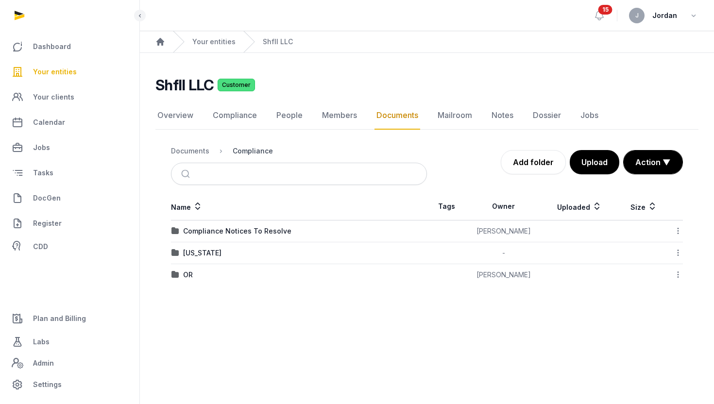
click at [258, 153] on div "Compliance" at bounding box center [253, 151] width 40 height 10
click at [237, 117] on link "Compliance" at bounding box center [235, 115] width 48 height 28
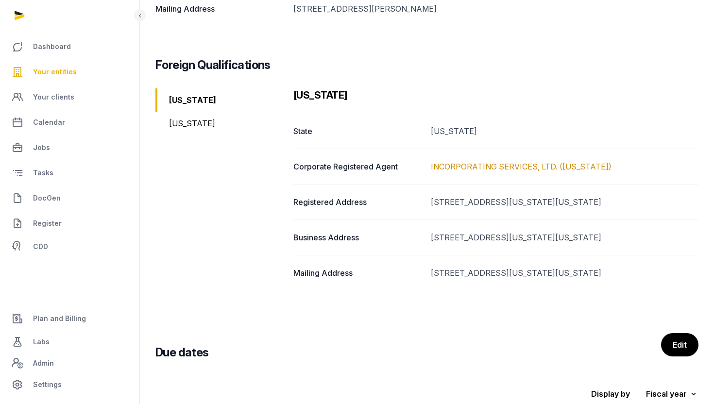
scroll to position [299, 0]
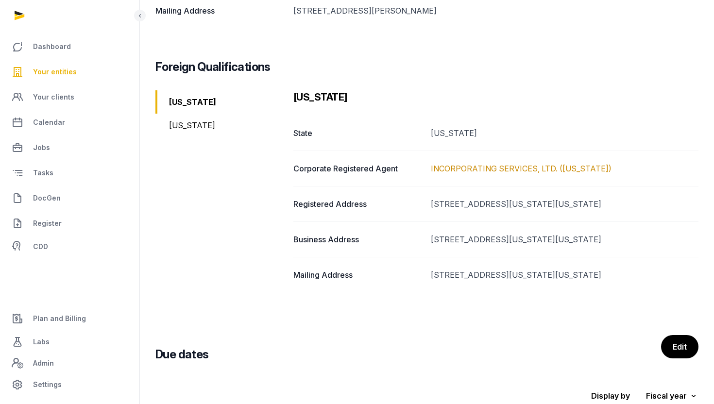
click at [447, 266] on dl "State [US_STATE] Corporate Registered Agent INCORPORATING SERVICES, LTD. ([US_S…" at bounding box center [495, 204] width 405 height 177
drag, startPoint x: 248, startPoint y: 124, endPoint x: 168, endPoint y: 92, distance: 85.8
click at [167, 95] on div "[US_STATE][GEOGRAPHIC_DATA][US_STATE]" at bounding box center [220, 113] width 130 height 47
click at [208, 190] on div "[US_STATE][GEOGRAPHIC_DATA][US_STATE]" at bounding box center [220, 202] width 130 height 225
click at [224, 125] on div "[US_STATE]" at bounding box center [220, 125] width 130 height 23
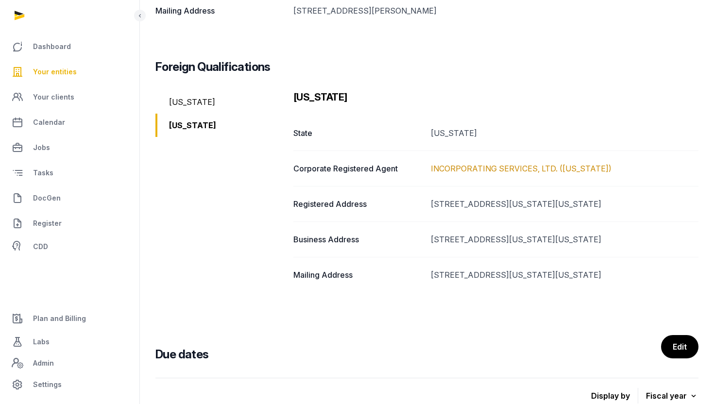
click at [224, 125] on div "[US_STATE]" at bounding box center [220, 125] width 130 height 23
click at [217, 114] on div "[US_STATE]" at bounding box center [220, 125] width 130 height 23
click at [222, 121] on div "[US_STATE]" at bounding box center [220, 125] width 130 height 23
click at [445, 170] on link "INCORPORATING SERVICES, LTD. ([US_STATE])" at bounding box center [521, 169] width 181 height 10
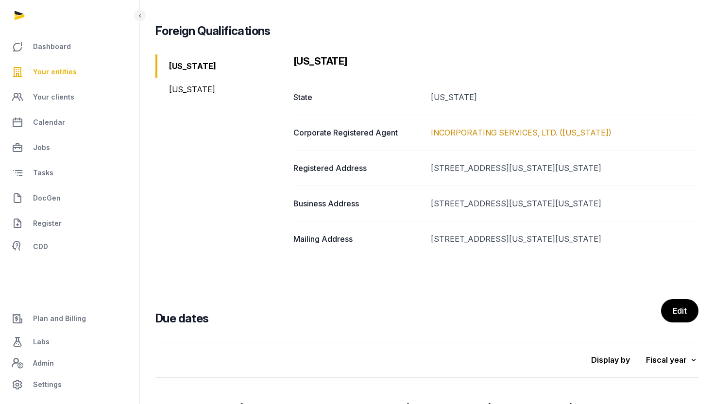
scroll to position [333, 0]
